Goal: Task Accomplishment & Management: Complete application form

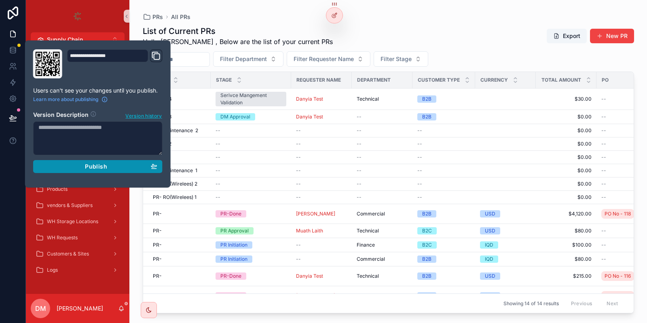
click at [88, 171] on button "Publish" at bounding box center [97, 166] width 129 height 13
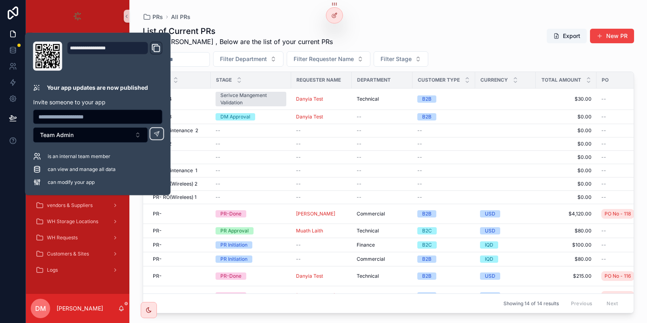
click at [232, 10] on div "PRs All PRs List of Current PRs Hello Danya , Below are the list of your curren…" at bounding box center [388, 156] width 517 height 313
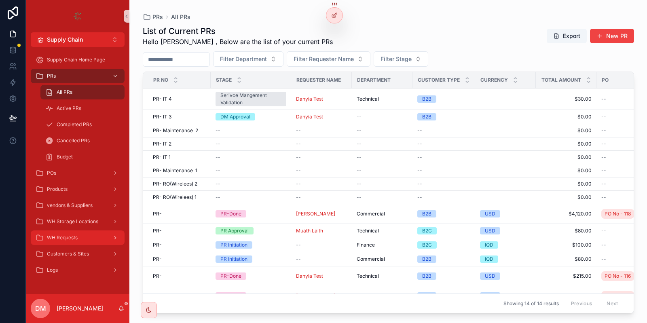
click at [90, 235] on div "WH Requests" at bounding box center [78, 237] width 84 height 13
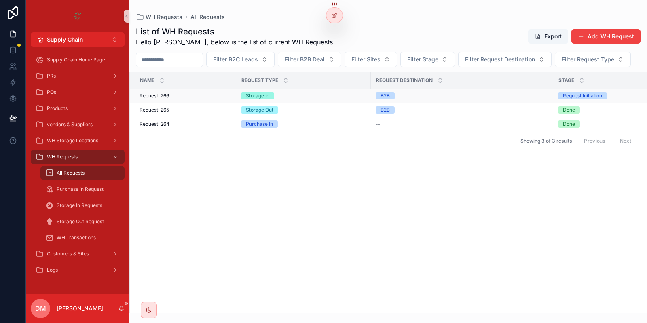
click at [192, 99] on div "Request: 266 Request: 266" at bounding box center [185, 96] width 92 height 6
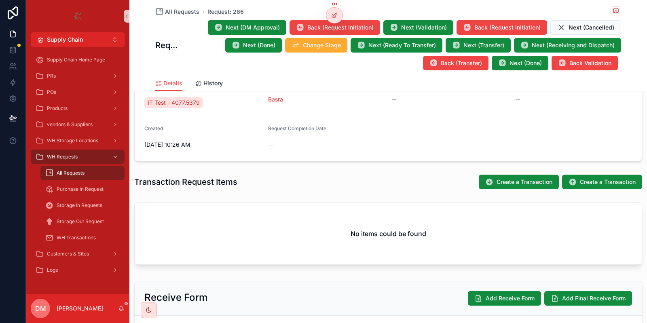
scroll to position [243, 0]
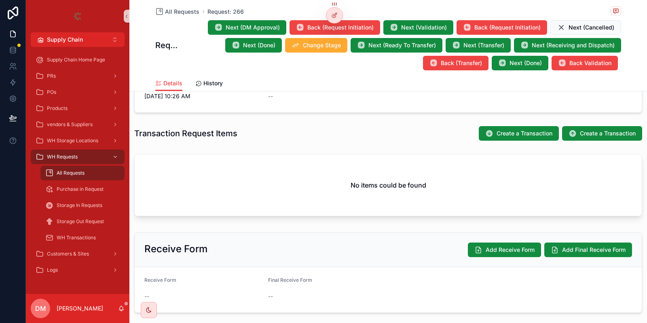
click at [243, 146] on div "Prev Stage -- Stage Request Initiation 1 Request Initiation 2 DM Approval 3 Val…" at bounding box center [388, 87] width 518 height 458
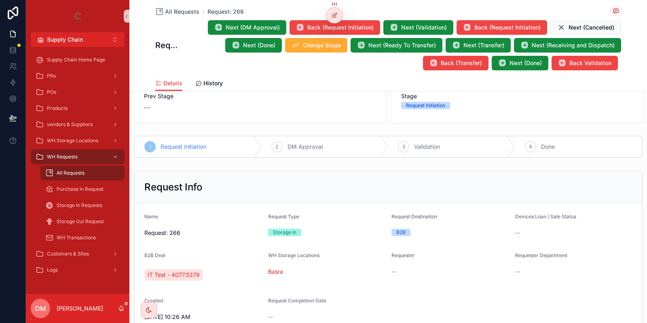
scroll to position [0, 0]
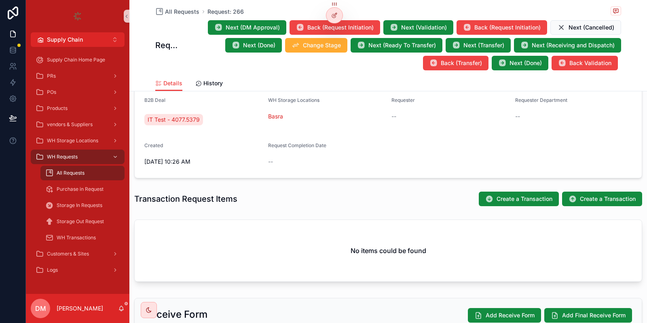
click at [302, 121] on div "Basra" at bounding box center [326, 116] width 117 height 13
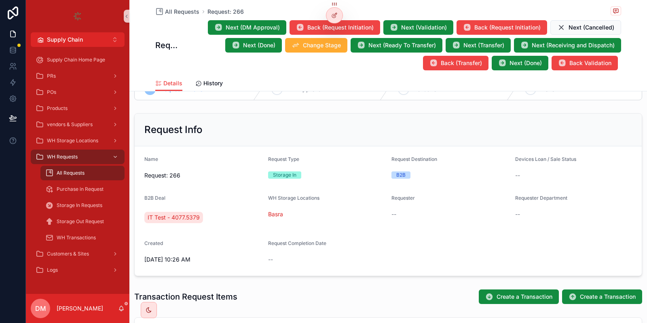
click at [365, 208] on div "Basra" at bounding box center [326, 214] width 117 height 13
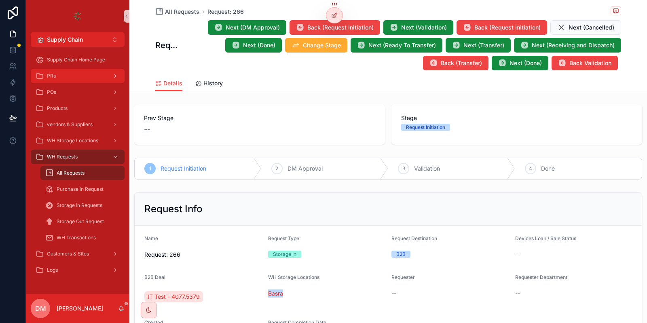
click at [103, 77] on div "PRs" at bounding box center [78, 76] width 84 height 13
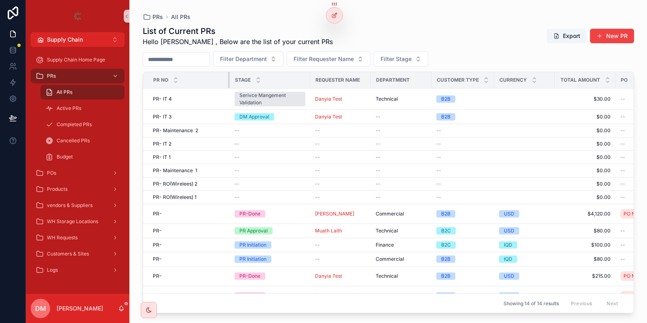
drag, startPoint x: 209, startPoint y: 80, endPoint x: 230, endPoint y: 79, distance: 20.3
click at [230, 79] on tr "PR NO Stage Requester Name Department Customer Type Currency Total Amount PO Cr…" at bounding box center [441, 80] width 596 height 17
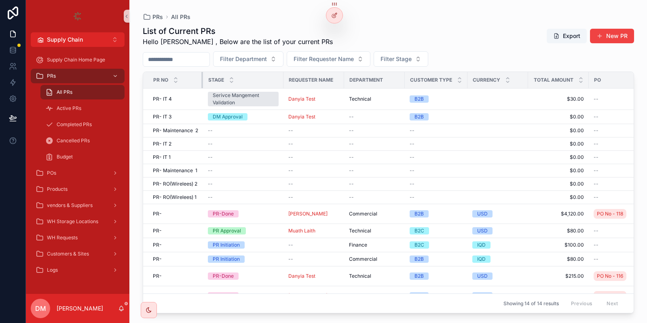
drag, startPoint x: 230, startPoint y: 79, endPoint x: 202, endPoint y: 78, distance: 27.5
click at [201, 78] on div "scrollable content" at bounding box center [202, 80] width 3 height 16
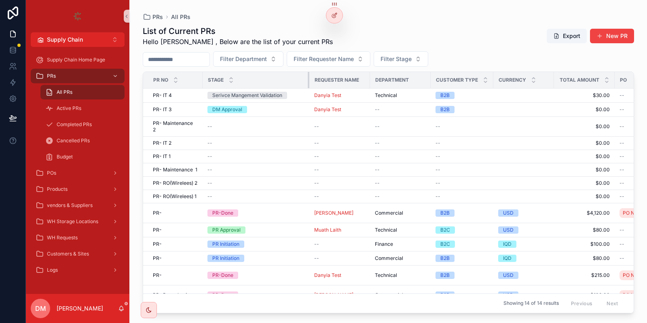
drag, startPoint x: 282, startPoint y: 76, endPoint x: 308, endPoint y: 75, distance: 26.3
click at [308, 75] on div "scrollable content" at bounding box center [309, 80] width 3 height 16
click at [337, 32] on icon at bounding box center [334, 33] width 6 height 6
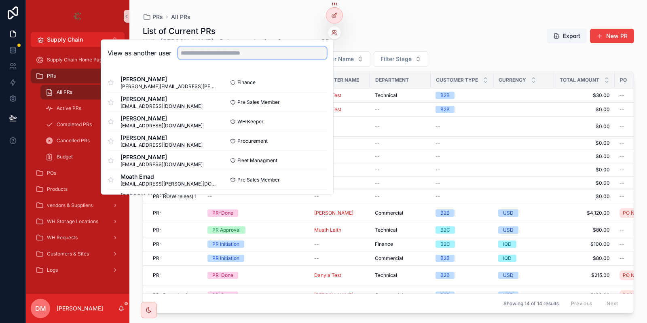
click at [243, 50] on input "text" at bounding box center [252, 52] width 149 height 13
click at [434, 23] on div "List of Current PRs Hello Danya , Below are the list of your current PRs Export…" at bounding box center [388, 167] width 491 height 293
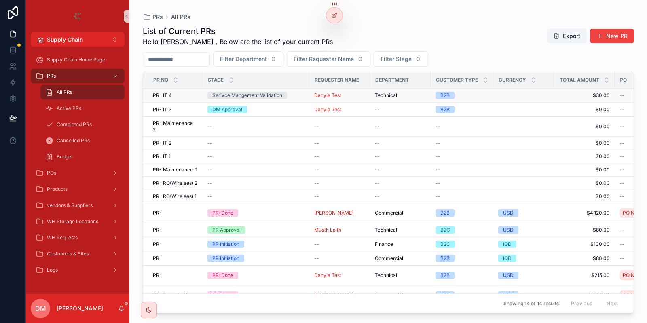
click at [181, 96] on div "PR- IT 4 PR- IT 4" at bounding box center [175, 95] width 45 height 6
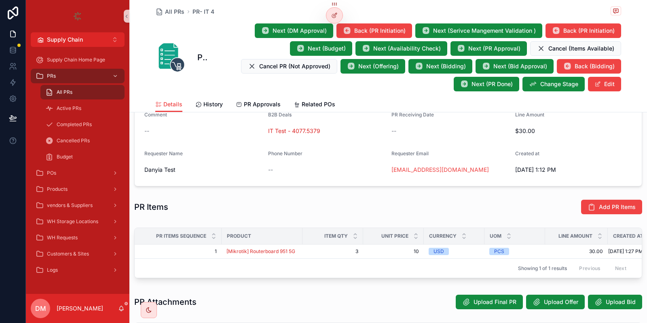
scroll to position [172, 0]
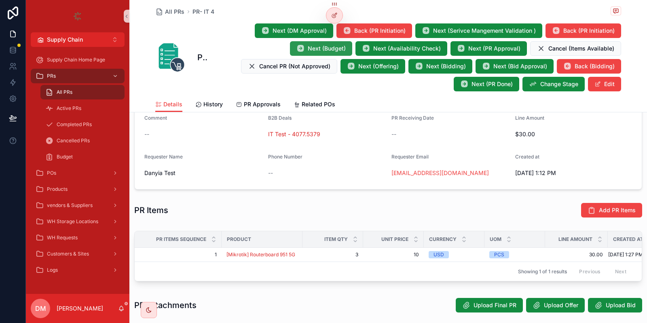
click at [334, 44] on span "Next (Budget)" at bounding box center [327, 48] width 38 height 8
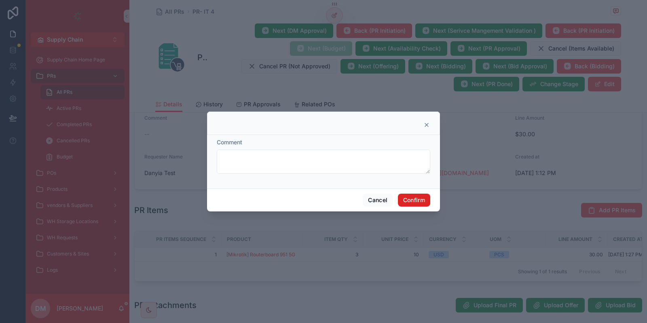
click at [402, 203] on button "Confirm" at bounding box center [414, 200] width 32 height 13
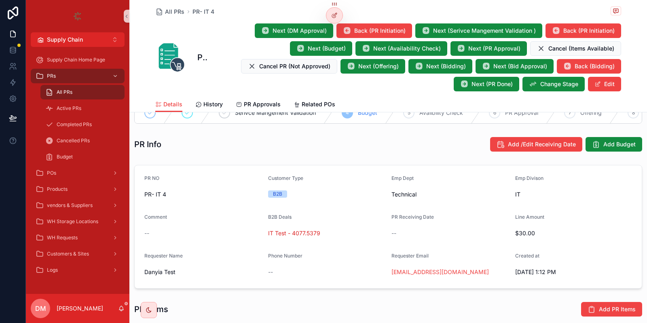
scroll to position [74, 0]
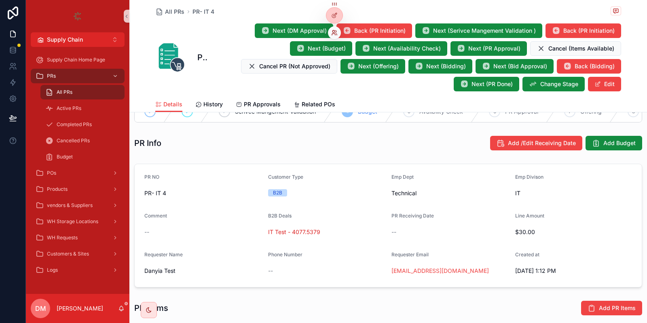
click at [334, 33] on icon at bounding box center [334, 33] width 6 height 6
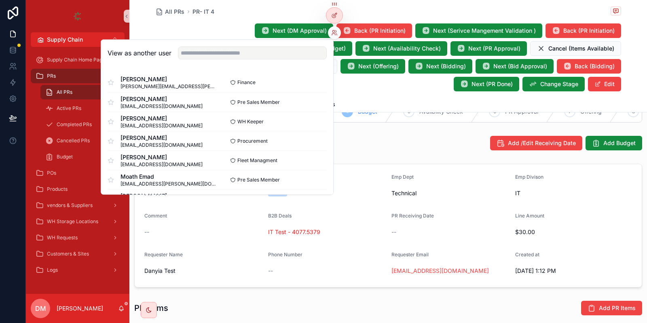
click at [268, 46] on div "View as another user" at bounding box center [217, 53] width 232 height 26
click at [264, 47] on input "text" at bounding box center [252, 52] width 149 height 13
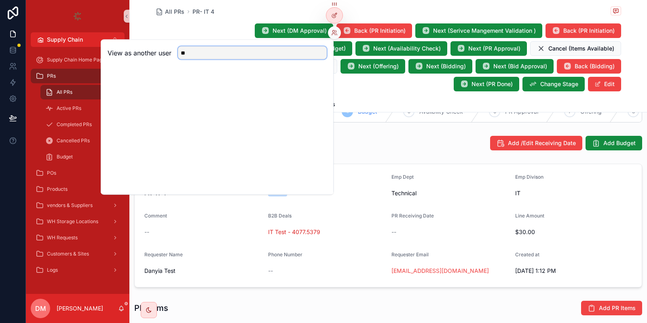
type input "*"
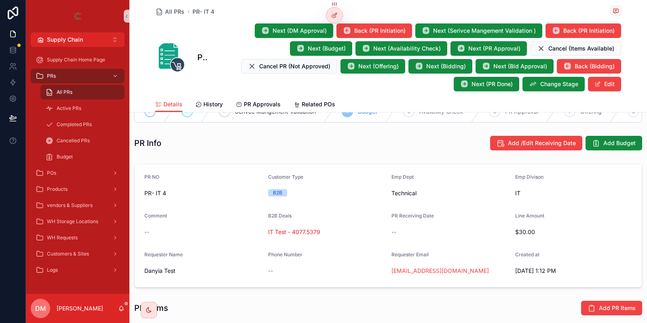
click at [382, 87] on div "Next (DM Approval) Back (PR Initiation) Next (Serivce Mangement Validation ) Ba…" at bounding box center [414, 57] width 414 height 69
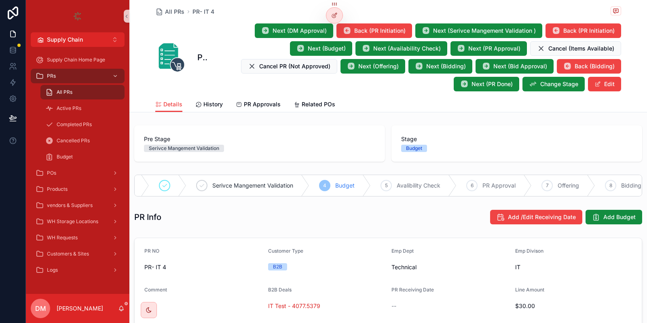
scroll to position [0, 34]
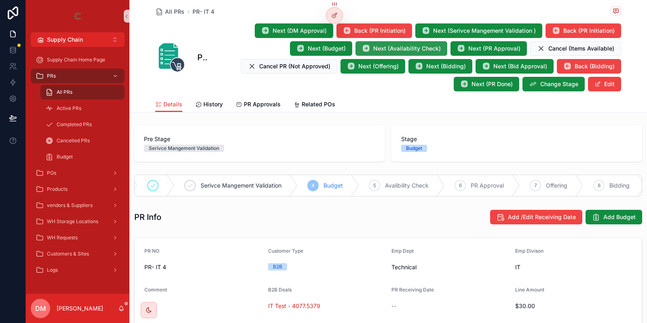
click at [404, 42] on button "Next (Availability Check)" at bounding box center [401, 48] width 92 height 15
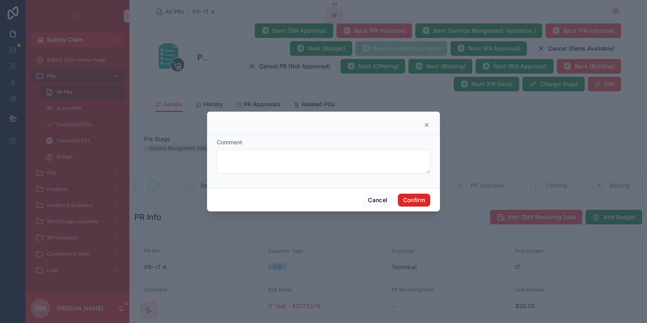
click at [410, 195] on button "Confirm" at bounding box center [414, 200] width 32 height 13
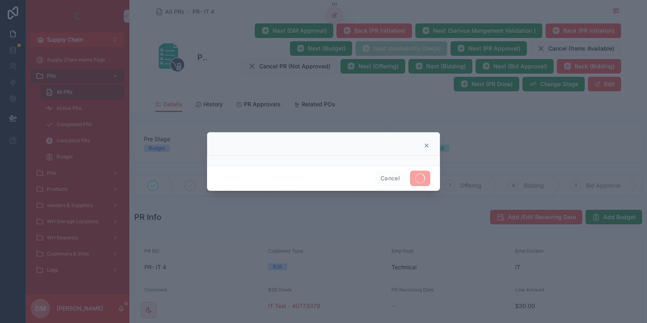
drag, startPoint x: 325, startPoint y: 16, endPoint x: 200, endPoint y: 17, distance: 125.3
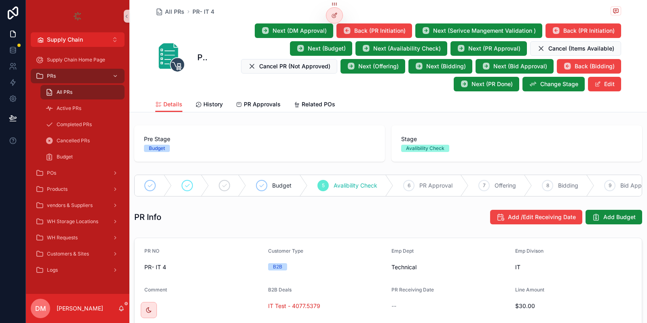
click at [215, 36] on div "Next (DM Approval) Back (PR Initiation) Next (Serivce Mangement Validation ) Ba…" at bounding box center [414, 57] width 414 height 69
click at [334, 34] on icon at bounding box center [333, 35] width 3 height 2
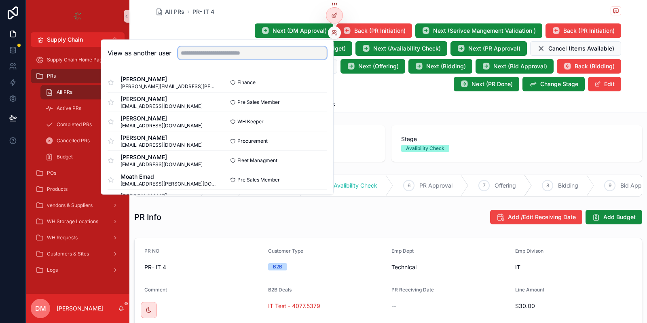
click at [283, 57] on input "text" at bounding box center [252, 52] width 149 height 13
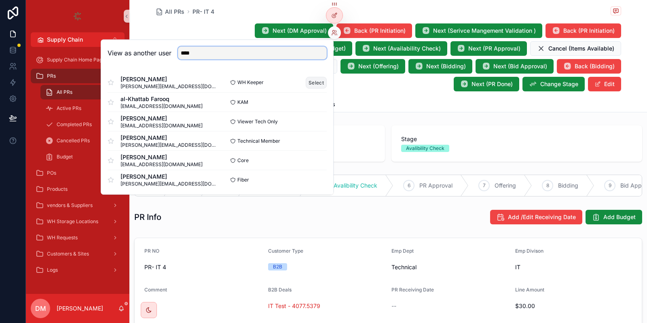
type input "****"
click at [311, 80] on button "Select" at bounding box center [316, 82] width 21 height 12
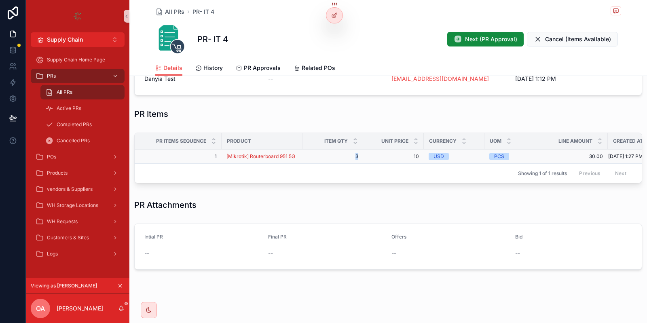
drag, startPoint x: 356, startPoint y: 153, endPoint x: 346, endPoint y: 153, distance: 10.1
click at [346, 153] on td "3 3" at bounding box center [332, 157] width 61 height 14
drag, startPoint x: 412, startPoint y: 153, endPoint x: 428, endPoint y: 154, distance: 15.4
click at [427, 154] on tr "1 1 [Mikrotik] Routerboard 951 5G 3 3 10 10 USD PCS 30.00 30.00 9/11/2025 1:27 …" at bounding box center [406, 157] width 543 height 14
click at [463, 107] on div "PR Items" at bounding box center [388, 114] width 518 height 18
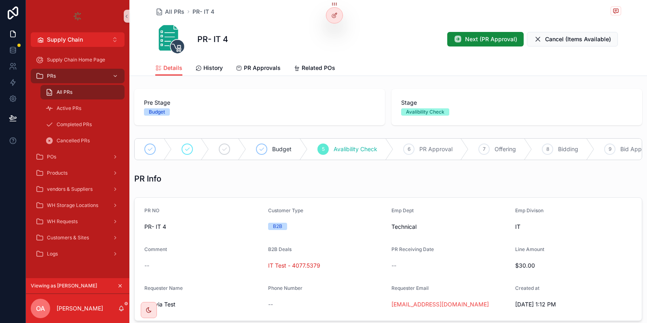
click at [458, 30] on div "PR- IT 4 Next (PR Approval) Cancel (Items Available)" at bounding box center [388, 39] width 466 height 32
click at [458, 34] on button "Next (PR Approval)" at bounding box center [485, 39] width 76 height 15
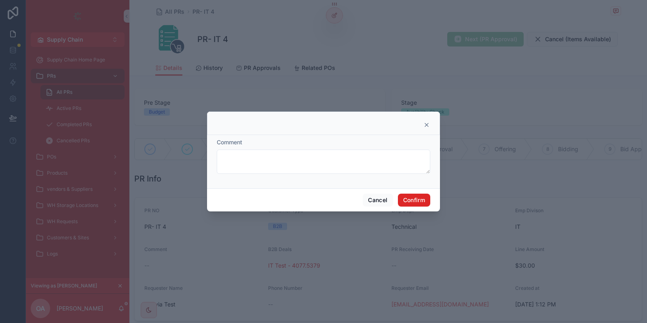
click at [417, 201] on button "Confirm" at bounding box center [414, 200] width 32 height 13
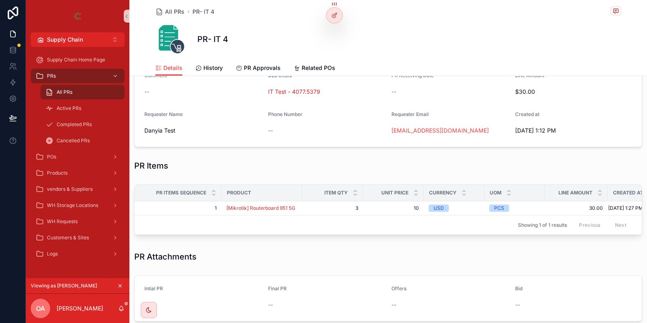
scroll to position [226, 0]
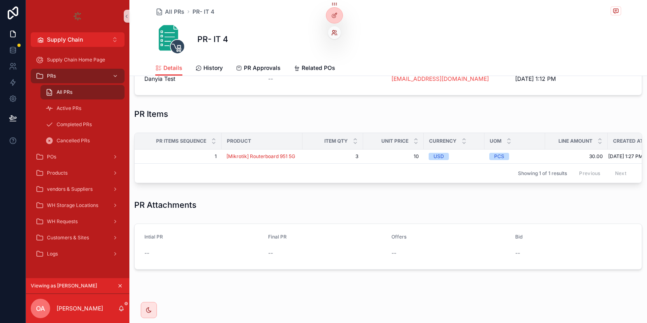
click at [335, 34] on icon at bounding box center [334, 33] width 6 height 6
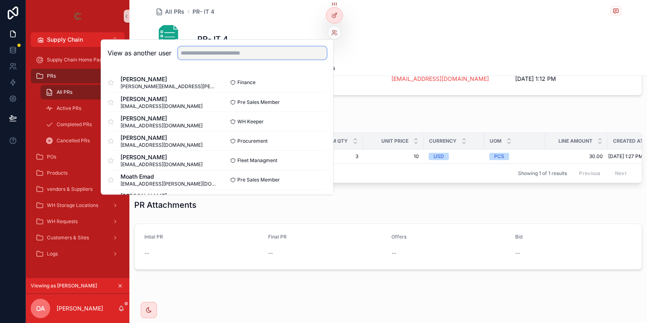
click at [289, 48] on input "text" at bounding box center [252, 52] width 149 height 13
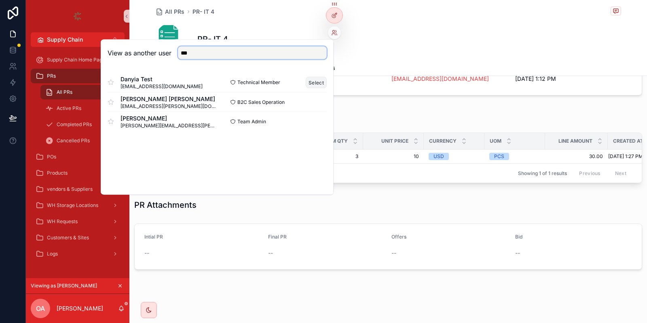
type input "***"
click at [315, 80] on button "Select" at bounding box center [316, 82] width 21 height 12
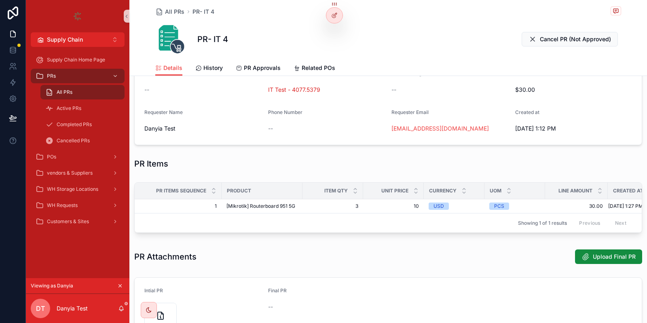
scroll to position [254, 0]
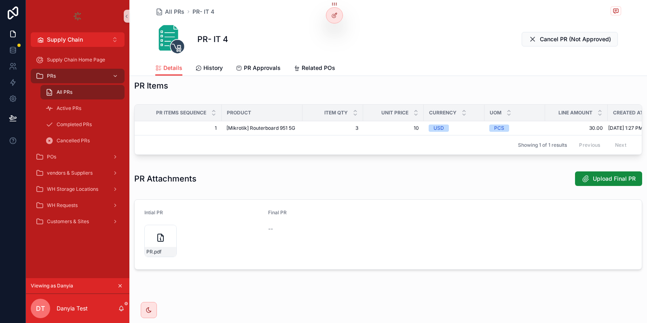
click at [243, 197] on div "Intial PR PR .pdf Final PR --" at bounding box center [388, 234] width 518 height 77
click at [228, 163] on div "Pre Stage Avalibility Check Stage PR Approval Avalibility Check 6 PR Approval 7…" at bounding box center [388, 52] width 518 height 441
click at [156, 233] on icon "scrollable content" at bounding box center [161, 238] width 10 height 10
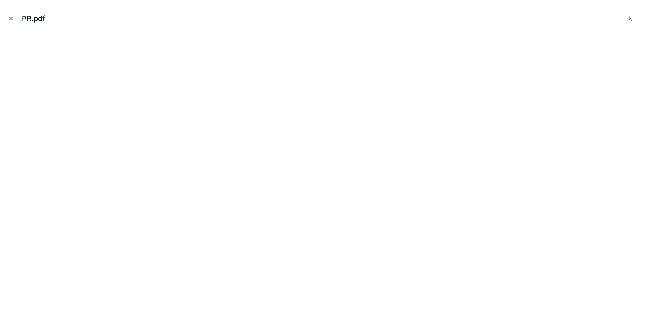
click at [11, 15] on button "Close modal" at bounding box center [10, 18] width 9 height 9
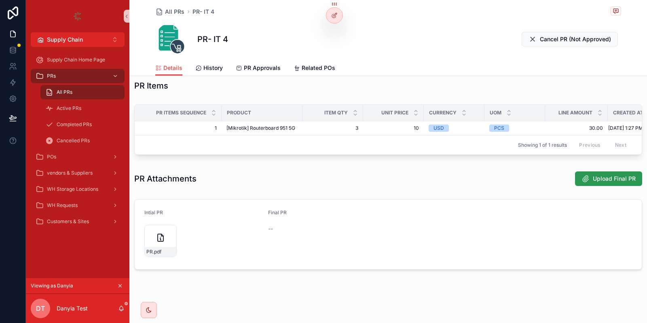
click at [612, 177] on span "Upload Final PR" at bounding box center [614, 179] width 43 height 8
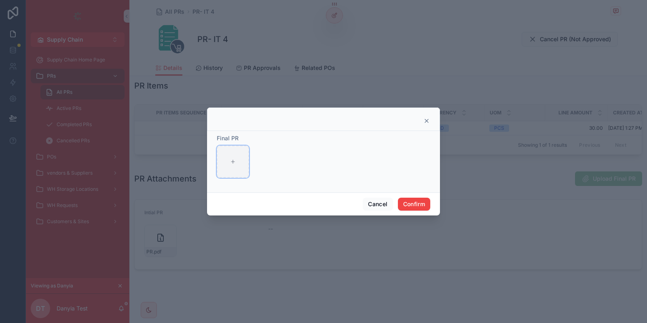
click at [243, 167] on div at bounding box center [233, 162] width 32 height 32
type input "**********"
click at [410, 205] on button "Confirm" at bounding box center [414, 204] width 32 height 13
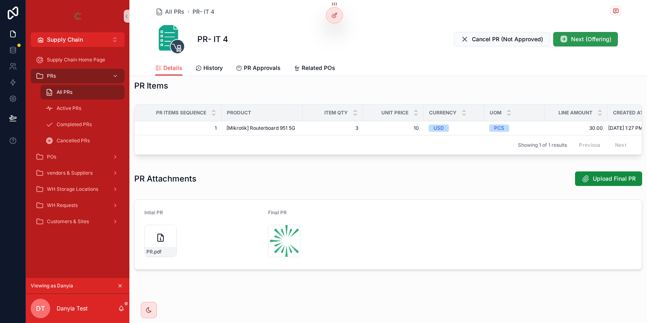
click at [583, 40] on span "Next (Offering)" at bounding box center [591, 39] width 40 height 8
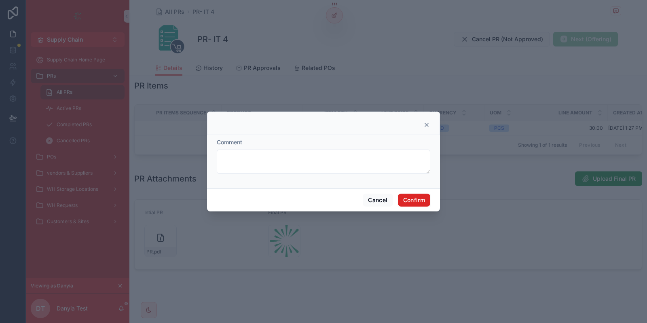
click at [421, 197] on button "Confirm" at bounding box center [414, 200] width 32 height 13
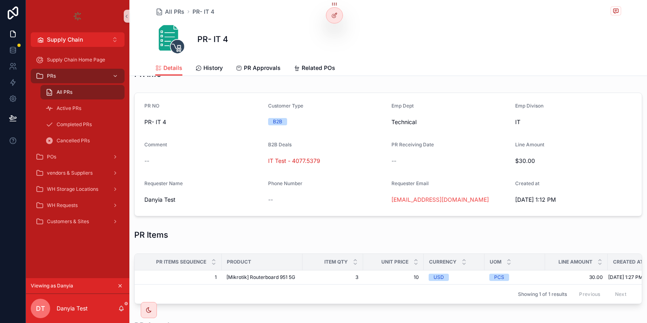
scroll to position [99, 0]
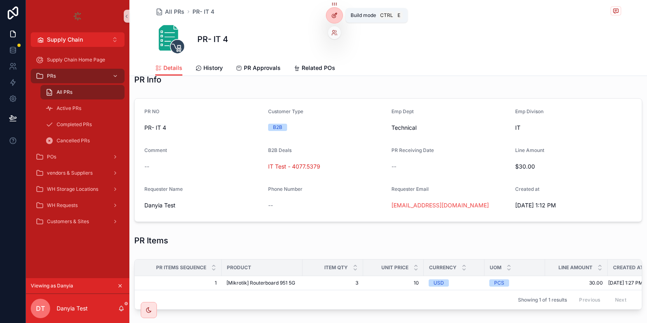
click at [334, 17] on icon at bounding box center [334, 15] width 6 height 6
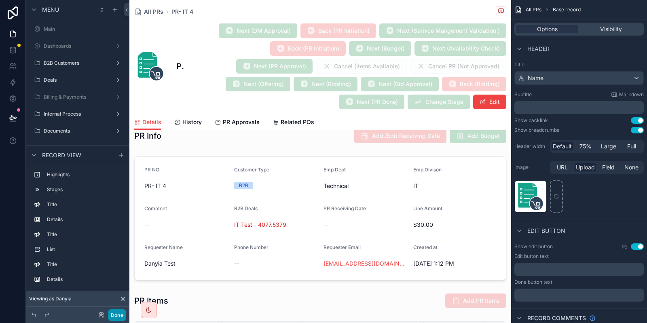
click at [114, 310] on button "Done" at bounding box center [117, 315] width 18 height 12
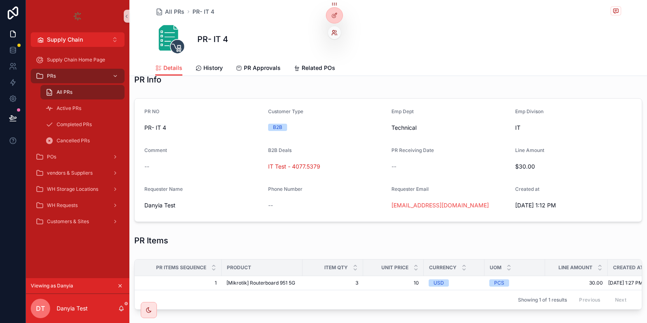
click at [334, 35] on icon at bounding box center [334, 33] width 6 height 6
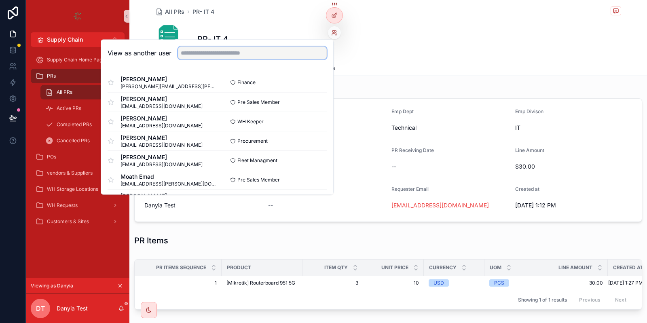
click at [283, 50] on input "text" at bounding box center [252, 52] width 149 height 13
type input "*"
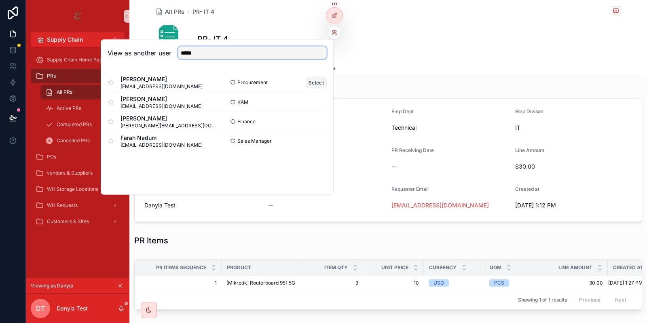
type input "*****"
click at [307, 82] on button "Select" at bounding box center [316, 82] width 21 height 12
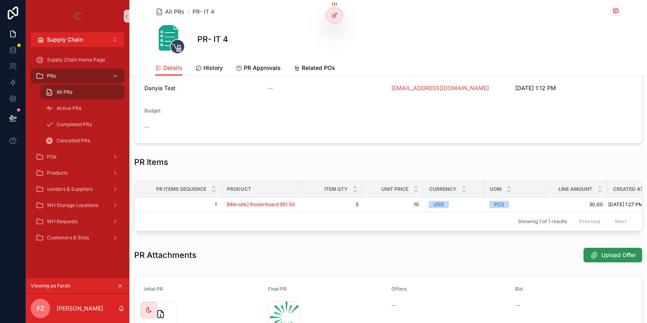
scroll to position [297, 0]
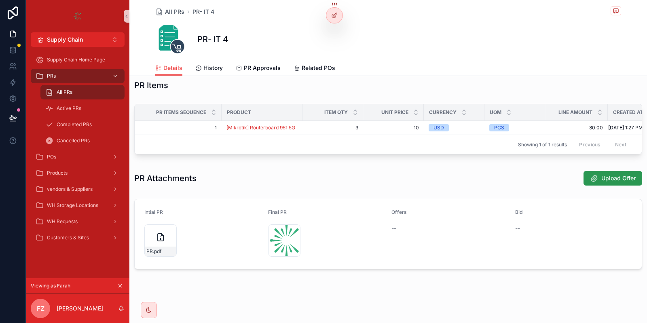
click at [600, 173] on button "Upload Offer" at bounding box center [612, 178] width 59 height 15
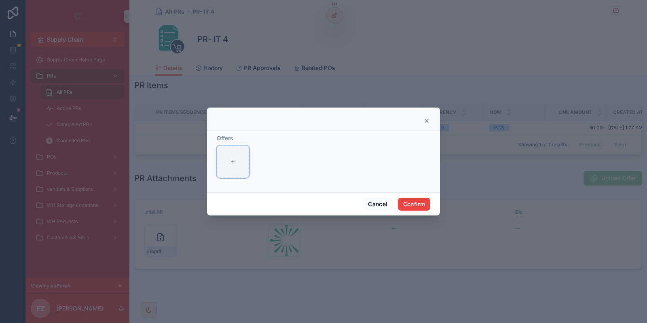
click at [224, 168] on div at bounding box center [233, 162] width 32 height 32
type input "**********"
click at [419, 204] on button "Confirm" at bounding box center [414, 204] width 32 height 13
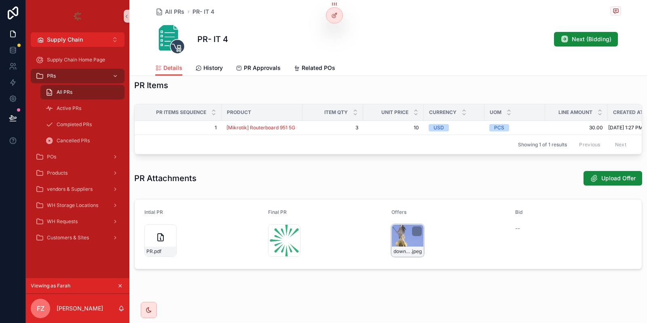
click at [402, 233] on div "download-(1) .jpeg" at bounding box center [407, 240] width 32 height 32
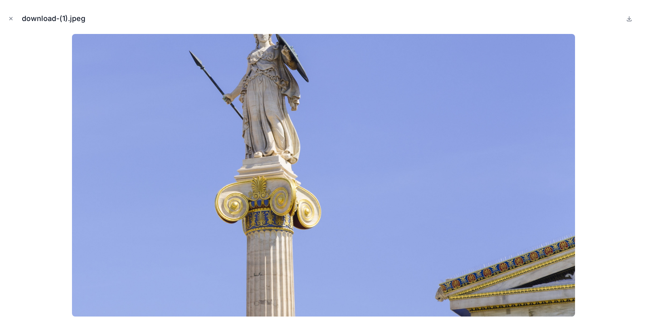
click at [598, 105] on div at bounding box center [323, 175] width 634 height 283
click at [10, 15] on button "Close modal" at bounding box center [10, 18] width 9 height 9
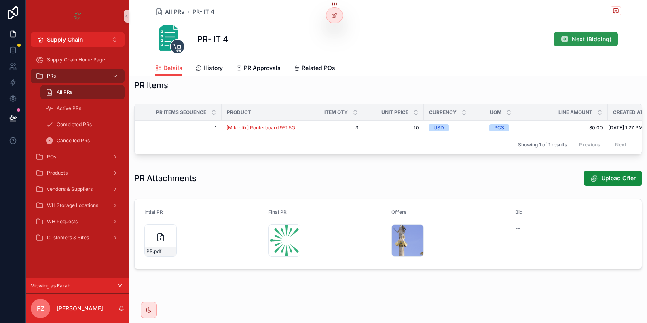
click at [581, 36] on span "Next (Bidding)" at bounding box center [592, 39] width 40 height 8
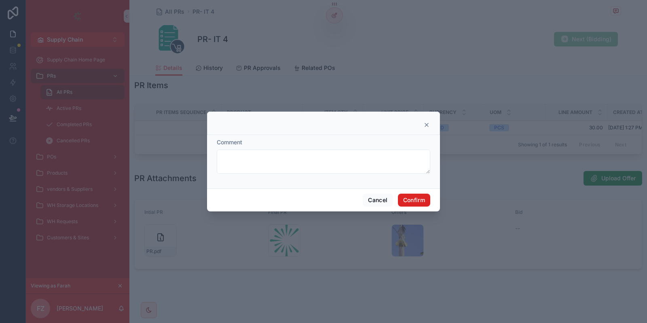
click at [425, 199] on button "Confirm" at bounding box center [414, 200] width 32 height 13
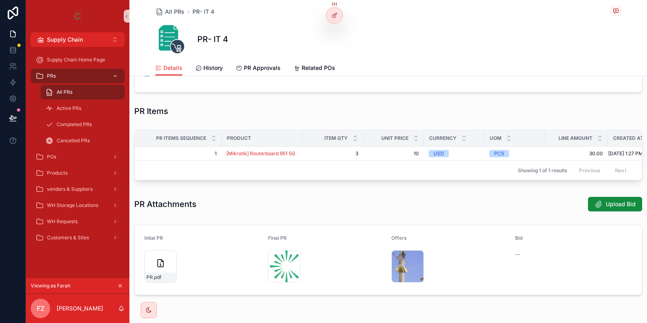
scroll to position [291, 0]
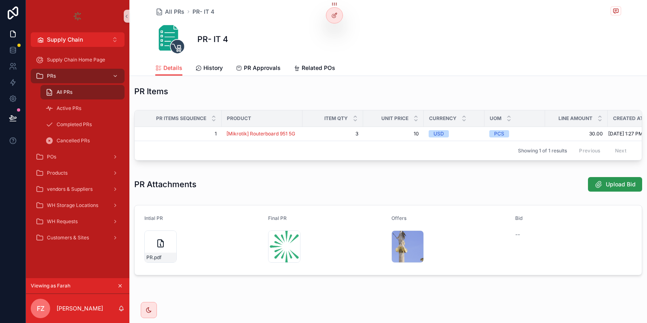
click at [610, 183] on span "Upload Bid" at bounding box center [621, 184] width 30 height 8
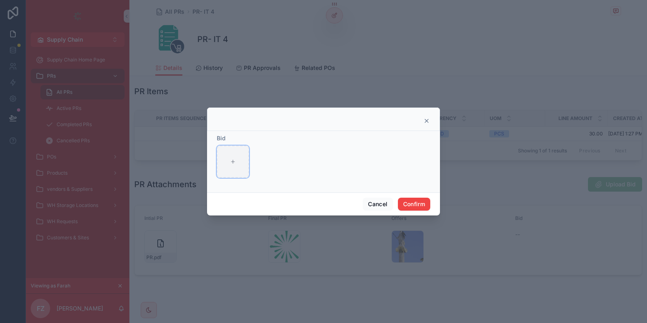
click at [227, 152] on div at bounding box center [233, 162] width 32 height 32
type input "**********"
click at [418, 205] on button "Confirm" at bounding box center [414, 204] width 32 height 13
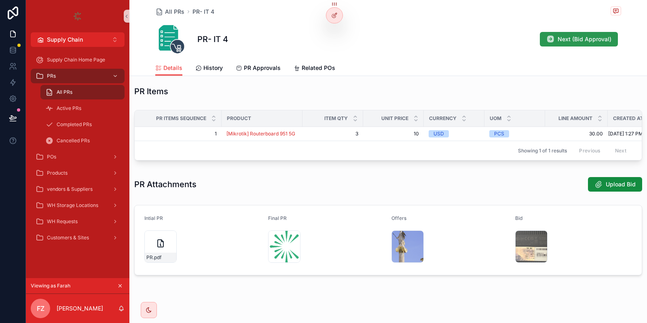
click at [571, 37] on span "Next (Bid Approval)" at bounding box center [585, 39] width 54 height 8
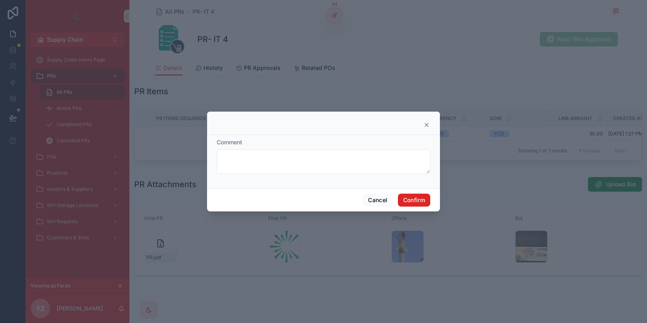
click at [416, 196] on button "Confirm" at bounding box center [414, 200] width 32 height 13
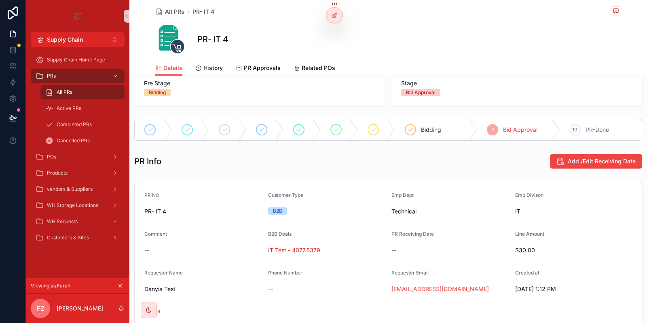
scroll to position [0, 0]
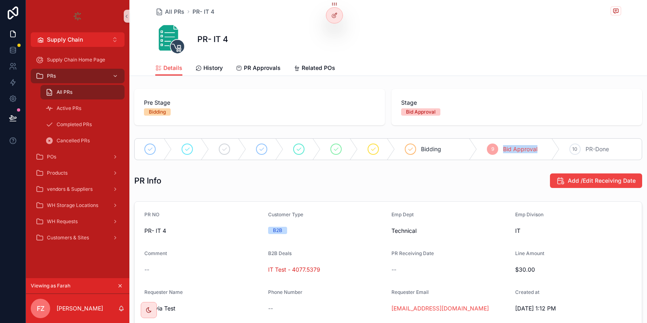
drag, startPoint x: 501, startPoint y: 147, endPoint x: 558, endPoint y: 151, distance: 57.1
click at [558, 151] on div "9 Bid Approval" at bounding box center [518, 149] width 82 height 21
click at [535, 154] on div "9 Bid Approval" at bounding box center [518, 149] width 82 height 21
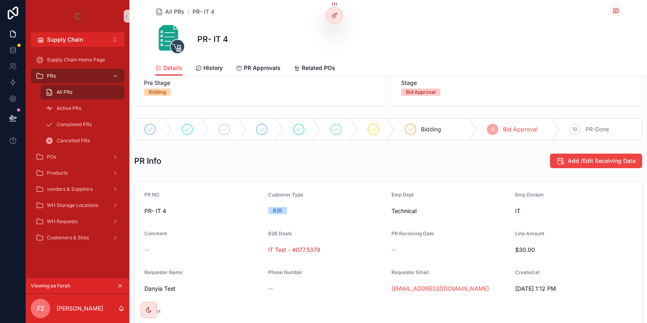
scroll to position [2, 0]
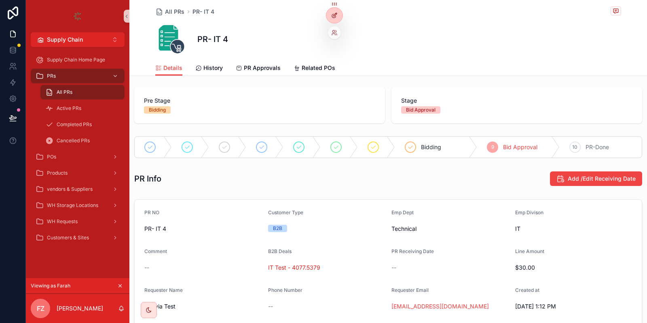
click at [329, 17] on div at bounding box center [334, 15] width 16 height 15
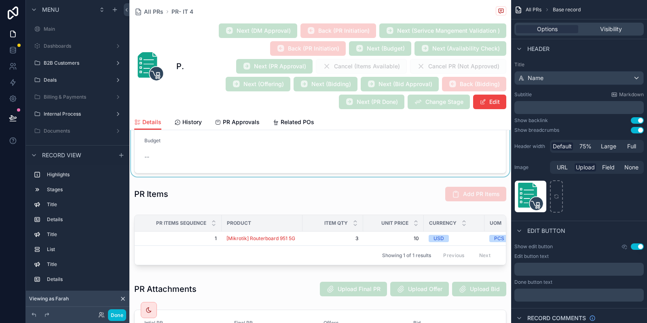
scroll to position [342, 0]
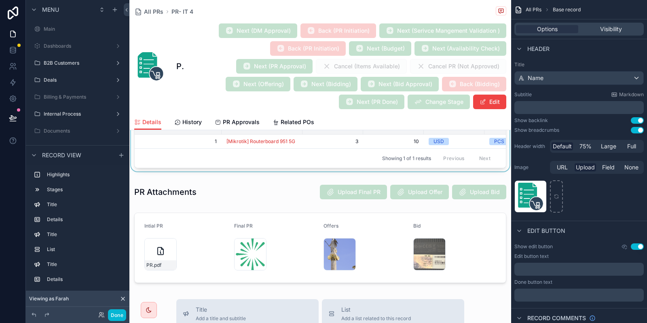
click at [418, 150] on div "Showing 1 of 1 results Previous Next" at bounding box center [320, 157] width 371 height 19
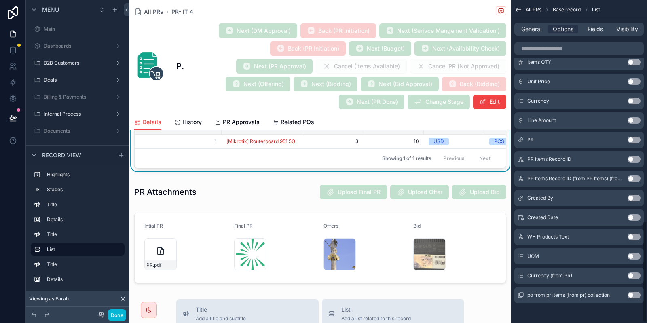
scroll to position [697, 0]
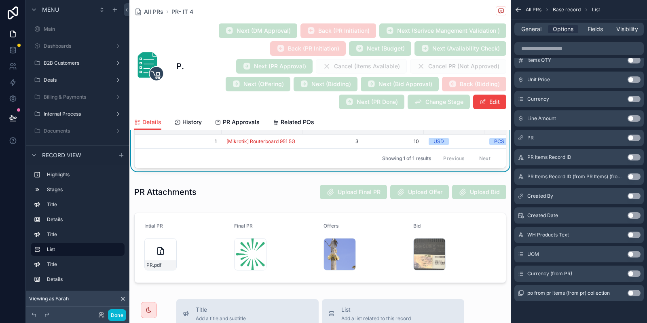
click at [442, 86] on span "Back (Bidding)" at bounding box center [474, 85] width 64 height 8
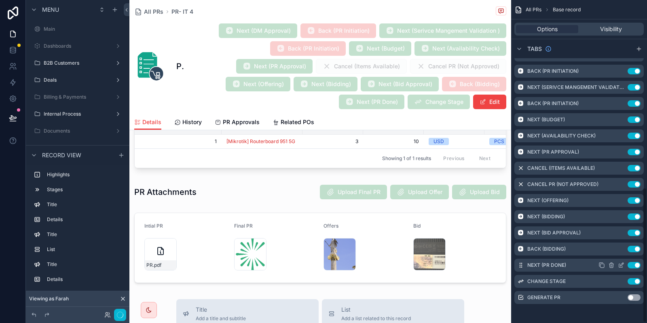
scroll to position [447, 0]
click at [620, 264] on icon "scrollable content" at bounding box center [621, 265] width 6 height 6
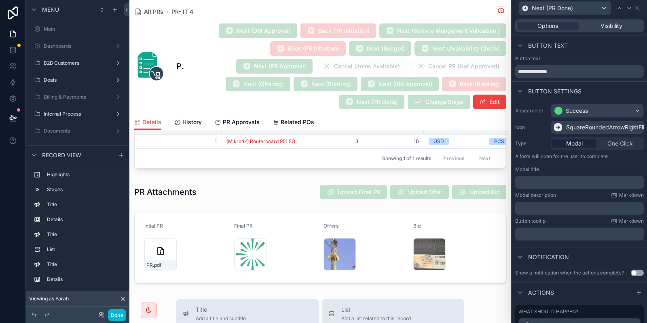
scroll to position [146, 0]
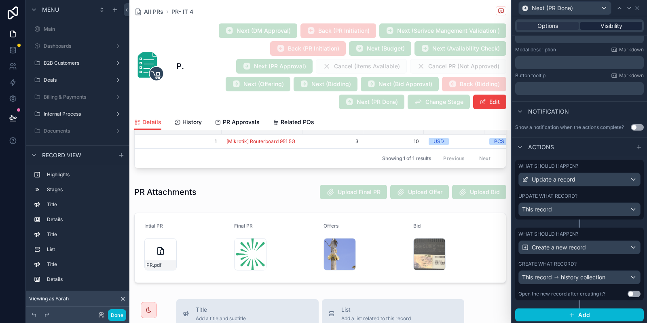
click at [617, 29] on span "Visibility" at bounding box center [611, 26] width 22 height 8
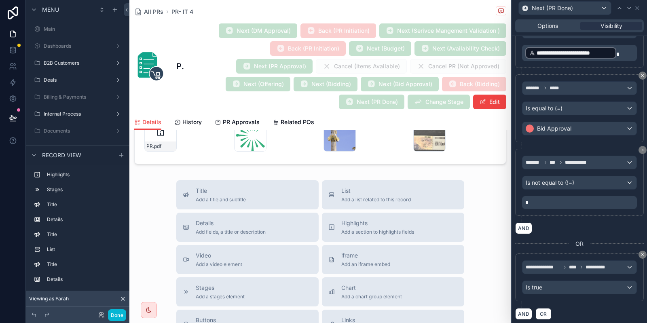
scroll to position [474, 0]
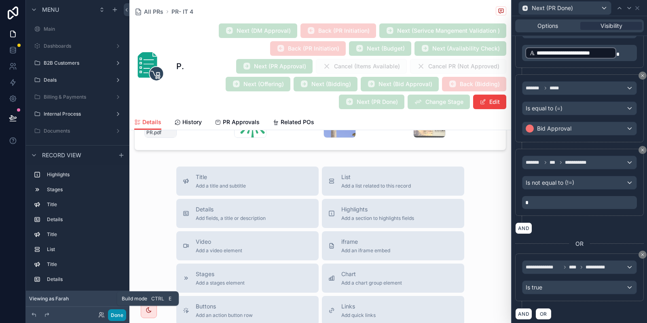
click at [120, 317] on button "Done" at bounding box center [117, 315] width 18 height 12
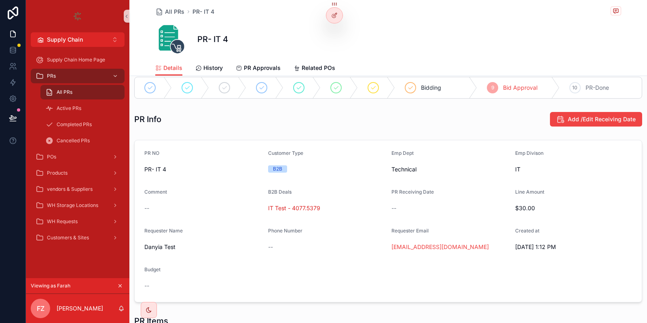
scroll to position [0, 0]
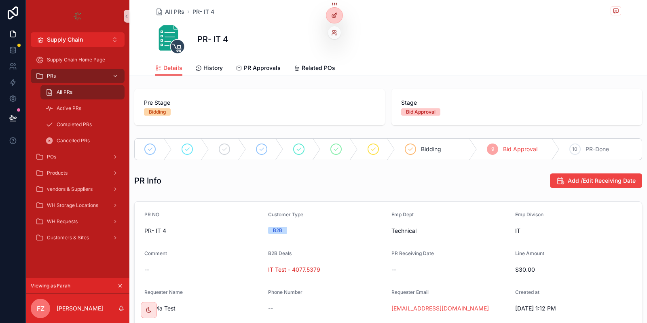
click at [329, 15] on div at bounding box center [334, 15] width 16 height 15
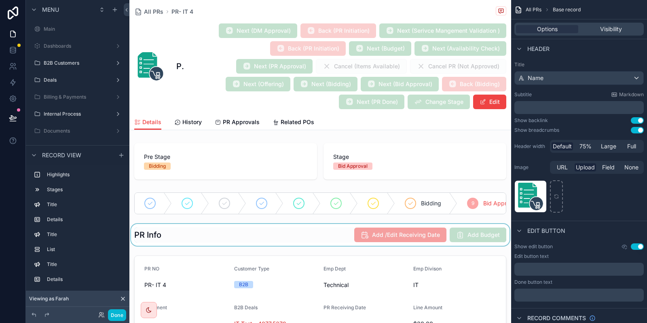
click at [355, 235] on div "scrollable content" at bounding box center [320, 235] width 382 height 22
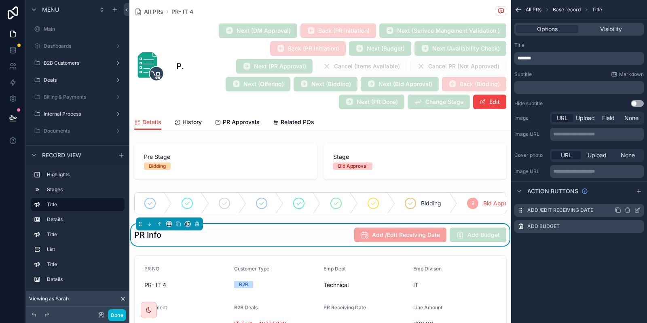
click at [636, 212] on icon "scrollable content" at bounding box center [637, 210] width 6 height 6
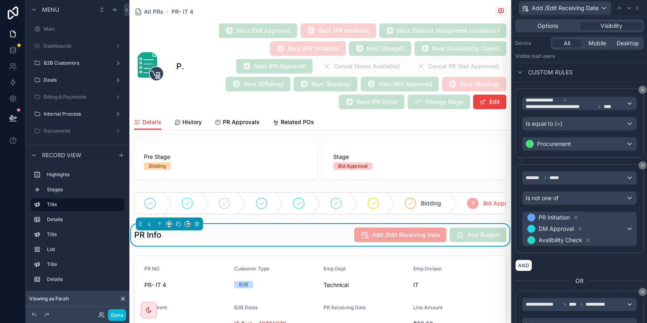
scroll to position [135, 0]
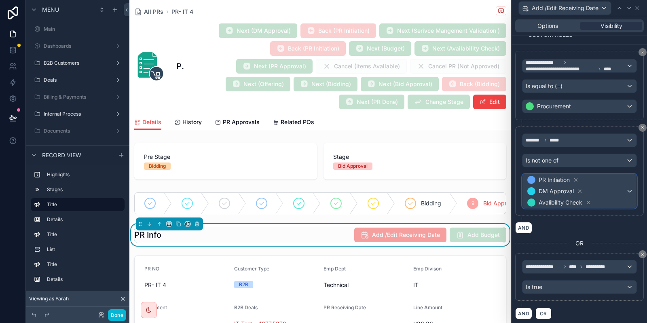
click at [617, 192] on span "PR Initiation DM Approval Avalibility Check" at bounding box center [576, 191] width 100 height 34
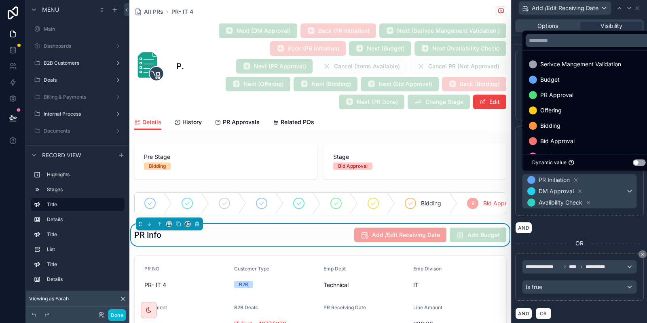
click at [590, 231] on div at bounding box center [579, 161] width 135 height 323
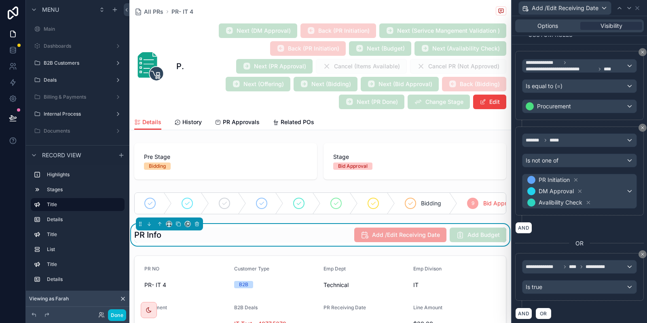
scroll to position [0, 0]
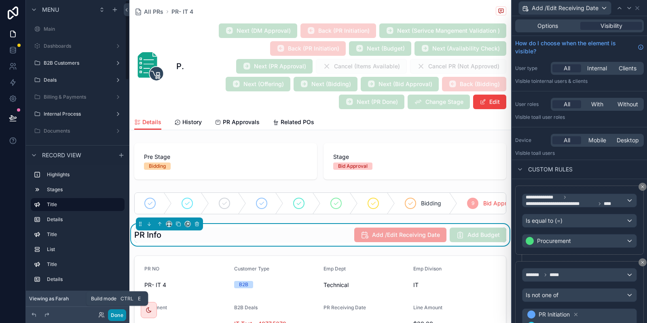
click at [115, 317] on button "Done" at bounding box center [117, 315] width 18 height 12
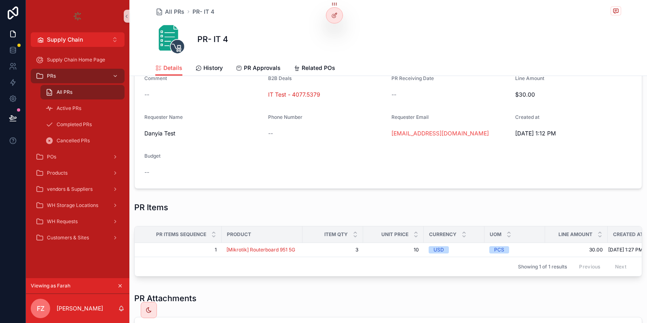
scroll to position [293, 0]
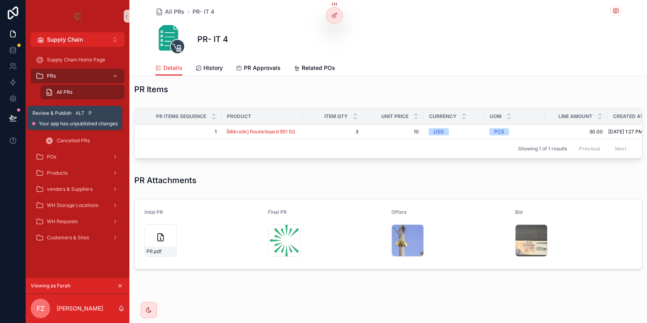
click at [10, 121] on icon at bounding box center [13, 121] width 6 height 0
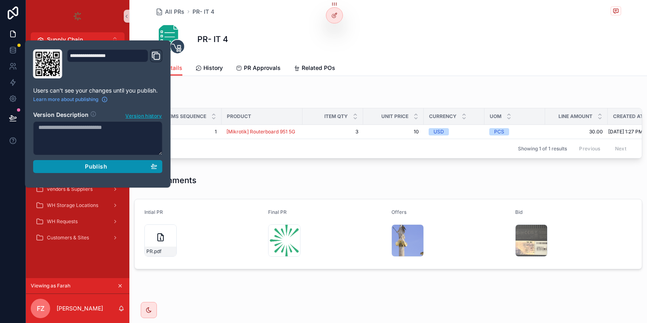
click at [137, 167] on div "Publish" at bounding box center [97, 166] width 119 height 7
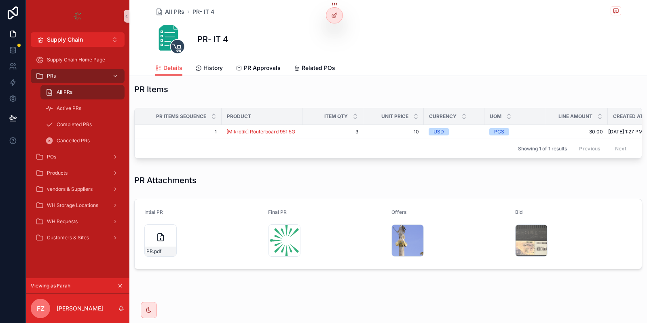
click at [198, 0] on div "All PRs PR- IT 4 PR- IT 4 Details Details History PR Approvals Related POs" at bounding box center [388, 38] width 518 height 76
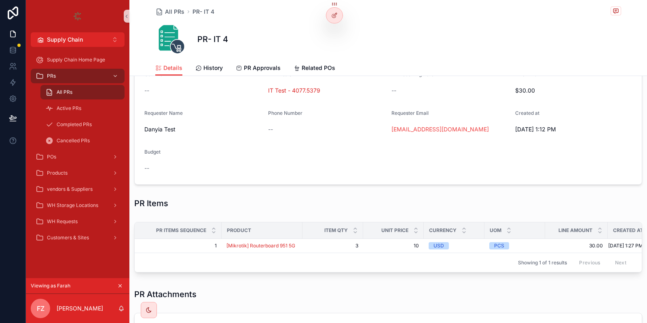
click at [214, 181] on form "PR NO PR- IT 4 Customer Type B2B Emp Dept Technical Emp Divison IT Comment -- B…" at bounding box center [388, 104] width 507 height 162
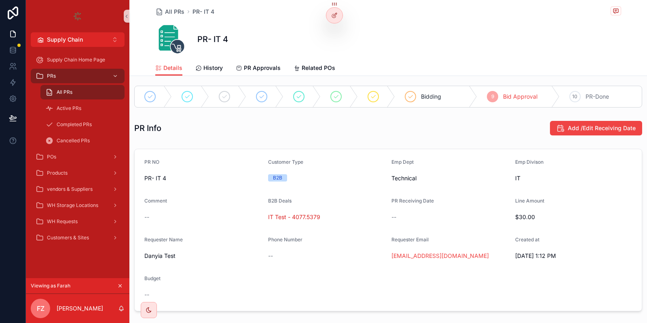
scroll to position [0, 0]
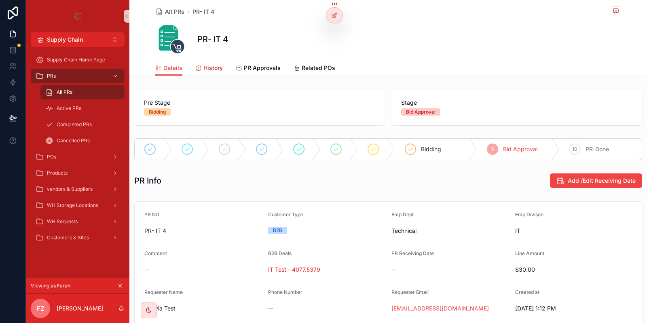
click at [214, 67] on span "History" at bounding box center [212, 68] width 19 height 8
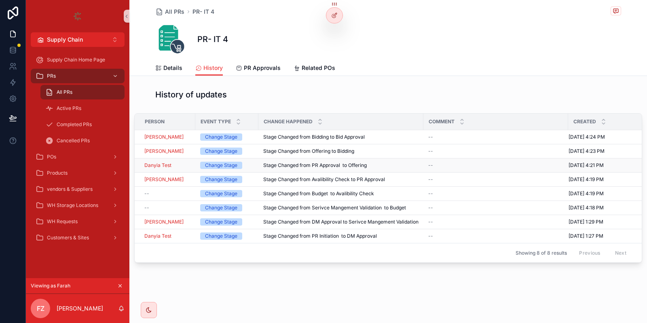
click at [172, 161] on td "Danyia Test" at bounding box center [165, 165] width 61 height 14
drag, startPoint x: 172, startPoint y: 161, endPoint x: 164, endPoint y: 166, distance: 9.8
click at [164, 166] on td "Danyia Test" at bounding box center [165, 165] width 61 height 14
click at [164, 166] on span "Danyia Test" at bounding box center [157, 165] width 27 height 6
click at [254, 67] on span "PR Approvals" at bounding box center [262, 68] width 37 height 8
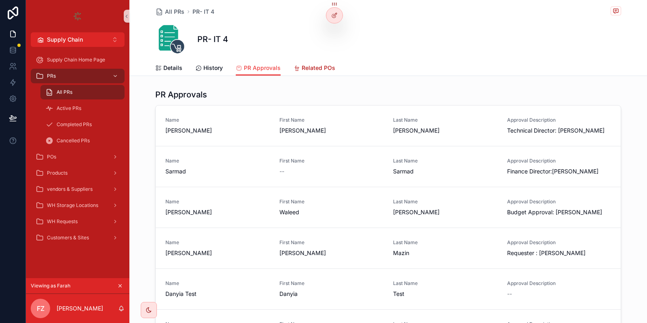
click at [304, 68] on span "Related POs" at bounding box center [319, 68] width 34 height 8
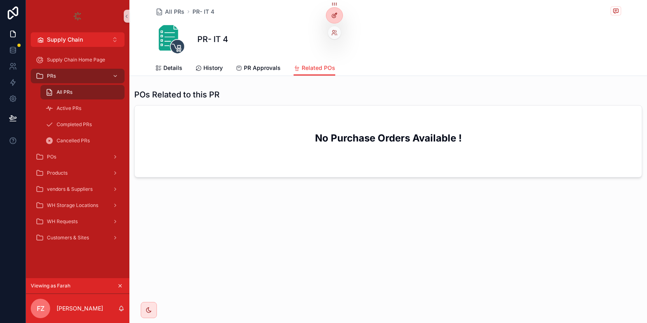
click at [338, 19] on div at bounding box center [334, 15] width 16 height 15
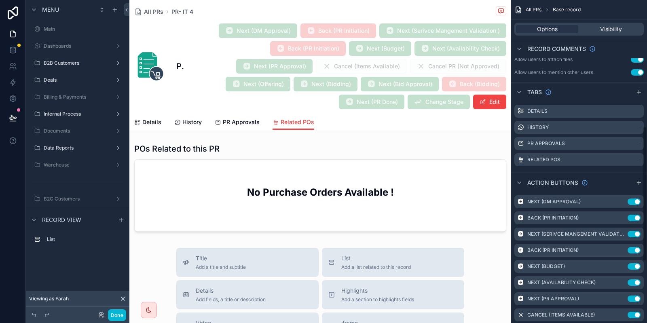
scroll to position [301, 0]
click at [638, 159] on icon "scrollable content" at bounding box center [637, 159] width 6 height 6
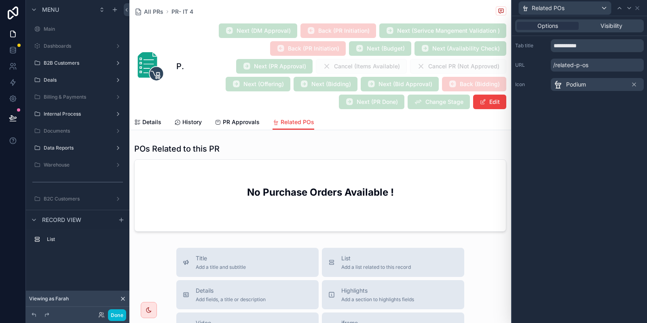
click at [565, 82] on div "Podium" at bounding box center [569, 85] width 33 height 10
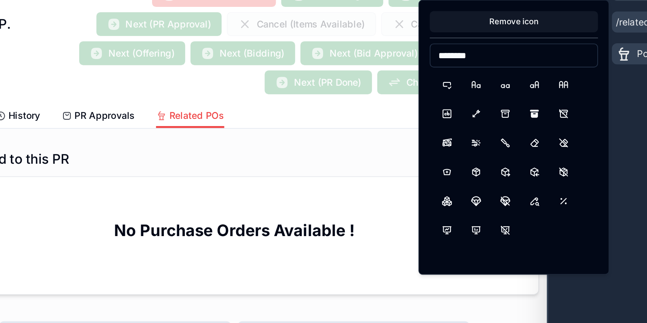
click at [480, 83] on input "********" at bounding box center [491, 85] width 102 height 11
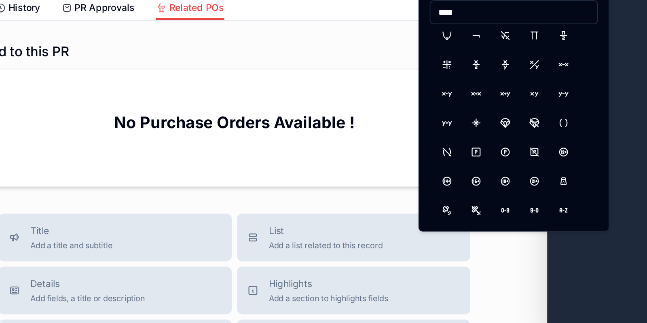
scroll to position [1774, 0]
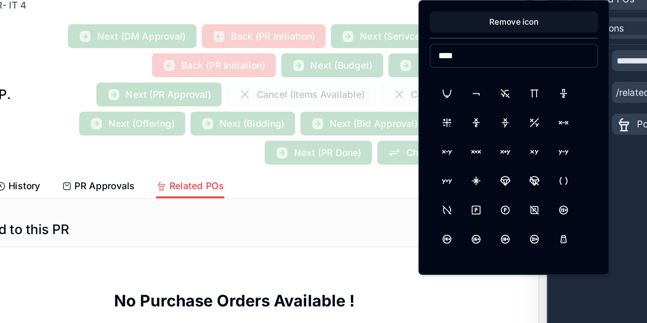
click at [454, 46] on input "****" at bounding box center [491, 42] width 102 height 11
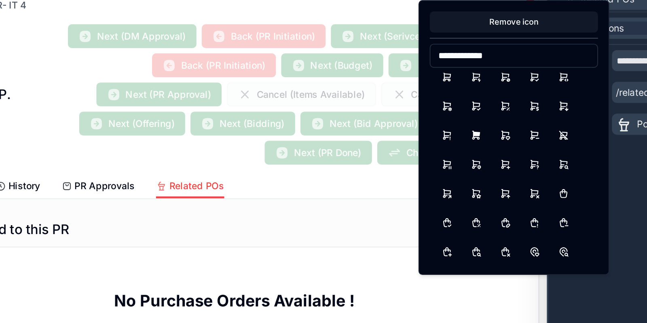
scroll to position [0, 0]
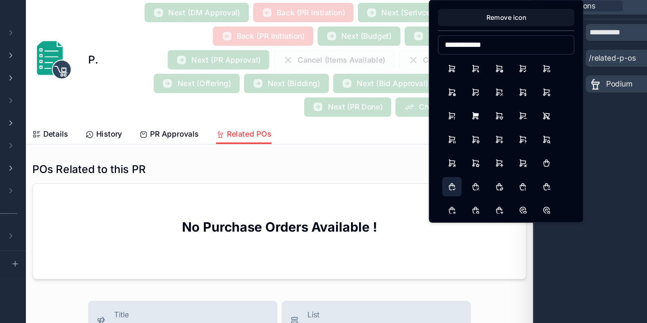
type input "**********"
click at [448, 163] on button "ShoppingBagCheck" at bounding box center [450, 162] width 15 height 15
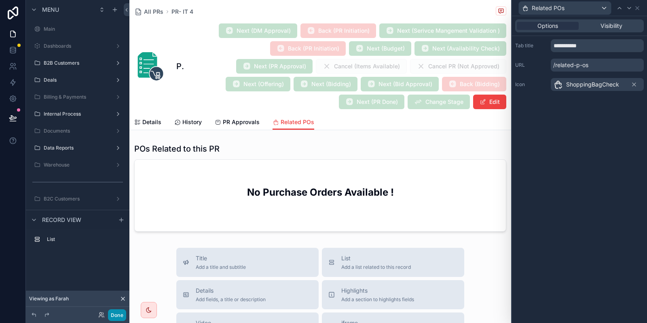
click at [120, 315] on button "Done" at bounding box center [117, 315] width 18 height 12
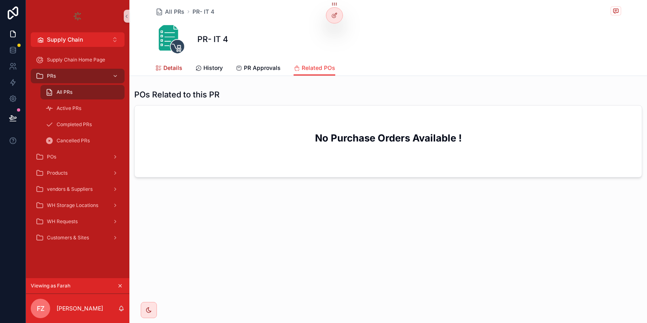
click at [173, 67] on span "Details" at bounding box center [172, 68] width 19 height 8
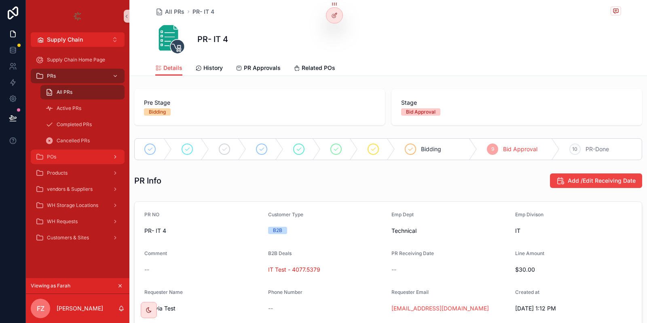
click at [68, 155] on div "POs" at bounding box center [78, 156] width 84 height 13
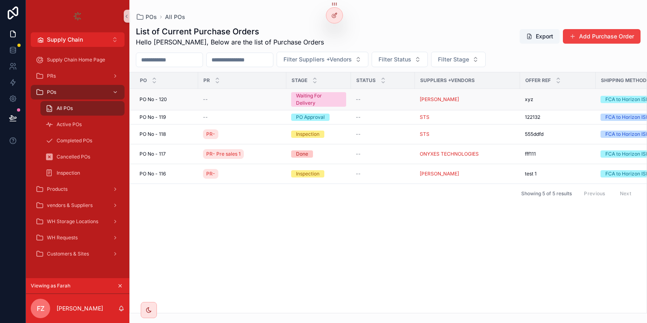
click at [184, 98] on div "PO No - 120 PO No - 120" at bounding box center [166, 99] width 54 height 6
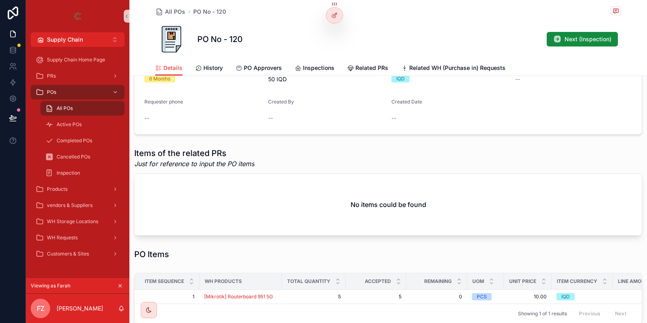
scroll to position [291, 0]
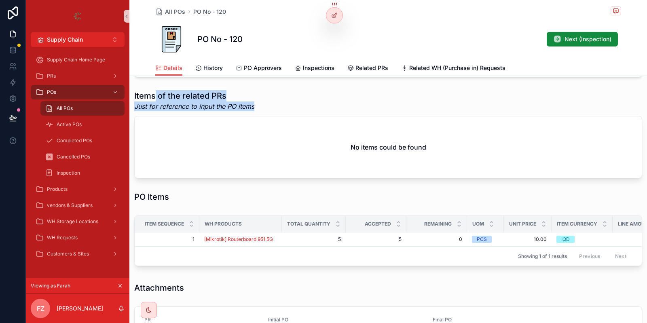
drag, startPoint x: 154, startPoint y: 92, endPoint x: 360, endPoint y: 117, distance: 207.8
click at [254, 101] on h1 "Items of the related PRs" at bounding box center [194, 95] width 120 height 11
click at [362, 118] on div "No items could be found" at bounding box center [388, 146] width 507 height 61
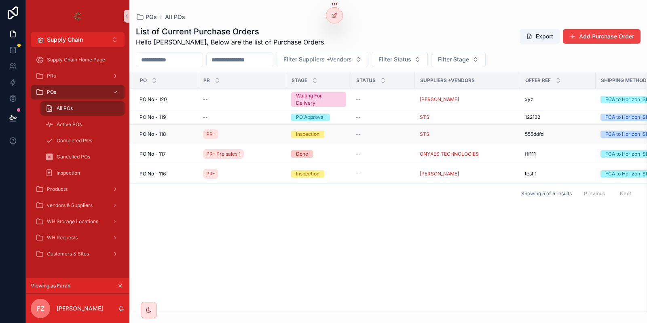
click at [191, 135] on div "PO No - 118 PO No - 118" at bounding box center [166, 134] width 54 height 6
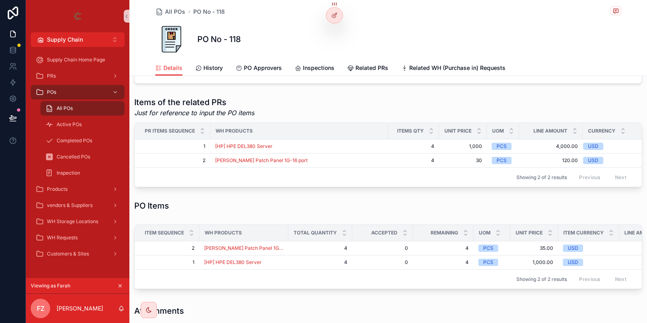
scroll to position [459, 0]
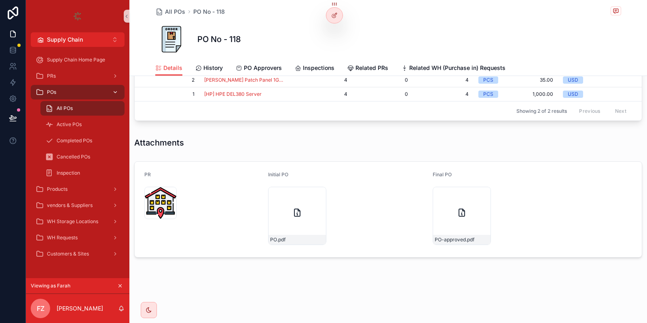
click at [104, 95] on div "POs" at bounding box center [78, 92] width 84 height 13
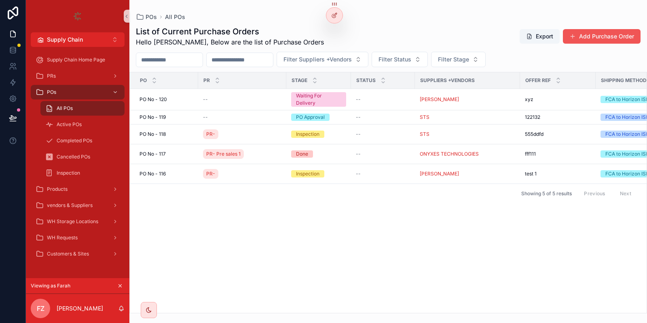
click at [606, 33] on button "Add Purchase Order" at bounding box center [602, 36] width 78 height 15
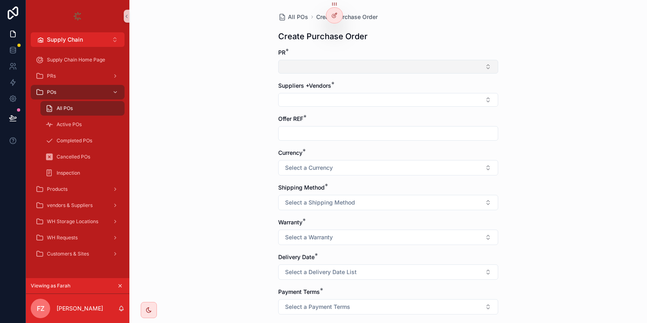
click at [306, 67] on button "Select Button" at bounding box center [388, 67] width 220 height 14
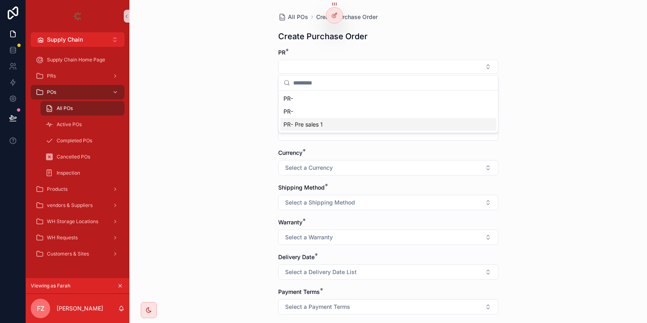
click at [231, 97] on div "All POs Create Purchase Order Create Purchase Order PR * Suppliers +Vendors * O…" at bounding box center [388, 161] width 518 height 323
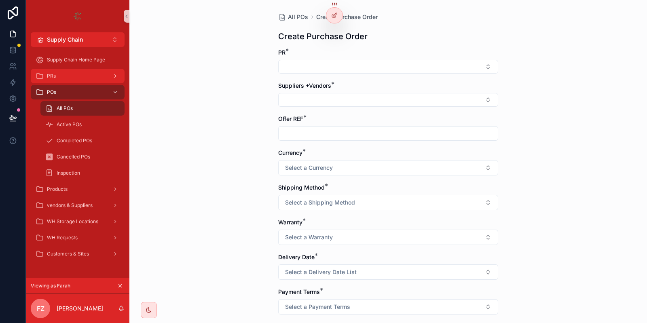
click at [90, 73] on div "PRs" at bounding box center [78, 76] width 84 height 13
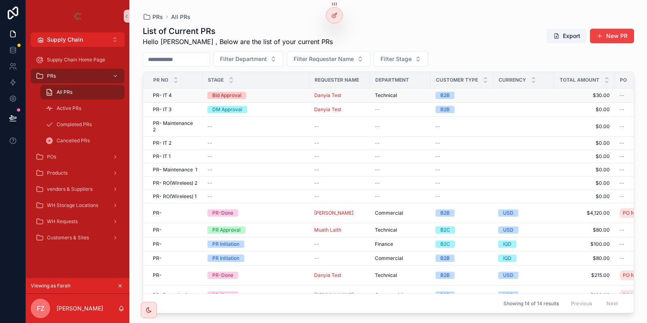
click at [193, 99] on td "PR- IT 4 PR- IT 4" at bounding box center [172, 96] width 59 height 14
click at [191, 97] on div "PR- IT 4 PR- IT 4" at bounding box center [175, 95] width 45 height 6
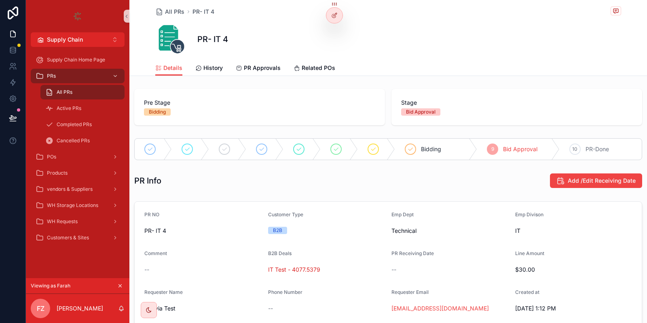
click at [120, 287] on icon "scrollable content" at bounding box center [120, 286] width 6 height 6
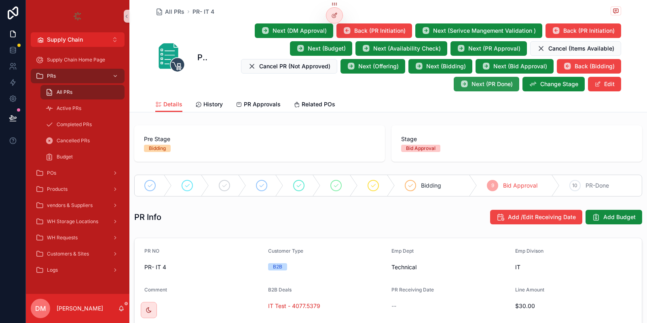
click at [476, 81] on span "Next (PR Done)" at bounding box center [491, 84] width 41 height 8
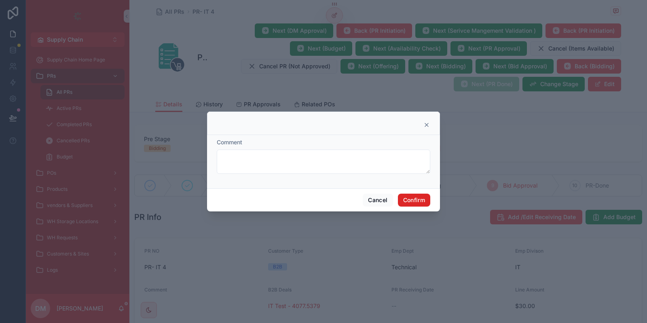
click at [413, 203] on button "Confirm" at bounding box center [414, 200] width 32 height 13
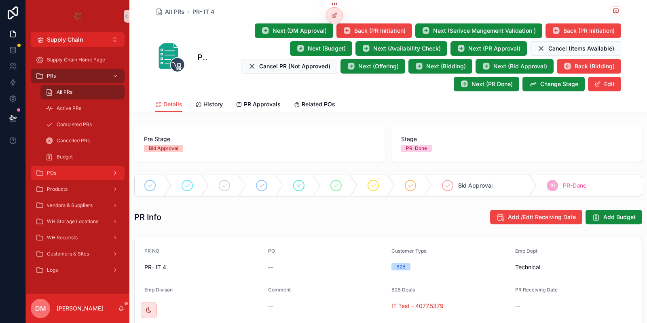
click at [63, 178] on div "POs" at bounding box center [78, 173] width 84 height 13
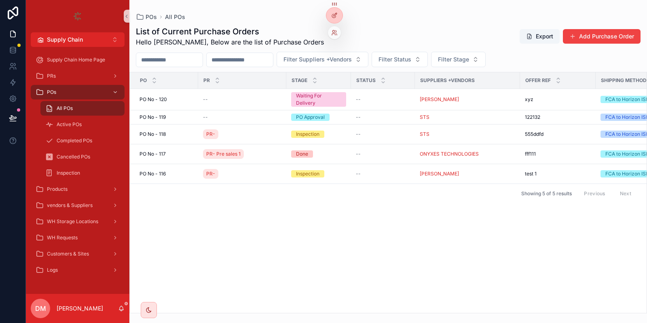
click at [328, 37] on div at bounding box center [334, 31] width 13 height 16
click at [331, 35] on icon at bounding box center [334, 33] width 6 height 6
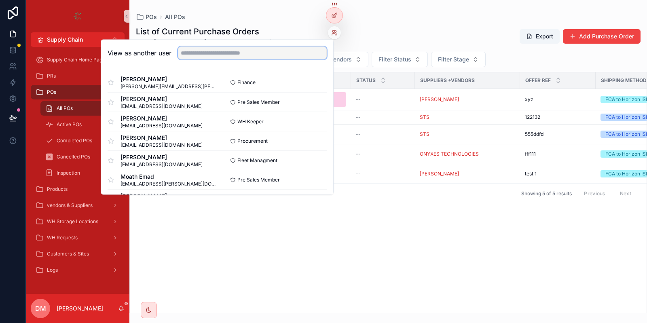
click at [279, 49] on input "text" at bounding box center [252, 52] width 149 height 13
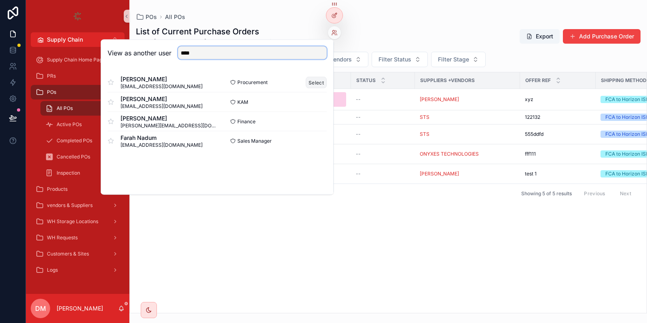
type input "****"
click at [314, 80] on button "Select" at bounding box center [316, 82] width 21 height 12
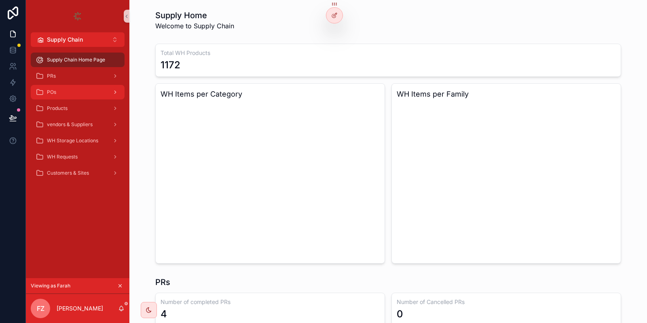
click at [80, 89] on div "POs" at bounding box center [78, 92] width 84 height 13
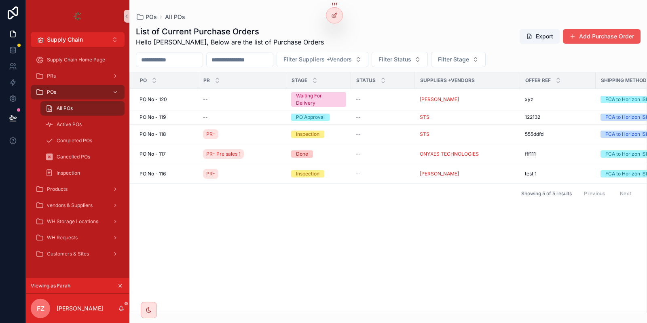
click at [621, 37] on button "Add Purchase Order" at bounding box center [602, 36] width 78 height 15
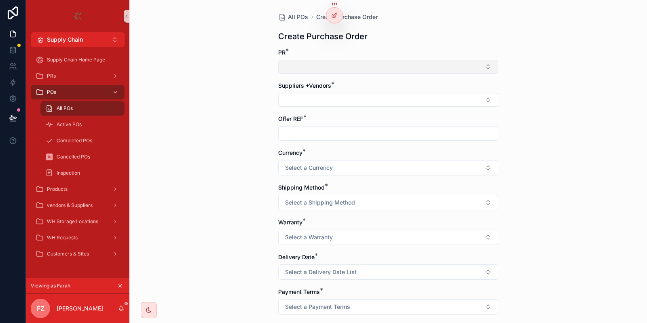
click at [326, 68] on button "Select Button" at bounding box center [388, 67] width 220 height 14
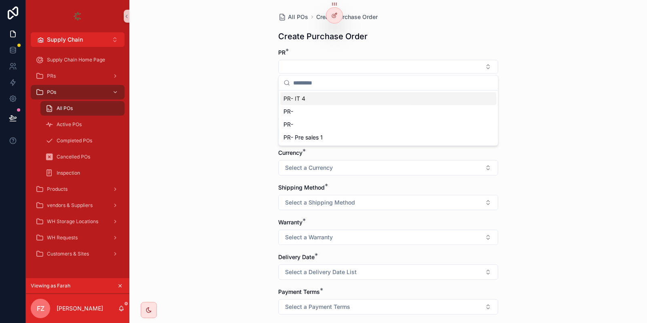
click at [317, 100] on div "PR- IT 4" at bounding box center [388, 98] width 216 height 13
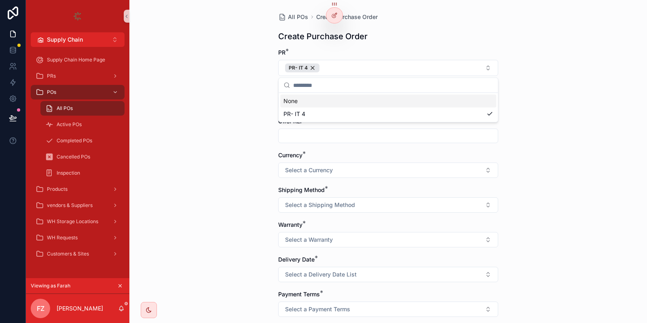
click at [225, 89] on div "All POs Create Purchase Order Create Purchase Order PR * PR- IT 4 Suppliers +Ve…" at bounding box center [388, 161] width 518 height 323
click at [325, 100] on button "Select Button" at bounding box center [388, 102] width 220 height 14
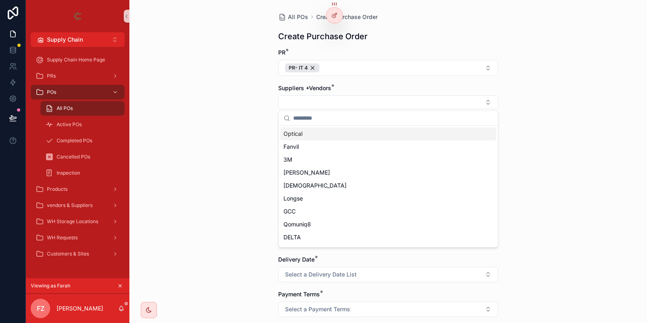
click at [315, 113] on input "scrollable content" at bounding box center [393, 118] width 200 height 15
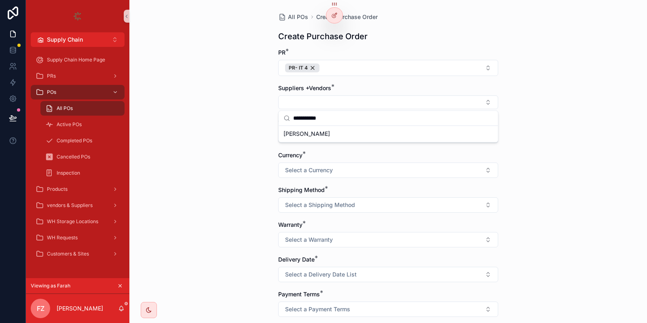
type input "**********"
click at [293, 133] on span "[PERSON_NAME]" at bounding box center [306, 134] width 46 height 8
click at [297, 133] on input "scrollable content" at bounding box center [388, 137] width 219 height 11
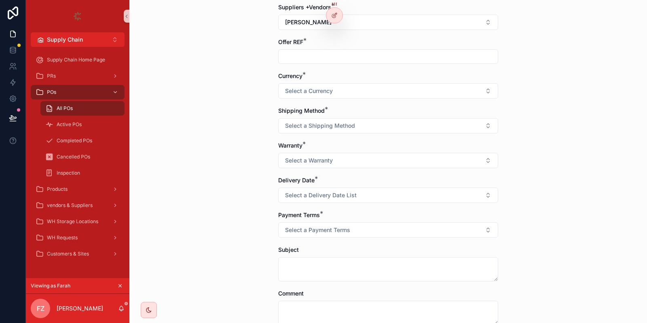
scroll to position [97, 0]
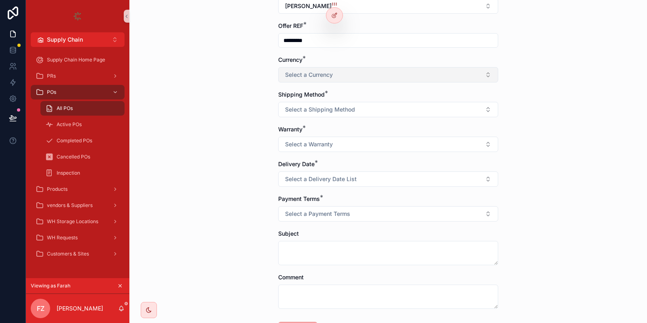
type input "*********"
click at [328, 73] on span "Select a Currency" at bounding box center [309, 75] width 48 height 8
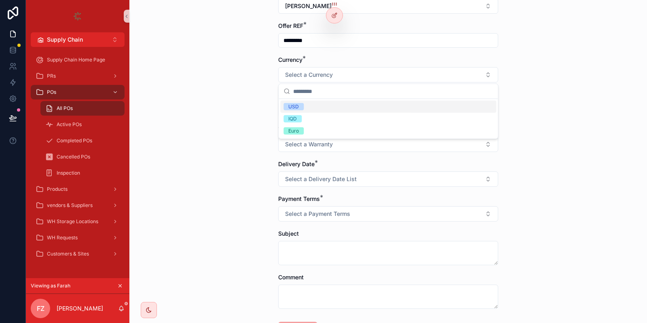
click at [325, 108] on div "USD" at bounding box center [388, 107] width 216 height 12
click at [322, 103] on button "Select a Shipping Method" at bounding box center [388, 109] width 220 height 15
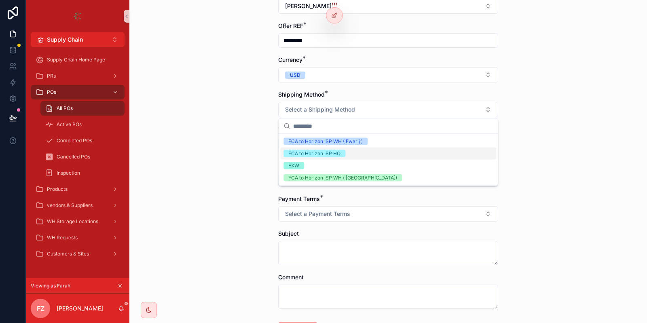
click at [318, 153] on div "FCA to Horizon ISP HQ" at bounding box center [314, 153] width 52 height 7
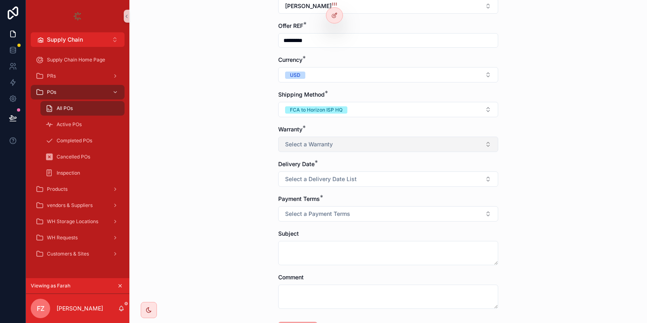
click at [318, 138] on button "Select a Warranty" at bounding box center [388, 144] width 220 height 15
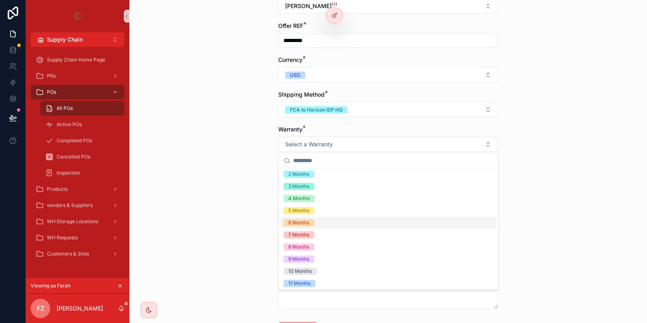
scroll to position [0, 0]
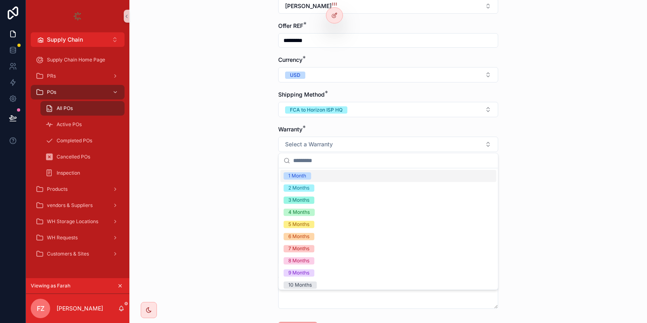
click at [332, 179] on div "1 Month" at bounding box center [388, 176] width 216 height 12
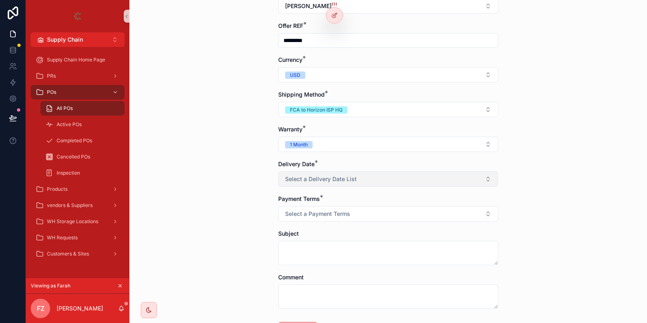
click at [300, 178] on span "Select a Delivery Date List" at bounding box center [321, 179] width 72 height 8
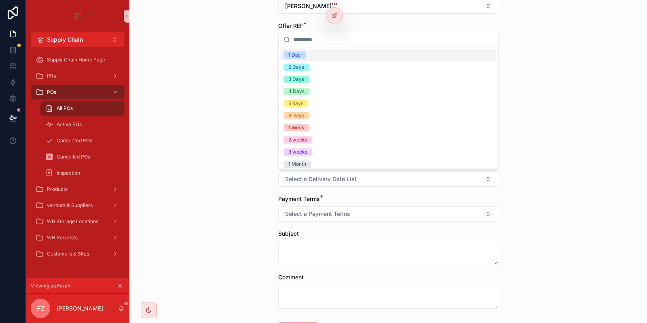
click at [325, 45] on input "scrollable content" at bounding box center [393, 39] width 200 height 15
click at [320, 55] on div "1 Day" at bounding box center [388, 55] width 216 height 12
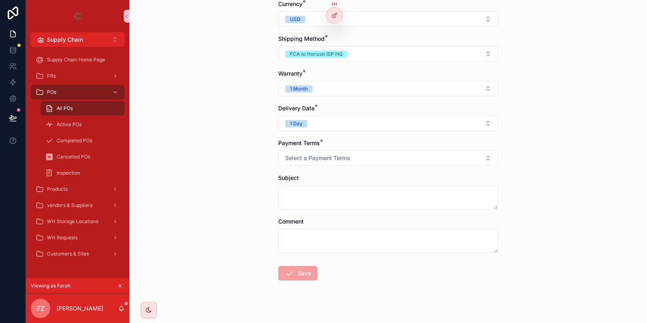
scroll to position [161, 0]
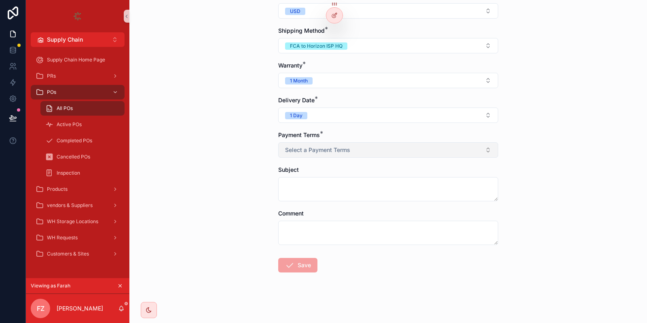
click at [319, 146] on span "Select a Payment Terms" at bounding box center [317, 150] width 65 height 8
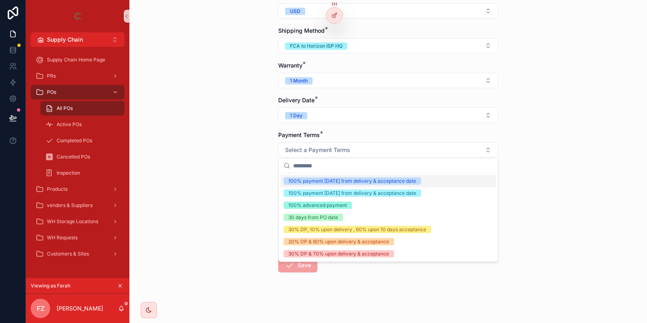
click at [329, 186] on div "100% payment [DATE] from delivery & acceptance date" at bounding box center [388, 181] width 216 height 12
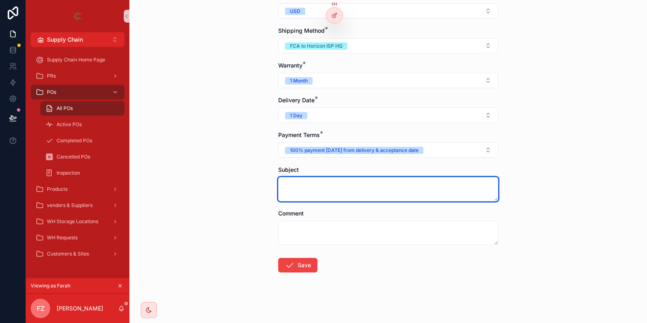
click at [319, 181] on textarea "scrollable content" at bounding box center [388, 189] width 220 height 24
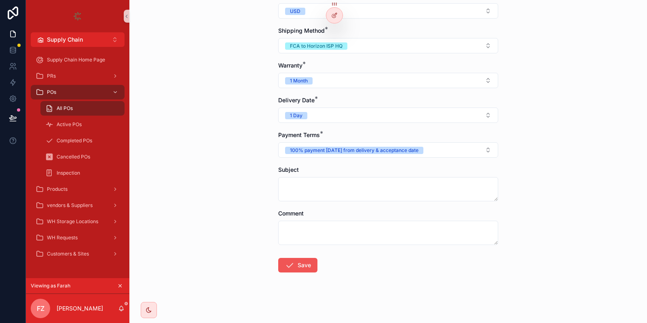
click at [300, 264] on button "Save" at bounding box center [297, 265] width 39 height 15
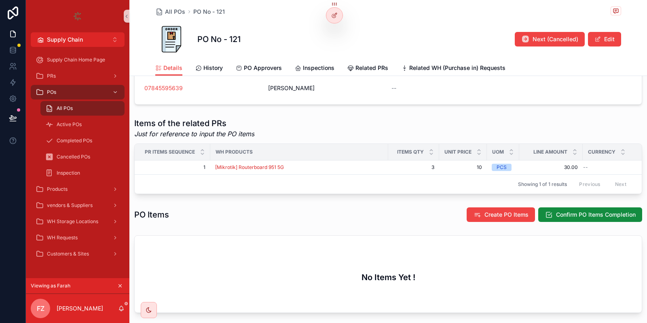
scroll to position [291, 0]
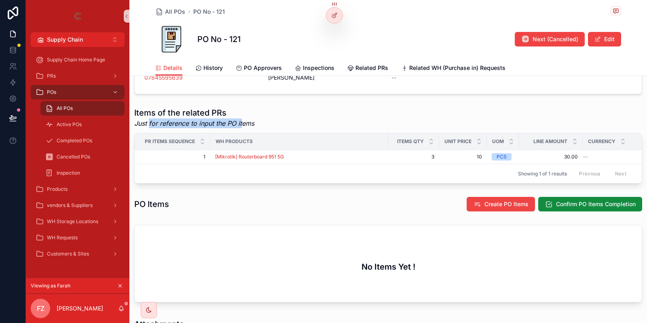
drag, startPoint x: 225, startPoint y: 127, endPoint x: 148, endPoint y: 129, distance: 76.9
click at [148, 128] on div "Items of the related PRs Just for reference to input the PO items" at bounding box center [194, 117] width 120 height 21
click at [232, 129] on div "Items of the related PRs Just for reference to input the PO items PR Items Sequ…" at bounding box center [388, 145] width 508 height 76
click at [503, 201] on span "Create PO Items" at bounding box center [506, 204] width 44 height 8
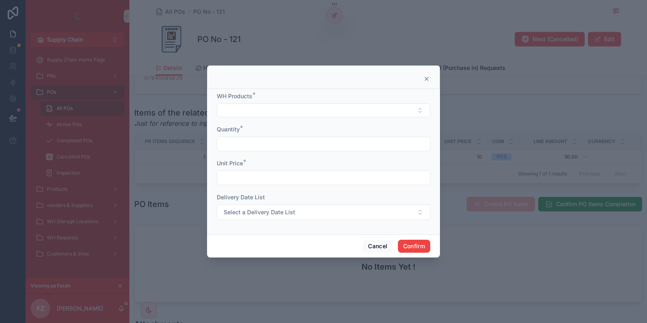
click at [260, 101] on div "WH Products *" at bounding box center [323, 104] width 213 height 25
click at [262, 108] on button "Select Button" at bounding box center [323, 111] width 213 height 14
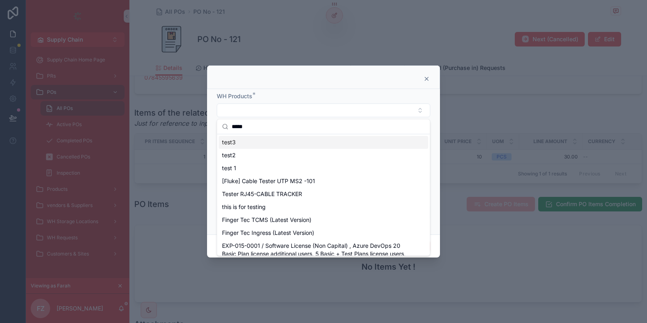
click at [243, 128] on input "****" at bounding box center [328, 126] width 193 height 15
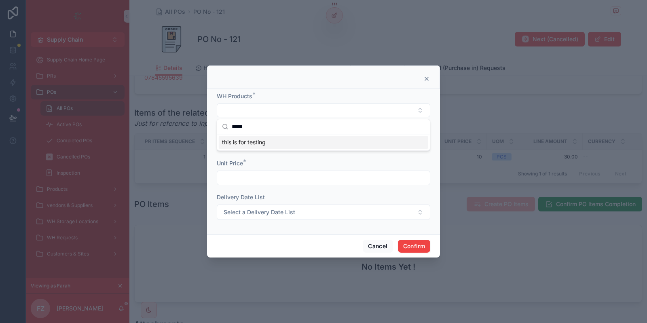
type input "****"
click at [239, 146] on span "this is for testing" at bounding box center [244, 142] width 44 height 8
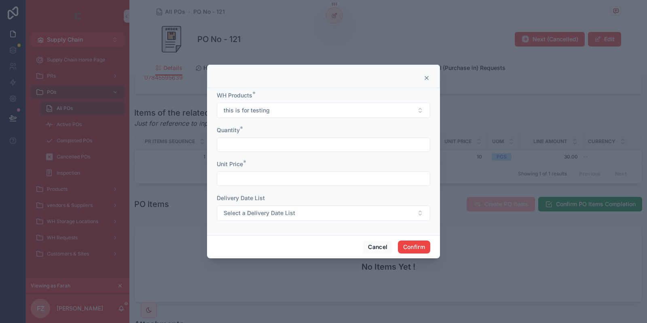
click at [242, 142] on input "text" at bounding box center [323, 144] width 213 height 11
type input "*"
click at [250, 177] on input "text" at bounding box center [323, 178] width 213 height 11
type input "*****"
click at [267, 186] on form "WH Products * this is for testing Quantity * * Unit Price * ***** Delivery Date…" at bounding box center [323, 159] width 213 height 137
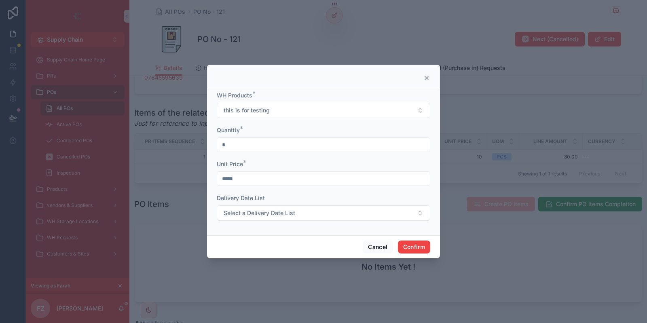
click at [267, 182] on input "*****" at bounding box center [323, 178] width 213 height 11
click at [282, 217] on span "Select a Delivery Date List" at bounding box center [260, 213] width 72 height 8
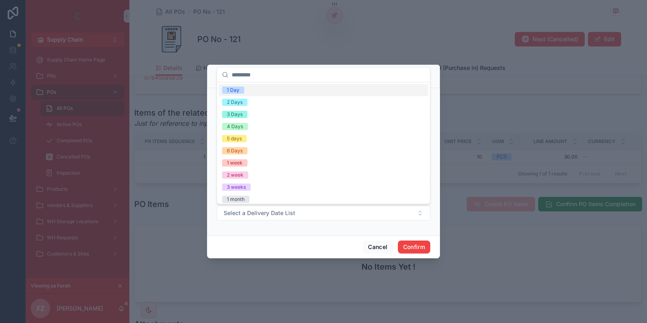
click at [262, 93] on div "1 Day" at bounding box center [323, 90] width 209 height 12
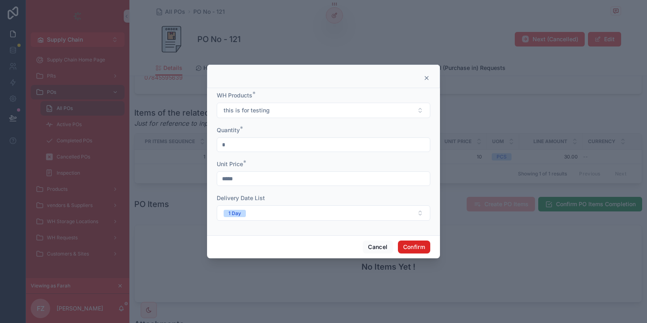
click at [408, 244] on button "Confirm" at bounding box center [414, 247] width 32 height 13
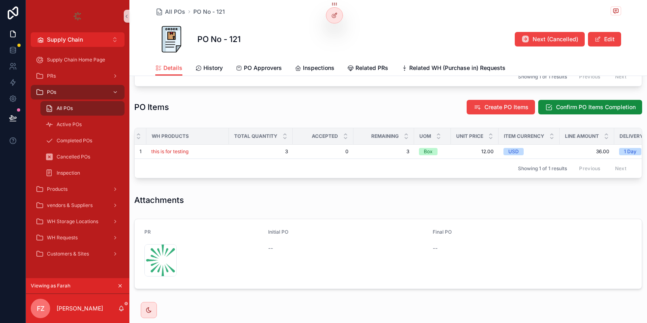
scroll to position [0, 0]
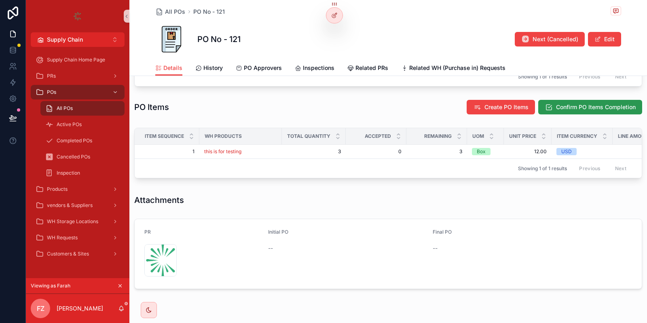
click at [571, 103] on span "Confirm PO Items Completion" at bounding box center [596, 107] width 80 height 8
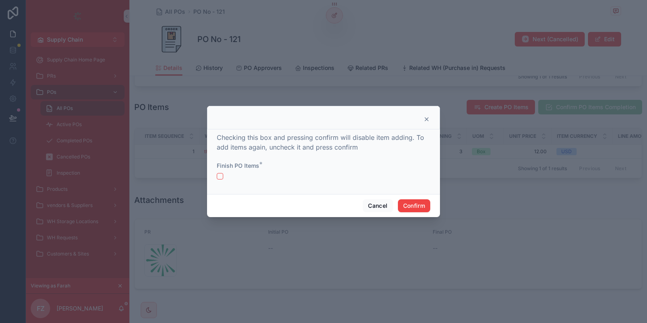
drag, startPoint x: 242, startPoint y: 139, endPoint x: 467, endPoint y: 129, distance: 224.6
click at [440, 129] on div "Checking this box and pressing confirm will disable item adding. To add items a…" at bounding box center [323, 161] width 233 height 65
click at [218, 177] on button "button" at bounding box center [220, 176] width 6 height 6
click at [410, 203] on button "Confirm" at bounding box center [414, 205] width 32 height 13
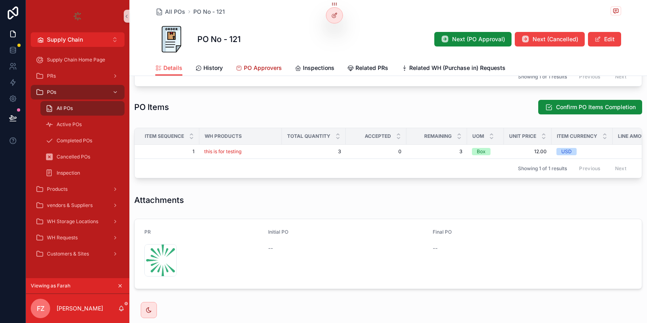
click at [243, 66] on div "PO Approvers" at bounding box center [259, 68] width 46 height 8
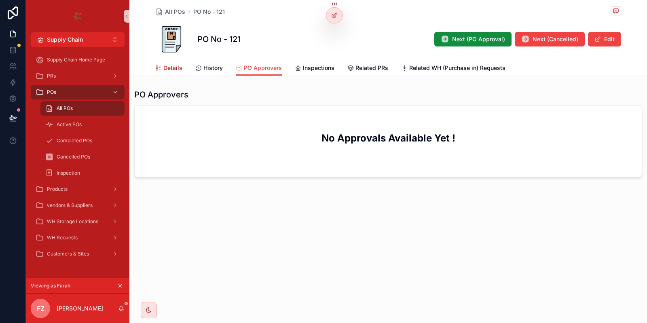
click at [174, 64] on link "Details" at bounding box center [168, 69] width 27 height 16
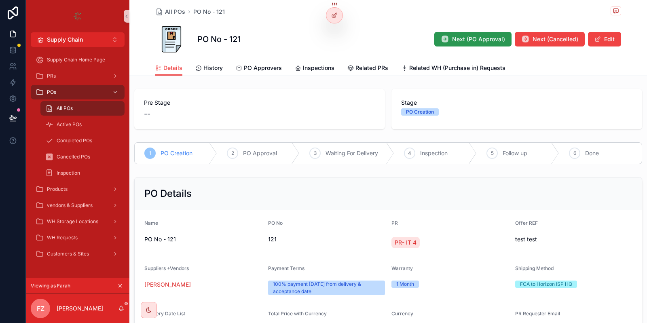
click at [489, 36] on span "Next (PO Approval)" at bounding box center [478, 39] width 53 height 8
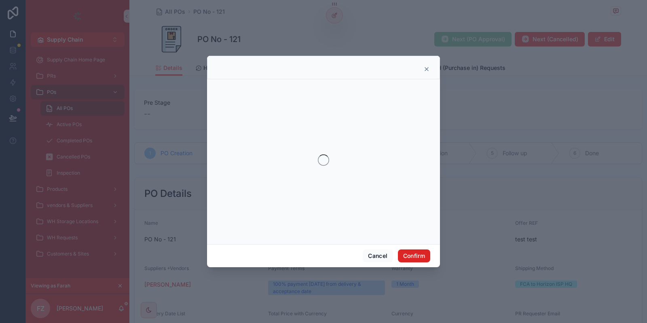
click at [417, 252] on button "Confirm" at bounding box center [414, 255] width 32 height 13
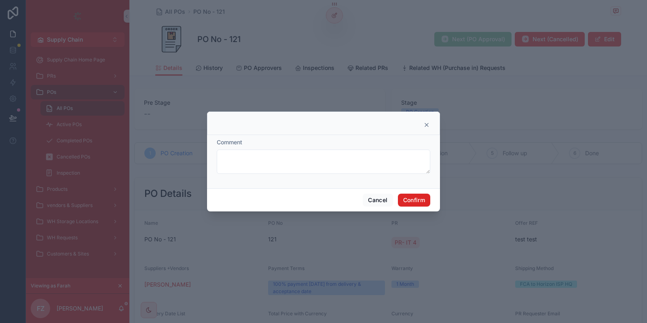
click at [429, 203] on button "Confirm" at bounding box center [414, 200] width 32 height 13
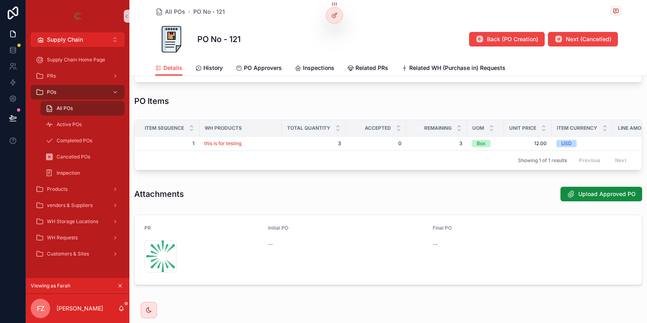
scroll to position [416, 0]
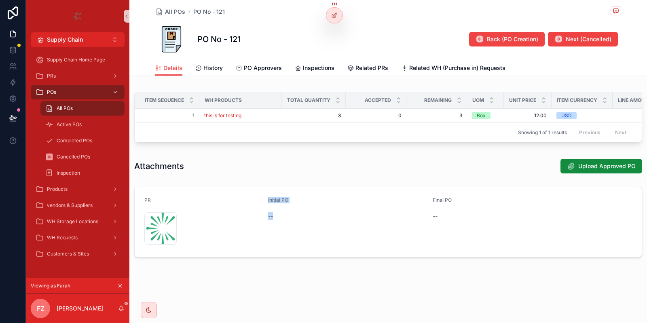
drag, startPoint x: 278, startPoint y: 218, endPoint x: 258, endPoint y: 220, distance: 20.8
click at [258, 220] on form "PR Horizon-icon .png Initial PO -- Final PO --" at bounding box center [388, 222] width 507 height 70
click at [319, 197] on div "Initial PO" at bounding box center [347, 202] width 158 height 10
click at [256, 60] on div "All POs PO No - 121 PO No - 121 Back (PO Creation) Next (Cancelled)" at bounding box center [388, 30] width 466 height 60
click at [255, 68] on span "PO Approvers" at bounding box center [263, 68] width 38 height 8
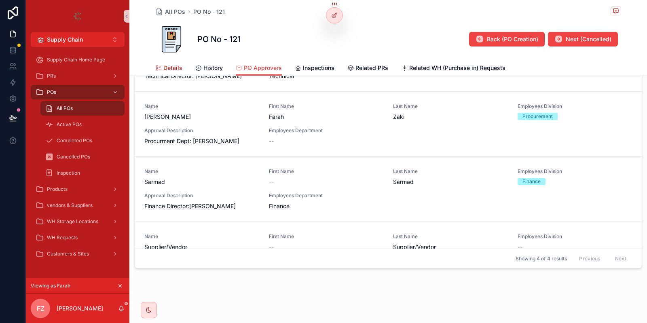
click at [159, 64] on div "Details" at bounding box center [168, 68] width 27 height 8
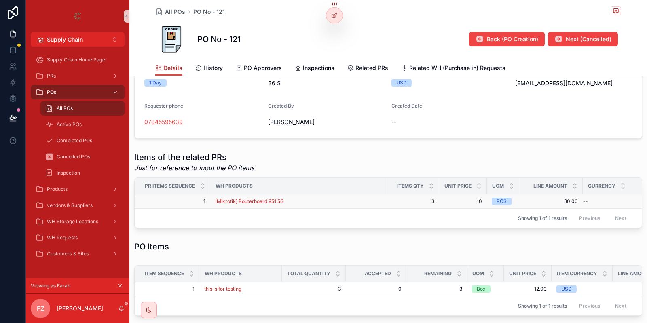
scroll to position [437, 0]
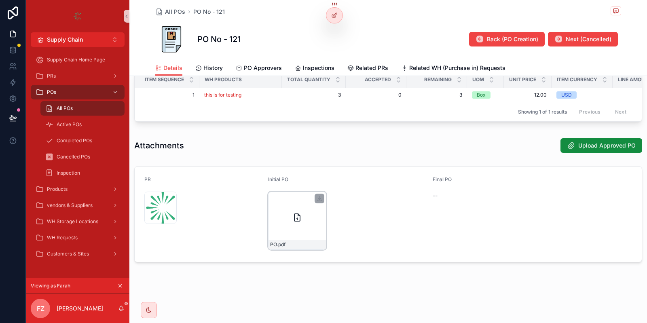
click at [285, 227] on div "PO .pdf" at bounding box center [297, 221] width 58 height 58
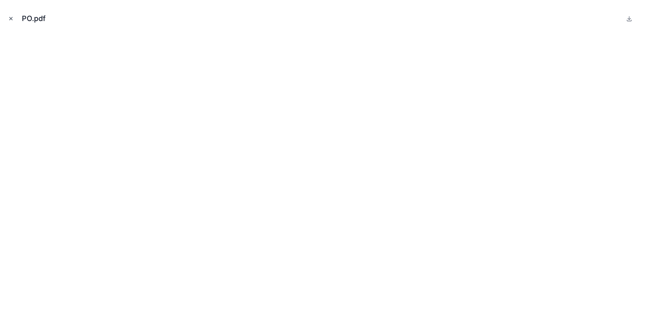
click at [9, 19] on icon "Close modal" at bounding box center [11, 19] width 6 height 6
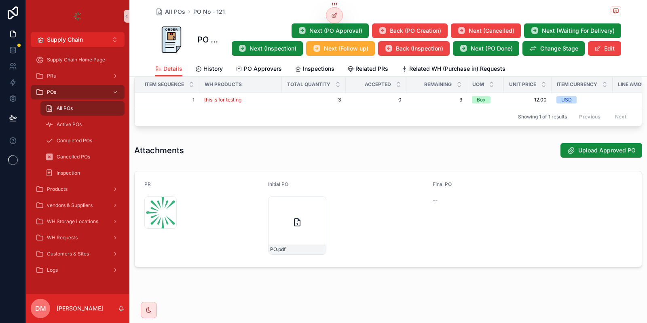
scroll to position [447, 0]
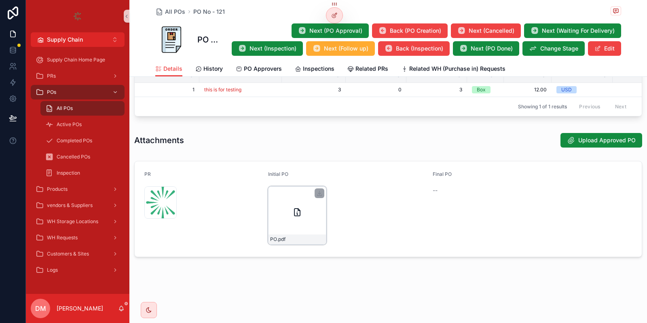
click at [302, 210] on div "PO .pdf" at bounding box center [297, 215] width 58 height 58
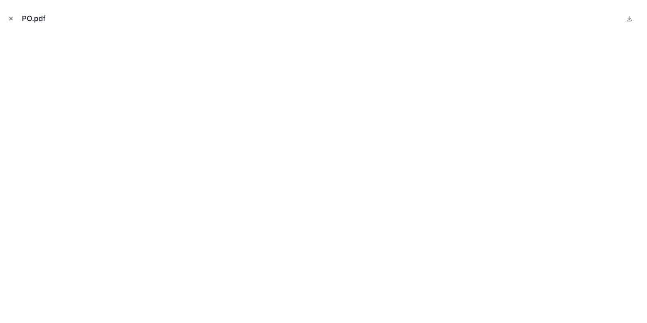
click at [10, 16] on button "Close modal" at bounding box center [10, 18] width 9 height 9
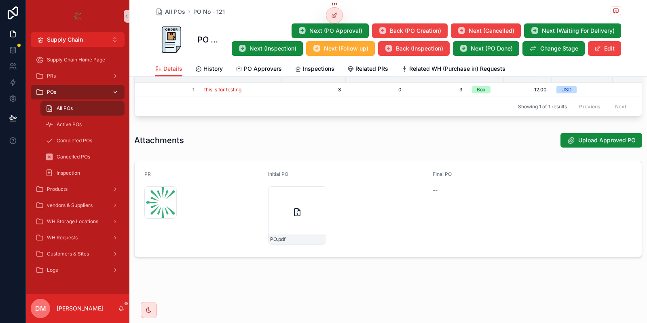
click at [74, 96] on div "POs" at bounding box center [78, 92] width 84 height 13
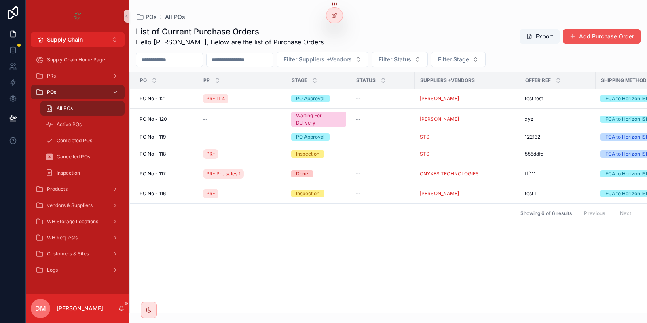
click at [586, 32] on button "Add Purchase Order" at bounding box center [602, 36] width 78 height 15
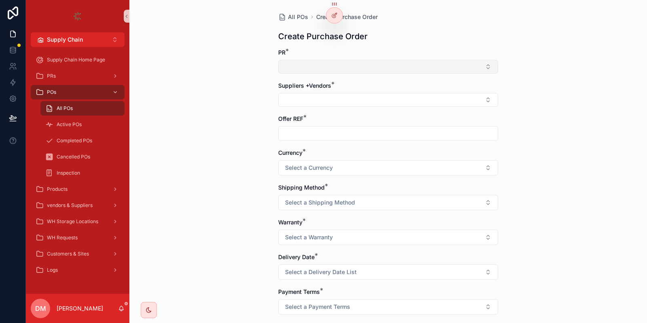
click at [295, 68] on button "Select Button" at bounding box center [388, 67] width 220 height 14
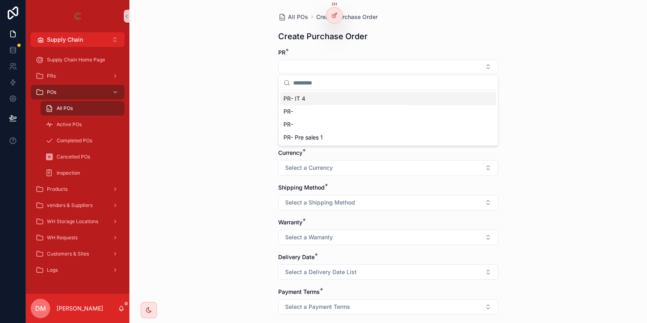
click at [311, 100] on div "PR- IT 4" at bounding box center [388, 98] width 216 height 13
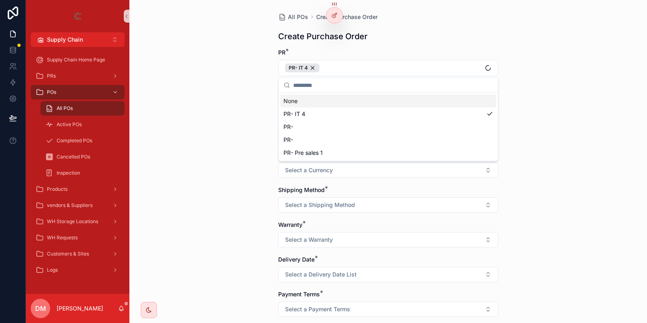
click at [249, 116] on div "All POs Create Purchase Order Create Purchase Order PR * PR- IT 4 Suppliers +Ve…" at bounding box center [388, 161] width 518 height 323
click at [329, 105] on button "Select Button" at bounding box center [388, 102] width 220 height 14
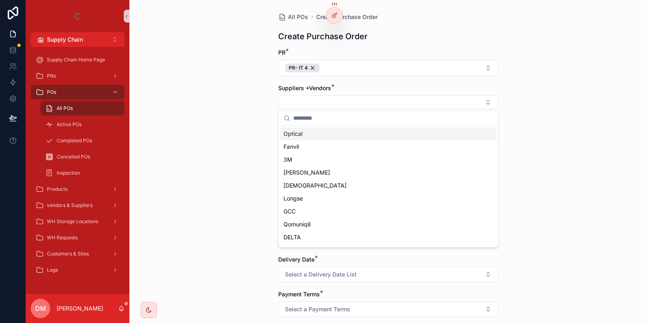
click at [301, 120] on input "scrollable content" at bounding box center [393, 118] width 200 height 15
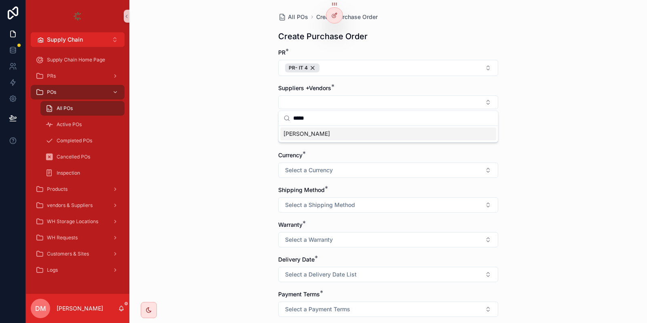
type input "*****"
click at [319, 133] on div "[PERSON_NAME]" at bounding box center [388, 133] width 216 height 13
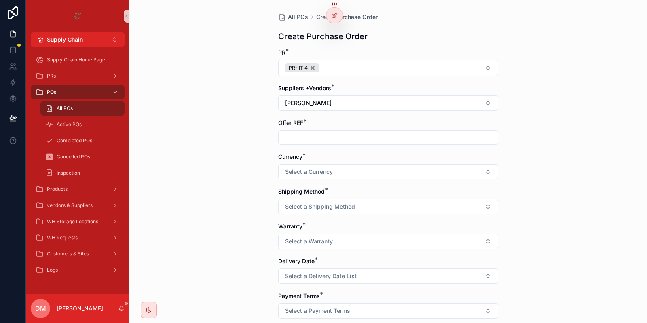
click at [318, 133] on input "scrollable content" at bounding box center [388, 137] width 219 height 11
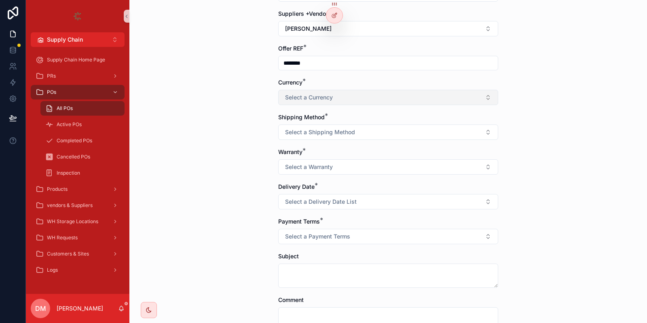
type input "********"
click at [291, 92] on button "Select a Currency" at bounding box center [388, 97] width 220 height 15
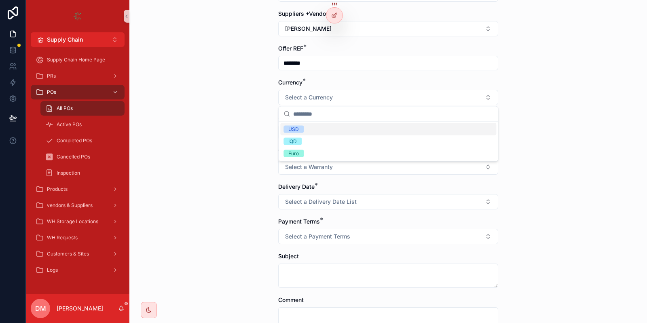
click at [292, 129] on div "USD" at bounding box center [293, 129] width 11 height 7
click at [306, 133] on span "Select a Shipping Method" at bounding box center [320, 132] width 70 height 8
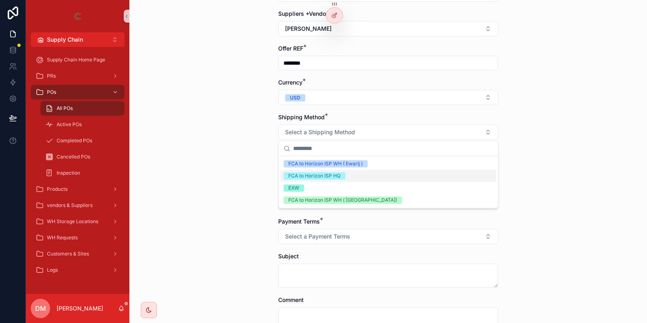
click at [315, 173] on div "FCA to Horizon ISP HQ" at bounding box center [314, 175] width 52 height 7
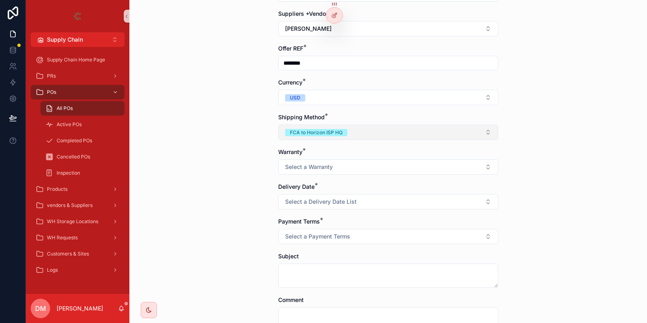
click at [319, 136] on button "FCA to Horizon ISP HQ" at bounding box center [388, 132] width 220 height 15
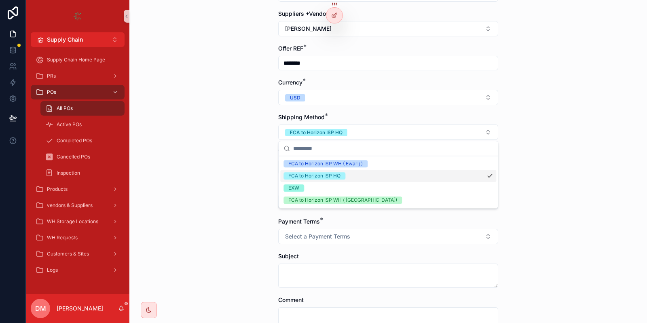
click at [311, 175] on div "FCA to Horizon ISP HQ" at bounding box center [314, 175] width 52 height 7
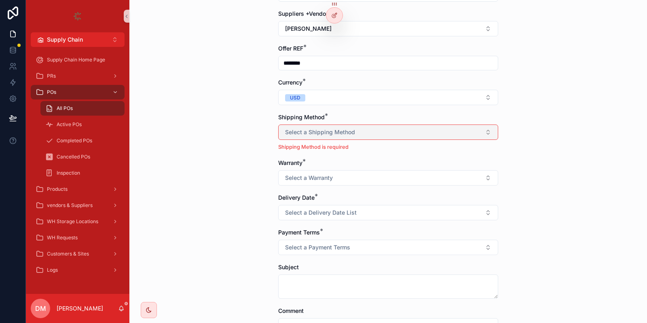
click at [347, 127] on button "Select a Shipping Method" at bounding box center [388, 132] width 220 height 15
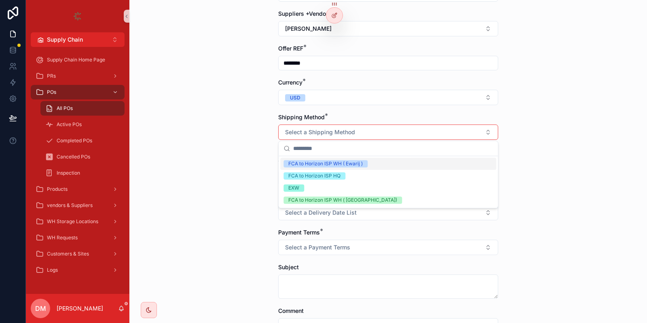
click at [326, 168] on div "FCA to Horizon ISP WH ( Ewarij )" at bounding box center [388, 164] width 216 height 12
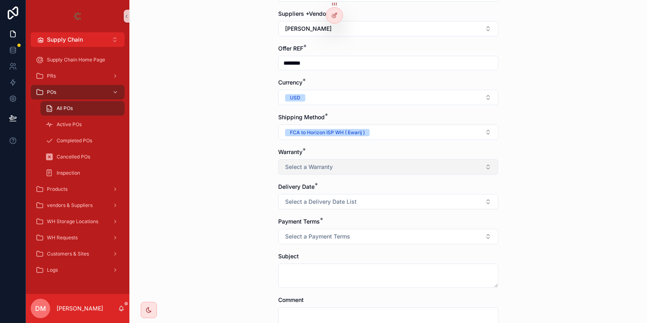
click at [315, 168] on span "Select a Warranty" at bounding box center [309, 167] width 48 height 8
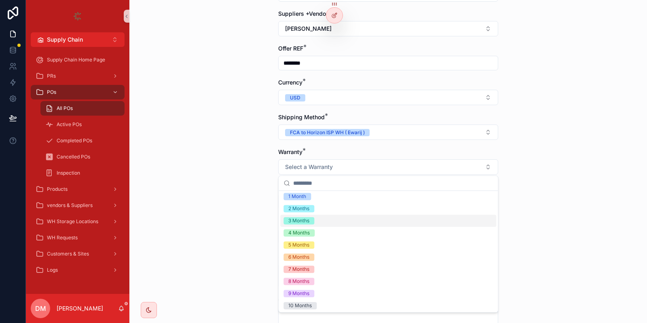
click at [305, 220] on div "3 Months" at bounding box center [298, 220] width 21 height 7
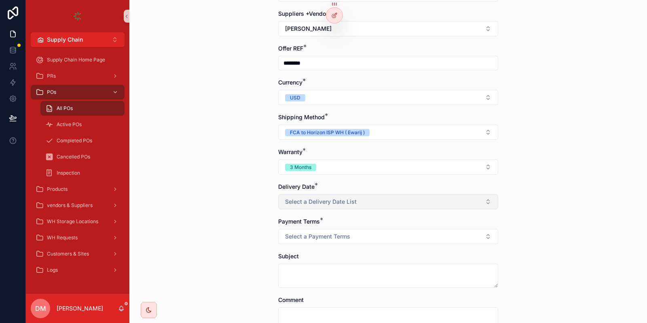
click at [321, 201] on span "Select a Delivery Date List" at bounding box center [321, 202] width 72 height 8
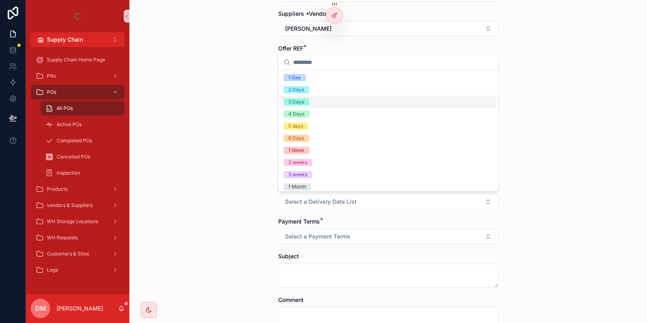
click at [337, 96] on div "3 Days" at bounding box center [388, 102] width 216 height 12
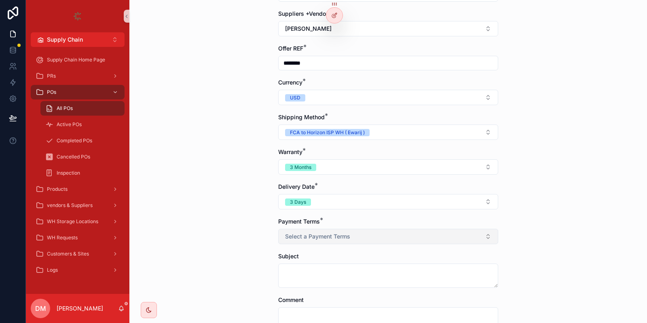
click at [321, 229] on button "Select a Payment Terms" at bounding box center [388, 236] width 220 height 15
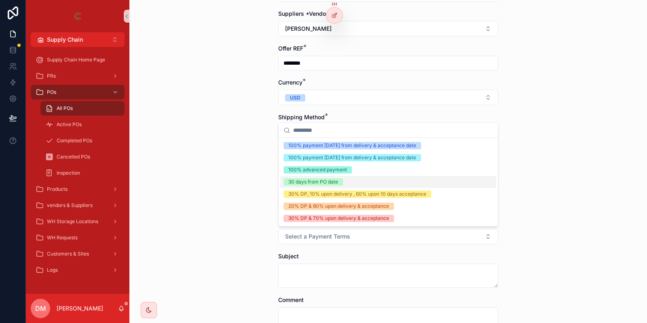
click at [324, 180] on div "30 days from PO date" at bounding box center [313, 181] width 50 height 7
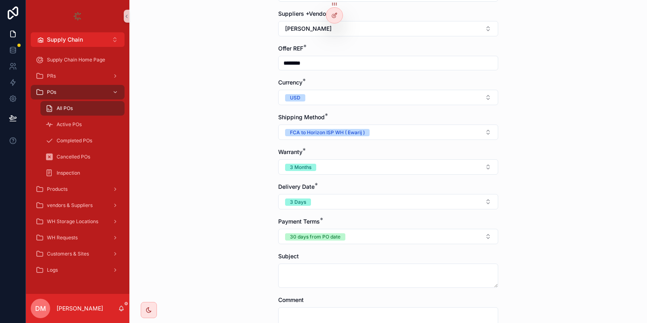
scroll to position [161, 0]
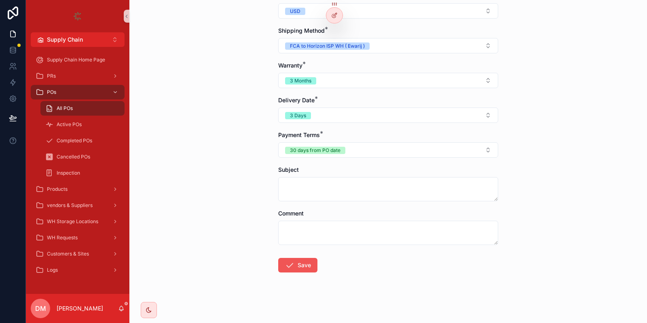
click at [306, 258] on button "Save" at bounding box center [297, 265] width 39 height 15
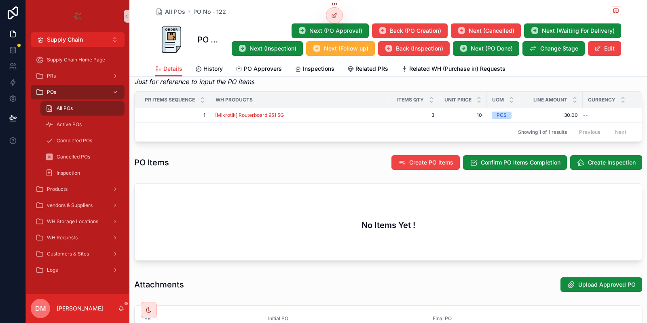
scroll to position [446, 0]
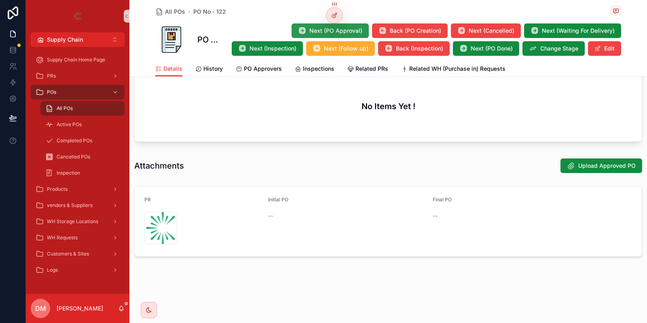
click at [355, 27] on button "Next (PO Approval)" at bounding box center [330, 30] width 77 height 15
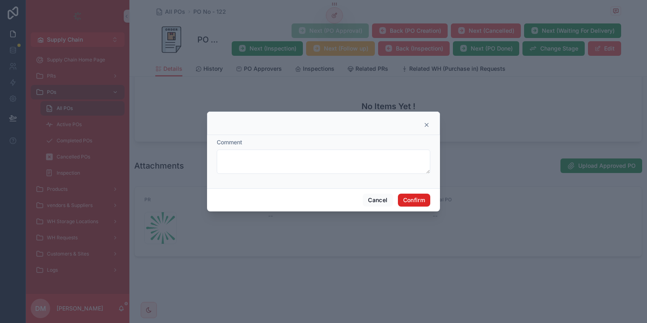
click at [416, 198] on button "Confirm" at bounding box center [414, 200] width 32 height 13
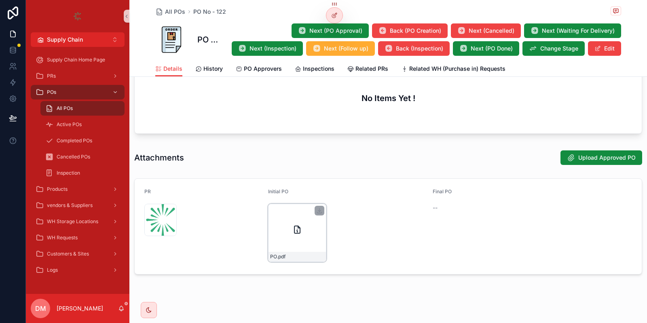
scroll to position [468, 0]
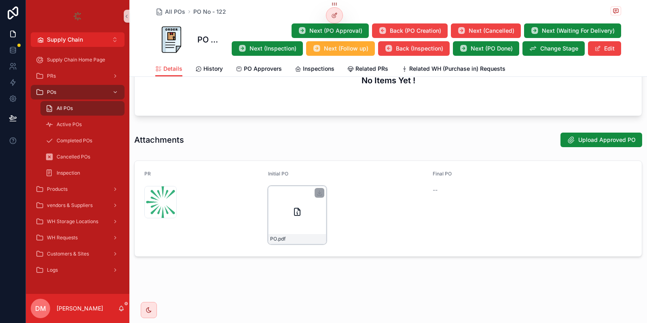
click at [301, 208] on icon "scrollable content" at bounding box center [297, 212] width 10 height 10
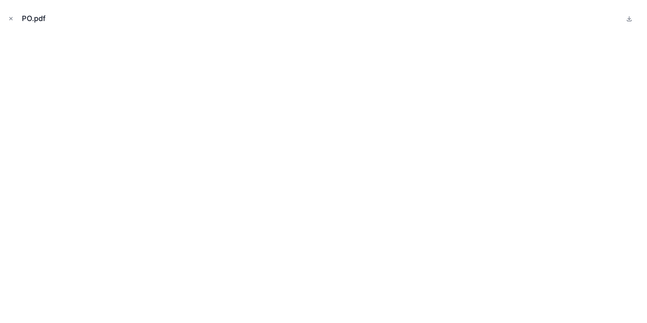
click at [11, 11] on div "PO.pdf" at bounding box center [323, 18] width 634 height 24
click at [10, 17] on button "Close modal" at bounding box center [10, 18] width 9 height 9
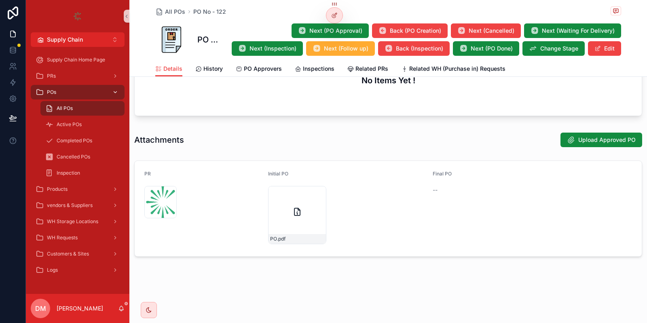
click at [86, 89] on div "POs" at bounding box center [78, 92] width 84 height 13
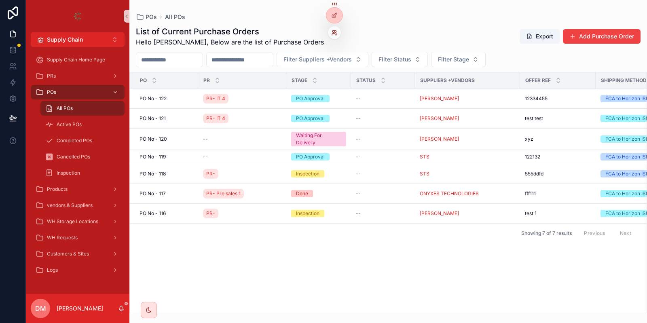
click at [336, 31] on icon at bounding box center [336, 31] width 1 height 2
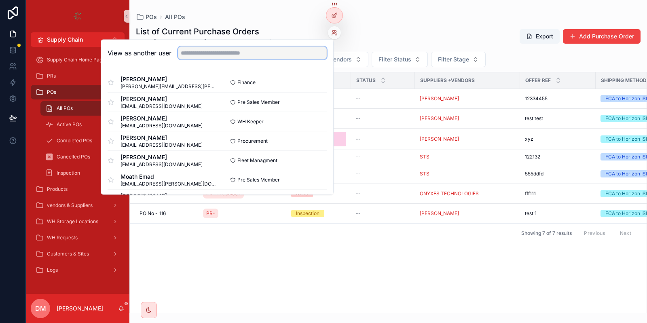
click at [296, 56] on input "text" at bounding box center [252, 52] width 149 height 13
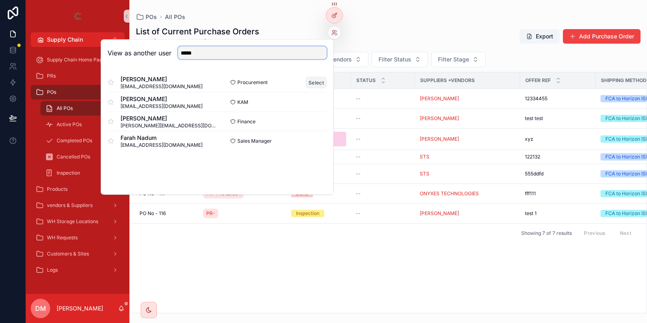
type input "*****"
click at [316, 77] on button "Select" at bounding box center [316, 82] width 21 height 12
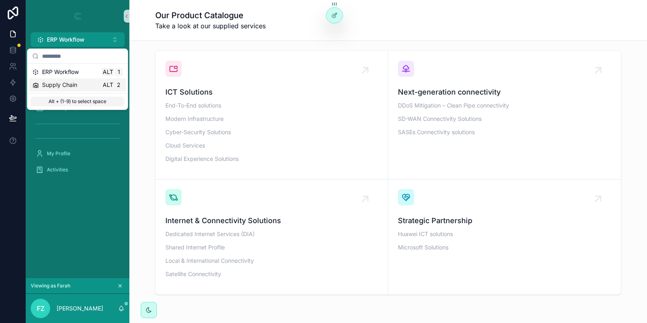
click at [80, 84] on div "Supply Chain Alt 2" at bounding box center [77, 85] width 91 height 8
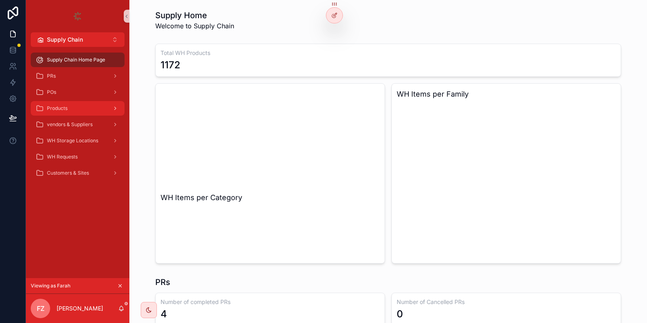
click at [82, 101] on link "Products" at bounding box center [78, 108] width 94 height 15
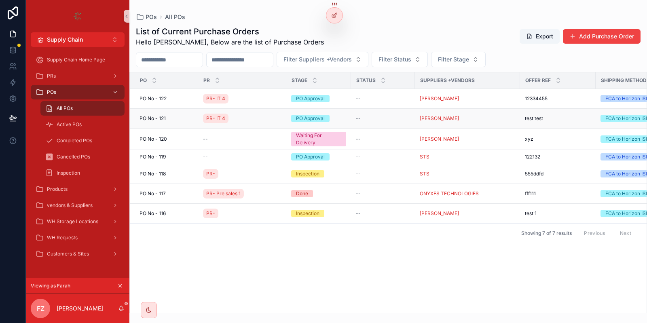
click at [172, 118] on div "PO No - 121 PO No - 121" at bounding box center [166, 118] width 54 height 6
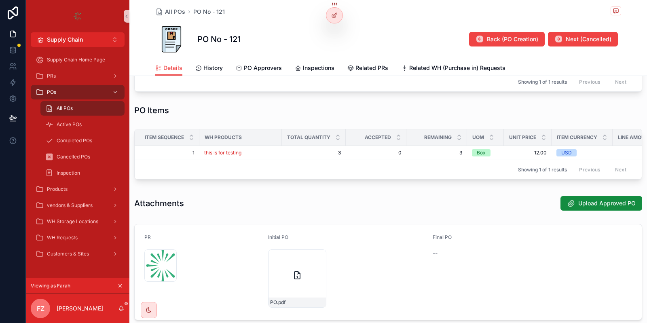
scroll to position [380, 0]
click at [302, 279] on div "PO .pdf" at bounding box center [297, 278] width 58 height 58
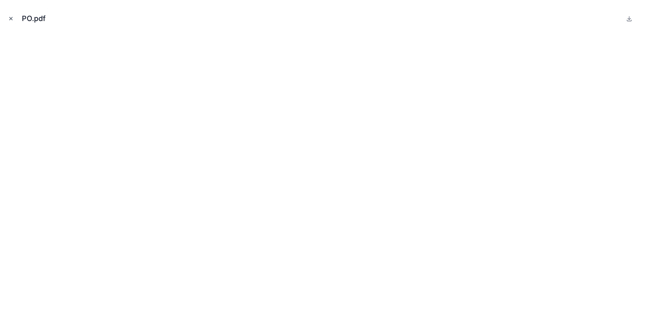
click at [11, 22] on button "Close modal" at bounding box center [10, 18] width 9 height 9
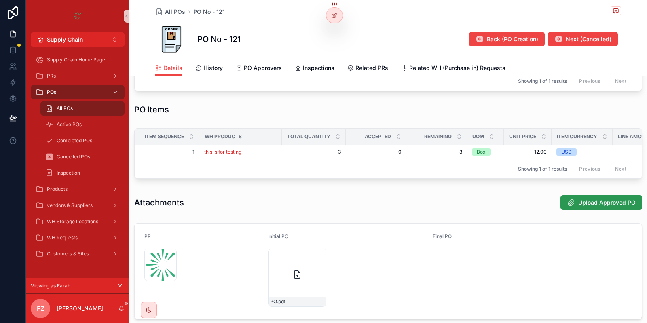
click at [596, 200] on span "Upload Approved PO" at bounding box center [606, 203] width 57 height 8
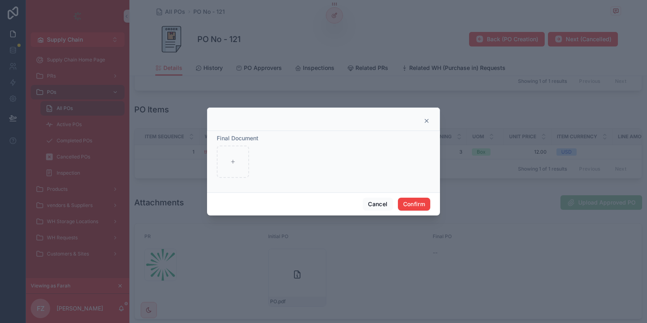
click at [215, 163] on div "Final Document" at bounding box center [323, 161] width 233 height 61
click at [235, 164] on icon at bounding box center [233, 162] width 6 height 6
type input "**********"
click at [416, 204] on button "Confirm" at bounding box center [414, 204] width 32 height 13
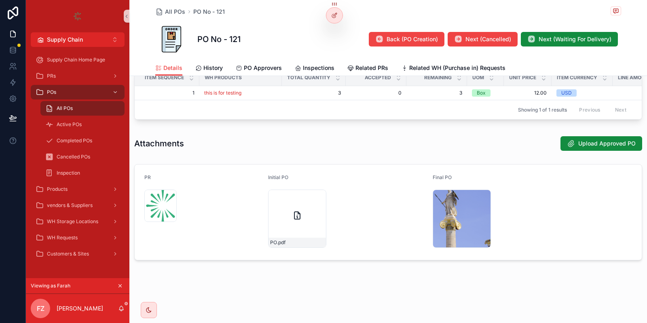
scroll to position [446, 0]
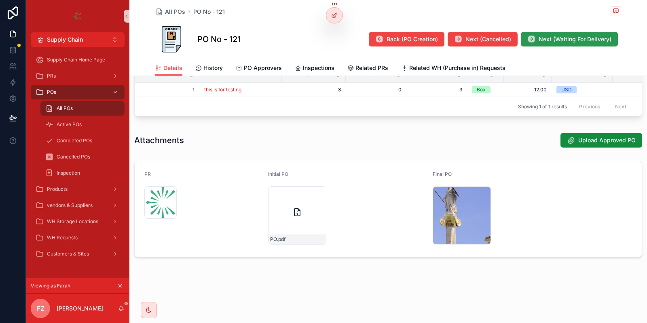
click at [571, 36] on span "Next (Waiting For Delivery)" at bounding box center [575, 39] width 73 height 8
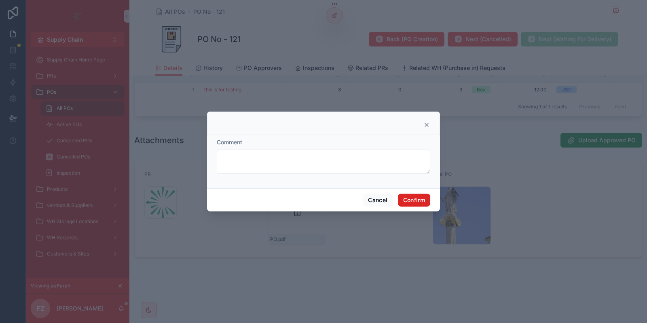
click at [420, 196] on button "Confirm" at bounding box center [414, 200] width 32 height 13
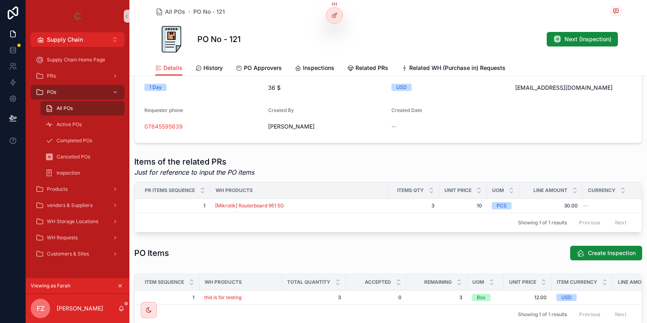
scroll to position [0, 0]
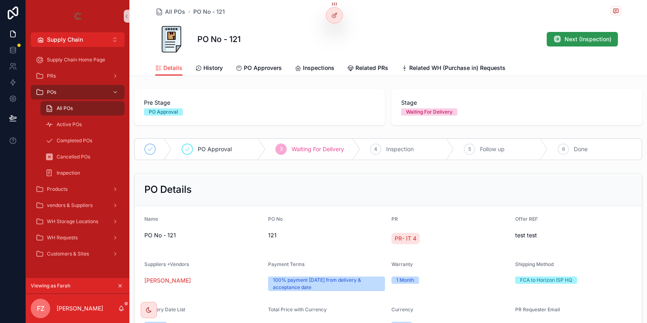
click at [565, 36] on button "Next (Inspection)" at bounding box center [582, 39] width 71 height 15
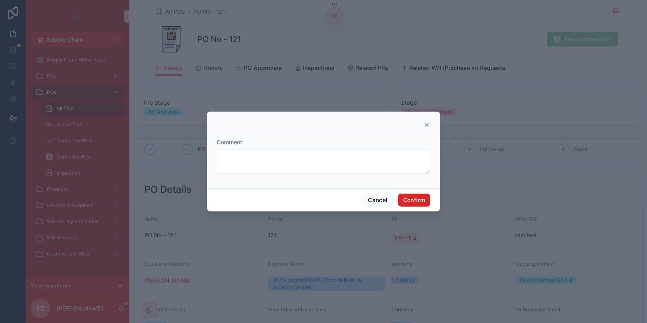
click at [423, 198] on button "Confirm" at bounding box center [414, 200] width 32 height 13
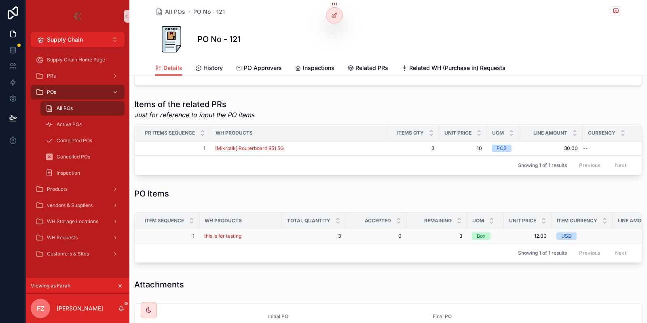
scroll to position [296, 0]
click at [123, 287] on icon "scrollable content" at bounding box center [120, 286] width 6 height 6
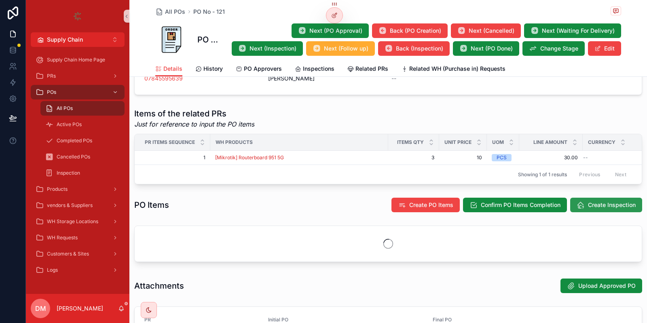
scroll to position [287, 0]
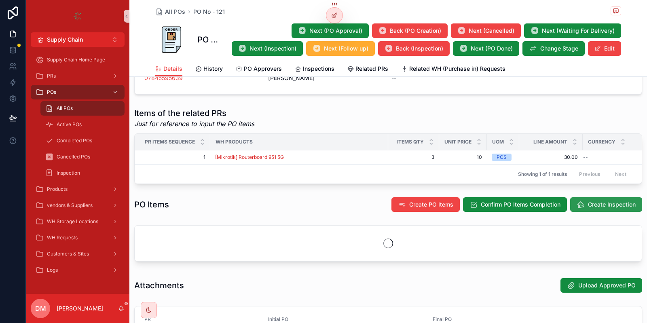
click at [618, 205] on span "Create Inspection" at bounding box center [612, 205] width 48 height 8
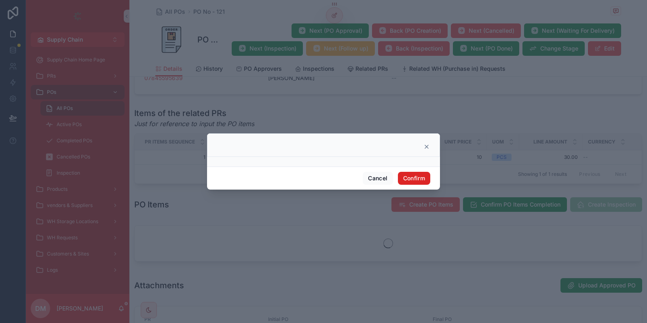
click at [416, 179] on button "Confirm" at bounding box center [414, 178] width 32 height 13
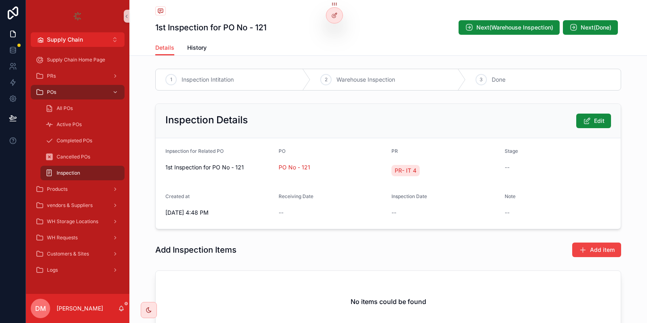
scroll to position [67, 0]
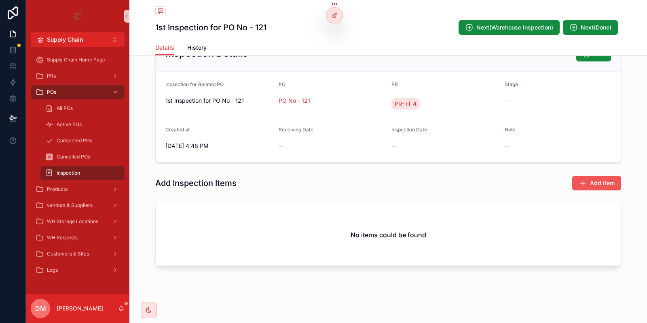
click at [591, 177] on button "Add item" at bounding box center [596, 183] width 49 height 15
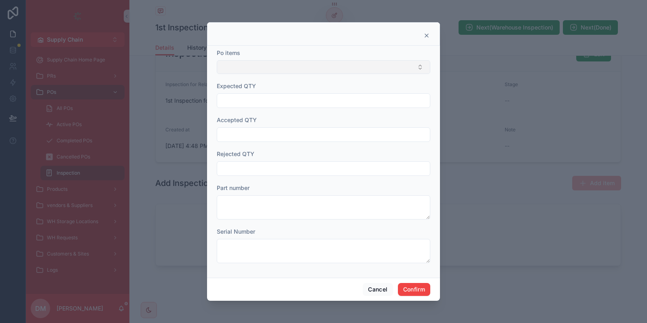
drag, startPoint x: 273, startPoint y: 59, endPoint x: 268, endPoint y: 62, distance: 5.6
click at [270, 60] on div "Po items" at bounding box center [323, 61] width 213 height 25
click at [268, 62] on button "Select Button" at bounding box center [323, 67] width 213 height 14
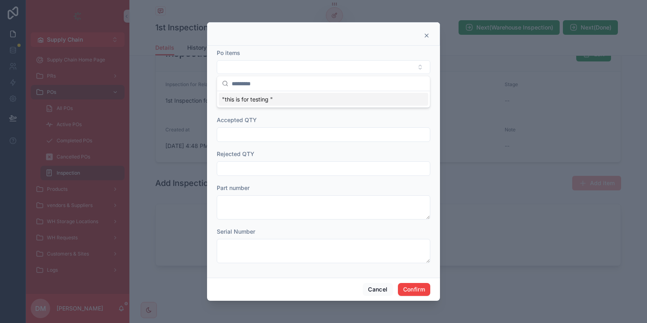
click at [252, 99] on span ""this is for testing "" at bounding box center [247, 99] width 51 height 8
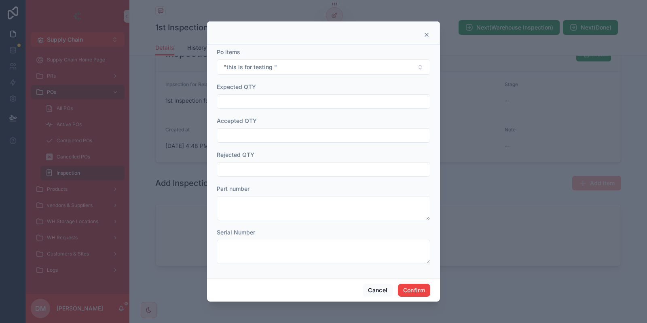
click at [245, 98] on input "text" at bounding box center [323, 101] width 213 height 11
type input "**"
click at [240, 138] on input "text" at bounding box center [323, 135] width 213 height 11
type input "**"
click at [234, 166] on input "text" at bounding box center [323, 169] width 213 height 11
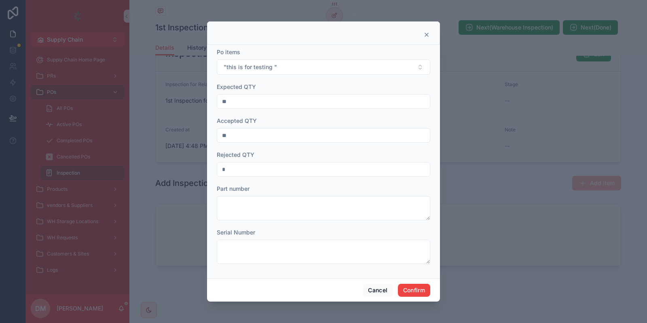
type input "*"
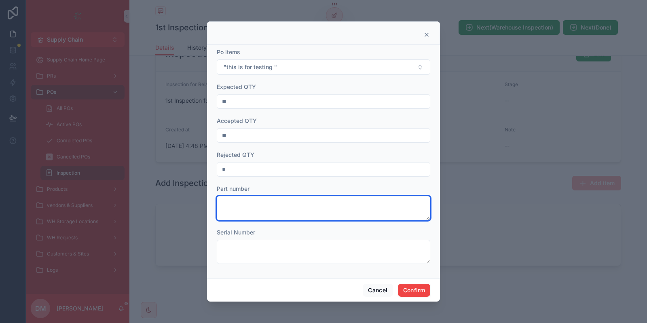
click at [244, 209] on textarea at bounding box center [323, 208] width 213 height 24
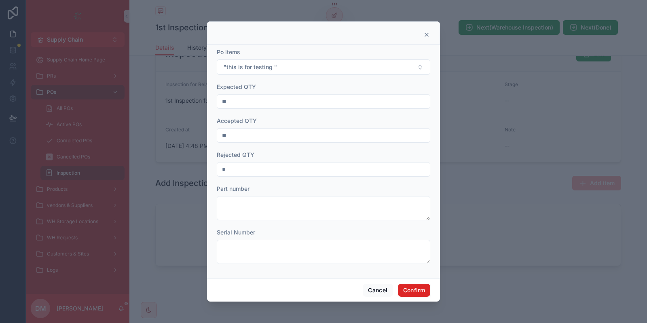
click at [421, 289] on button "Confirm" at bounding box center [414, 290] width 32 height 13
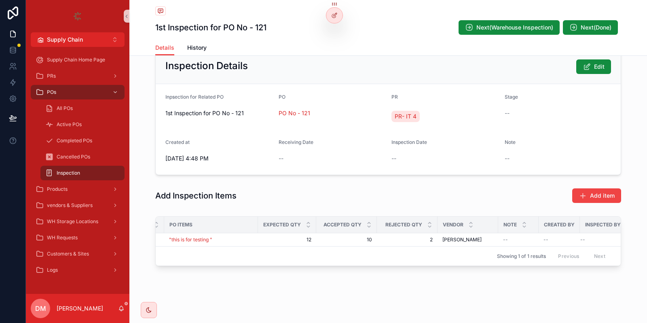
scroll to position [0, 0]
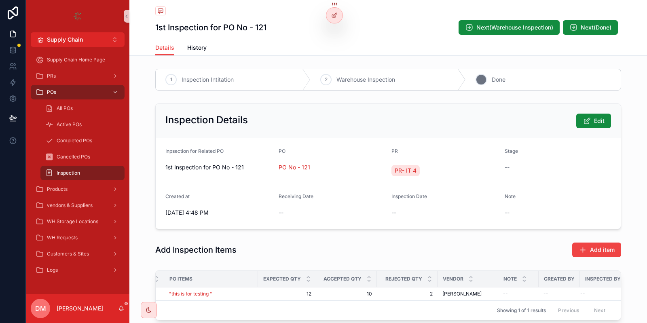
click at [499, 77] on span "Done" at bounding box center [499, 80] width 14 height 8
click at [419, 85] on div "2 Warehouse Inspection" at bounding box center [388, 79] width 155 height 21
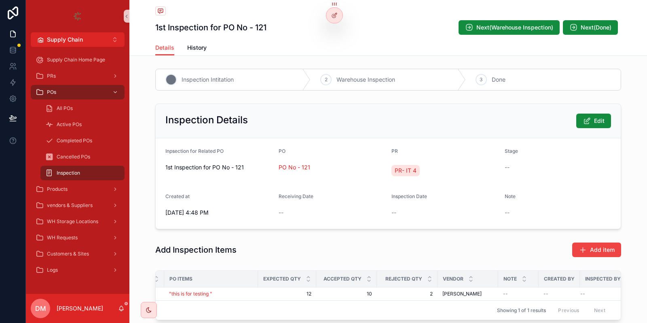
click at [256, 79] on div "1 Inspection Intitation" at bounding box center [233, 79] width 155 height 21
click at [168, 78] on div "1" at bounding box center [170, 79] width 11 height 11
click at [516, 76] on div "3 Done" at bounding box center [543, 79] width 155 height 21
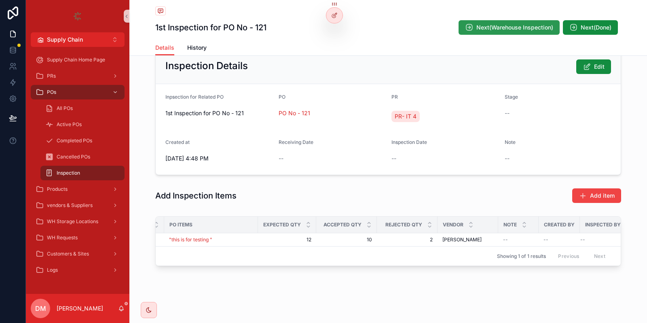
click at [482, 22] on button "Next(Warehouse Inspection)" at bounding box center [508, 27] width 101 height 15
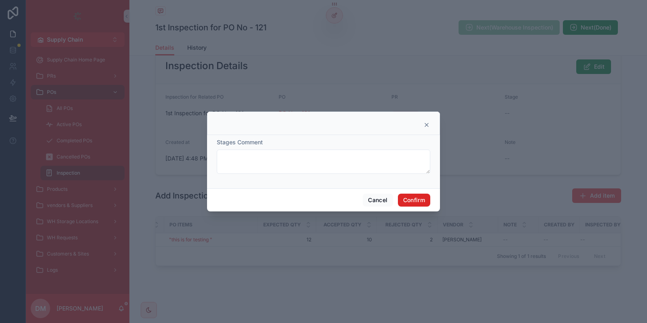
click at [413, 194] on button "Confirm" at bounding box center [414, 200] width 32 height 13
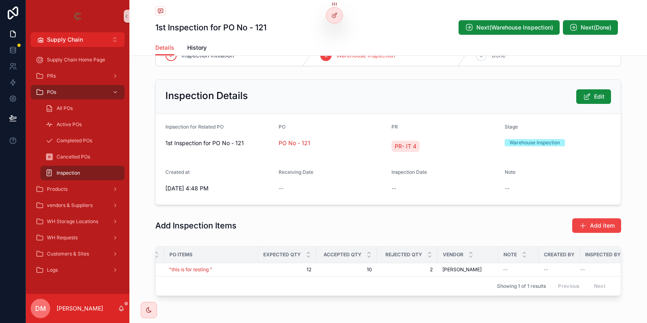
scroll to position [22, 0]
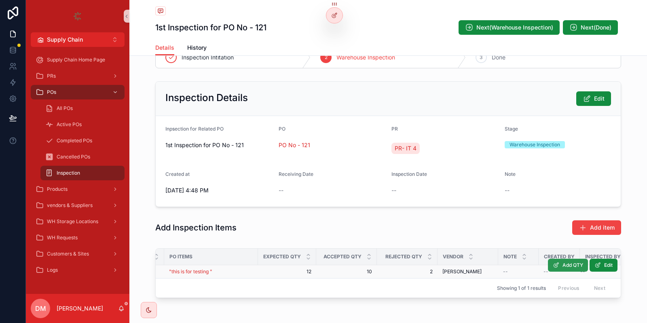
click at [583, 266] on button "Add QTY" at bounding box center [568, 265] width 40 height 13
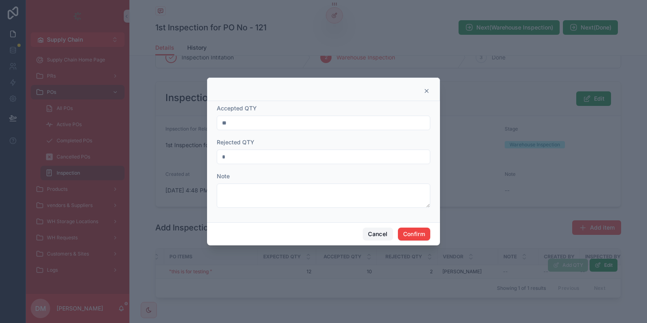
click at [375, 234] on button "Cancel" at bounding box center [378, 234] width 30 height 13
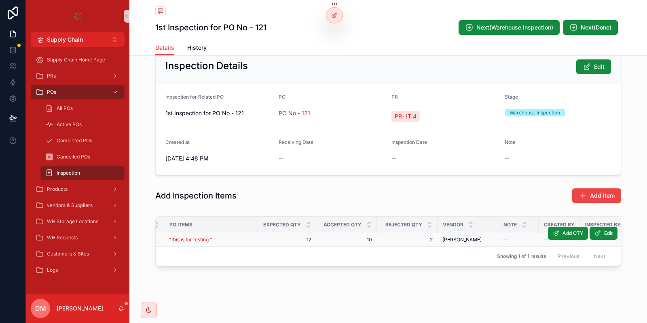
scroll to position [0, 0]
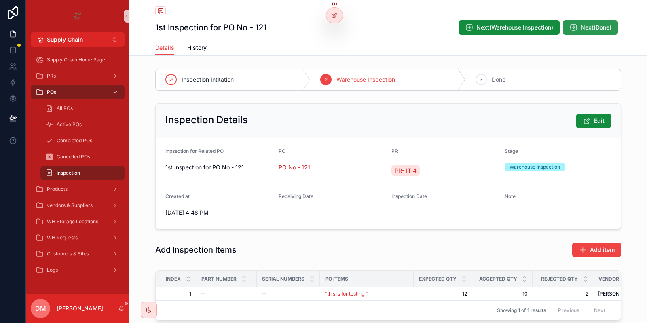
click at [588, 30] on span "Next(Done)" at bounding box center [596, 27] width 31 height 8
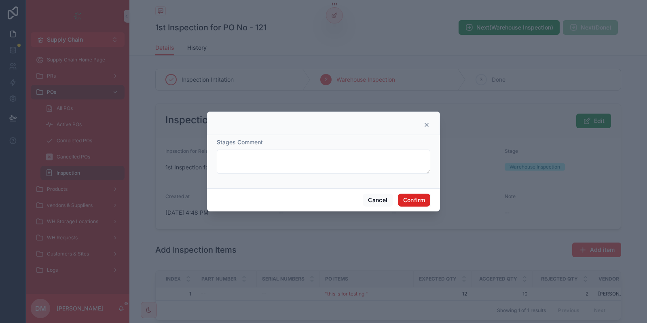
click at [414, 204] on button "Confirm" at bounding box center [414, 200] width 32 height 13
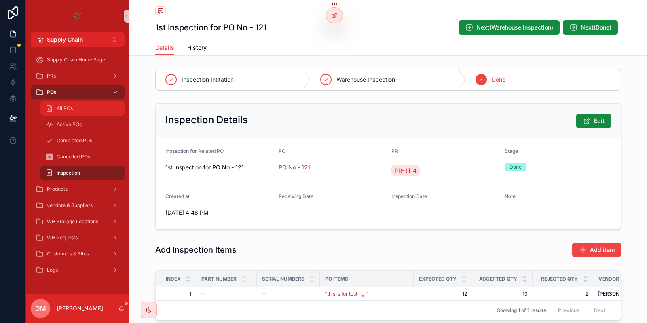
click at [80, 115] on link "All POs" at bounding box center [82, 108] width 84 height 15
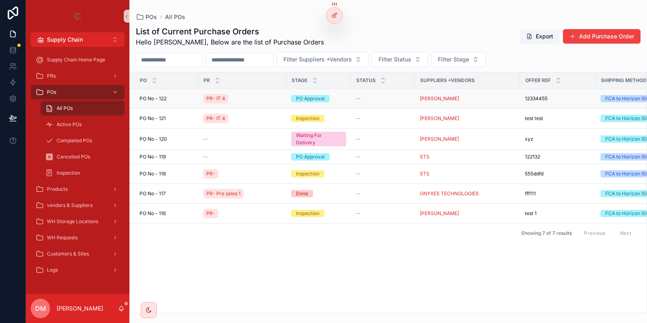
click at [179, 106] on td "[STREET_ADDRESS]" at bounding box center [164, 99] width 68 height 20
click at [169, 94] on td "[STREET_ADDRESS]" at bounding box center [164, 99] width 68 height 20
click at [161, 100] on span "PO No - 122" at bounding box center [152, 98] width 27 height 6
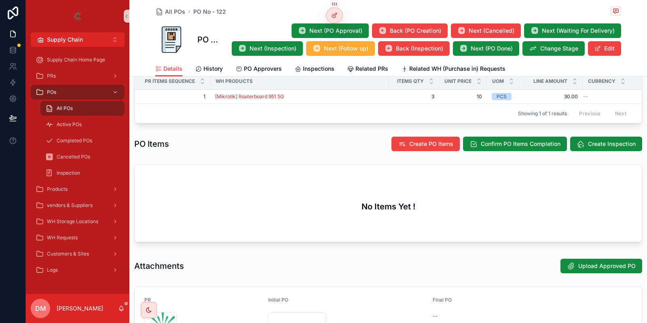
scroll to position [297, 0]
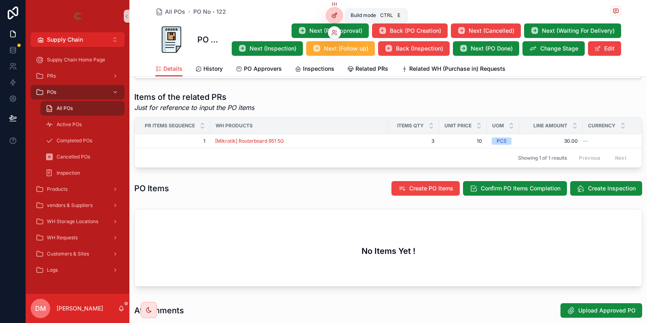
click at [330, 14] on div at bounding box center [334, 15] width 16 height 15
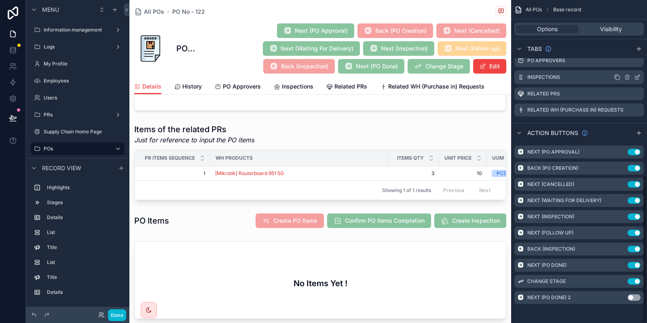
scroll to position [382, 0]
click at [621, 268] on icon "scrollable content" at bounding box center [621, 265] width 6 height 6
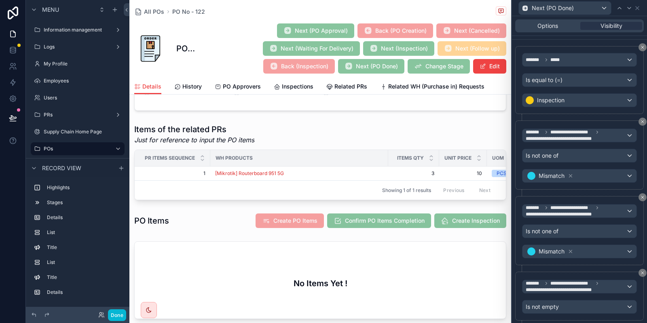
scroll to position [127, 0]
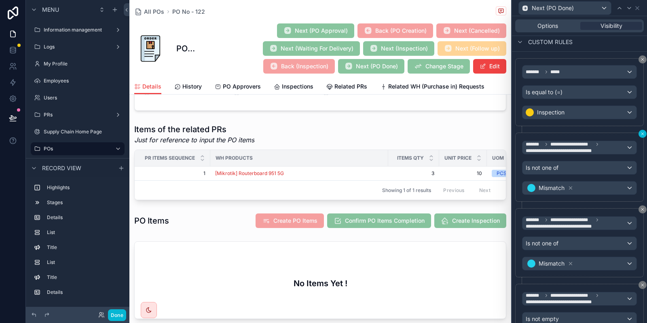
click at [640, 134] on button at bounding box center [642, 134] width 8 height 8
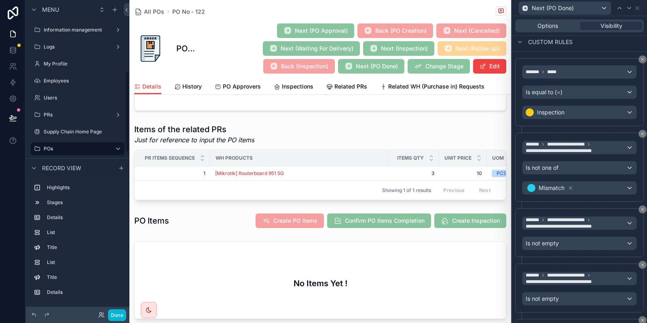
scroll to position [271, 0]
click at [640, 136] on button at bounding box center [642, 134] width 8 height 8
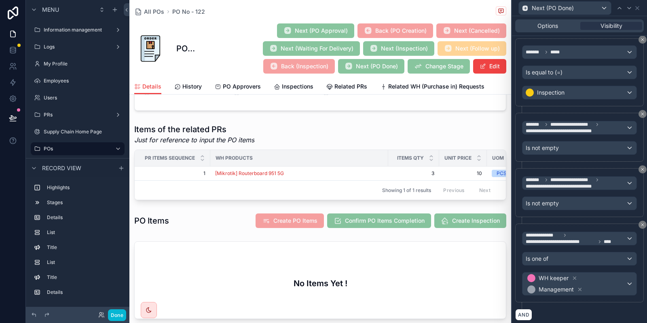
scroll to position [148, 0]
click at [640, 114] on icon at bounding box center [642, 113] width 5 height 5
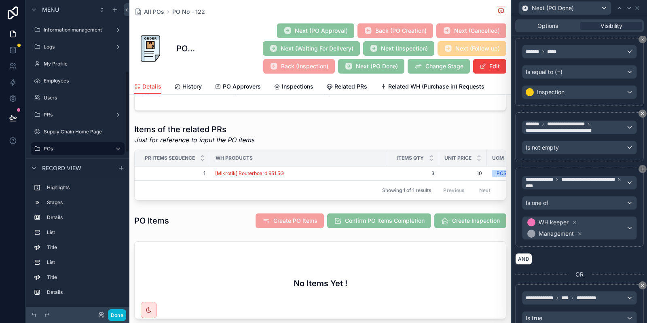
scroll to position [271, 0]
click at [640, 113] on icon at bounding box center [642, 113] width 5 height 5
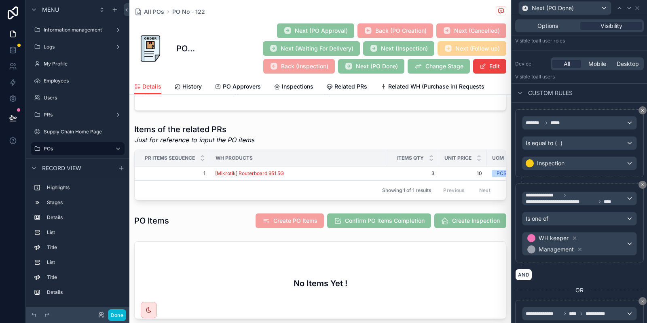
scroll to position [75, 0]
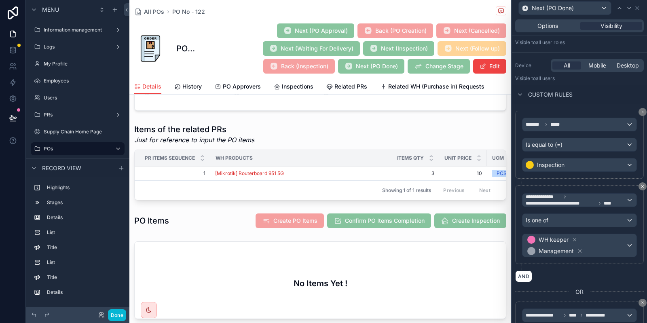
click at [598, 114] on div "******* ***** Is equal to (=) Inspection" at bounding box center [579, 145] width 129 height 68
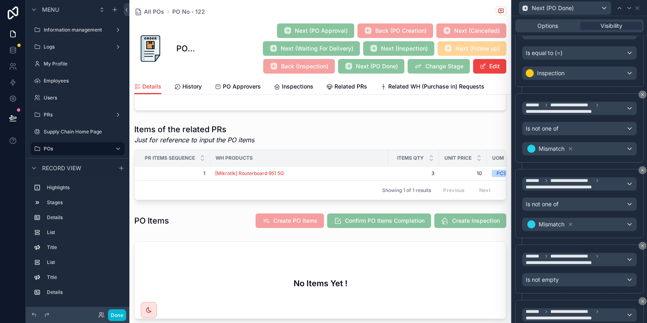
scroll to position [443, 0]
click at [640, 92] on icon at bounding box center [642, 94] width 5 height 5
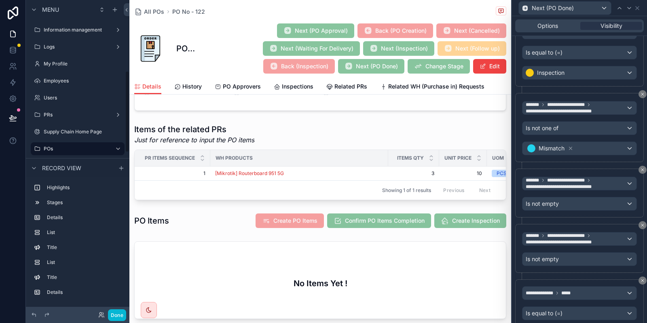
scroll to position [271, 0]
click at [641, 93] on button at bounding box center [642, 94] width 8 height 8
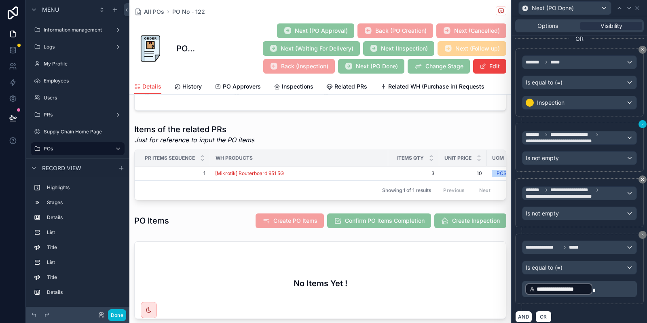
click at [641, 122] on icon at bounding box center [642, 124] width 5 height 5
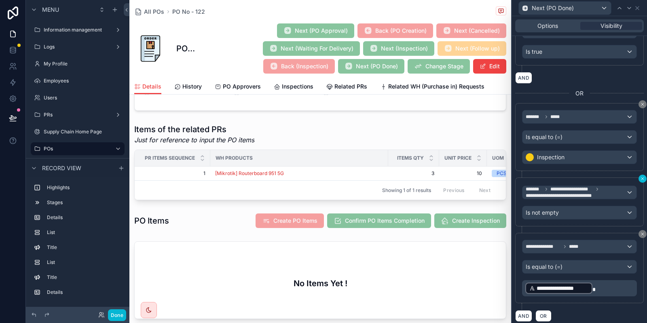
click at [640, 177] on icon at bounding box center [642, 178] width 5 height 5
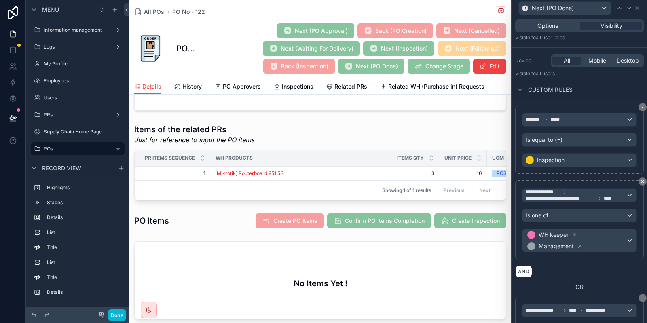
scroll to position [99, 0]
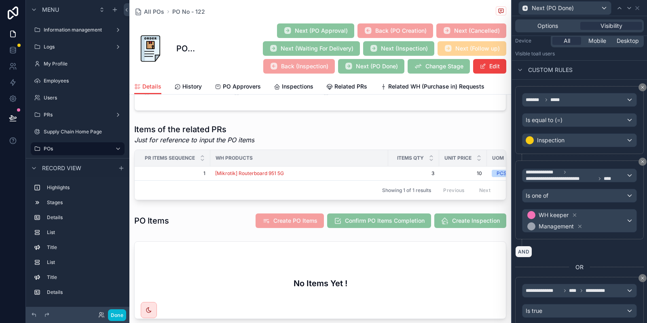
click at [524, 250] on button "AND" at bounding box center [523, 252] width 17 height 12
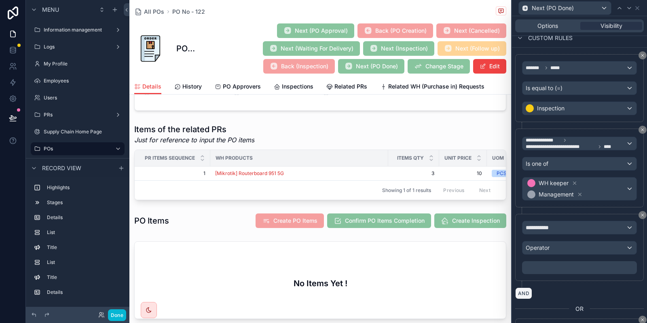
scroll to position [148, 0]
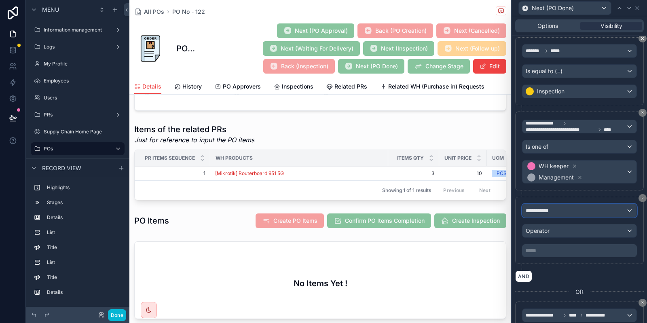
click at [548, 210] on span "**********" at bounding box center [541, 211] width 30 height 8
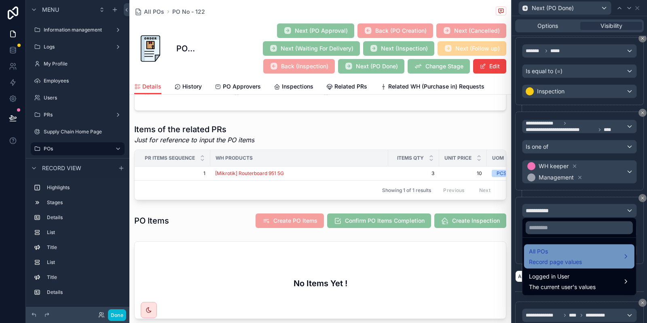
click at [557, 256] on span "All POs" at bounding box center [555, 252] width 53 height 10
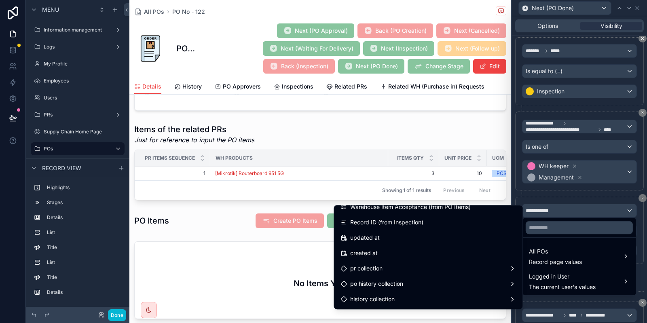
scroll to position [944, 0]
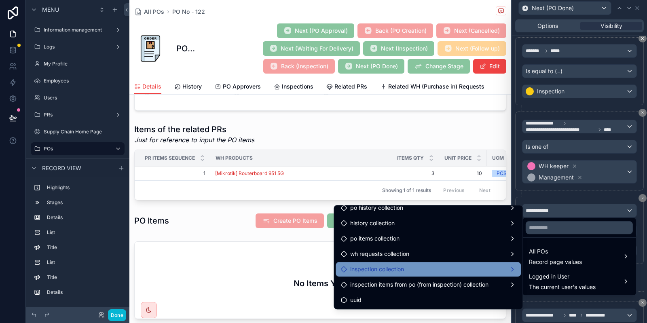
click at [459, 268] on div "inspection collection" at bounding box center [427, 269] width 175 height 10
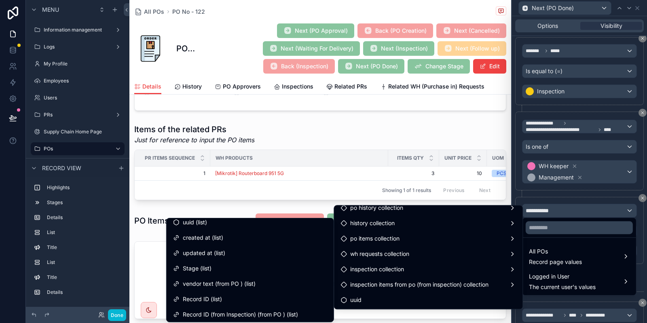
scroll to position [22, 0]
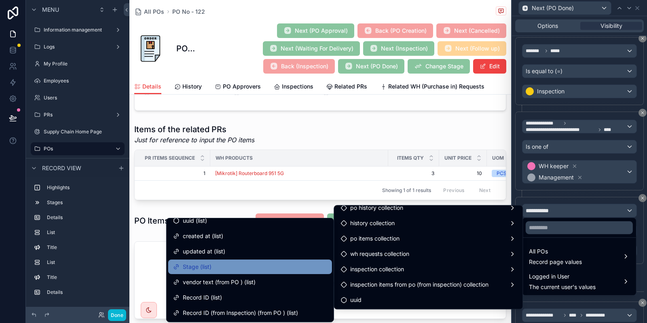
click at [224, 269] on div "Stage (list)" at bounding box center [250, 267] width 154 height 10
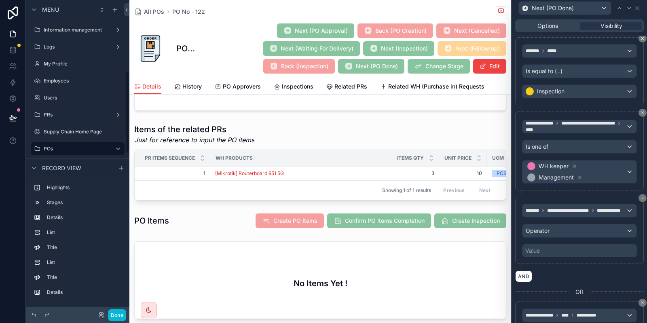
scroll to position [271, 0]
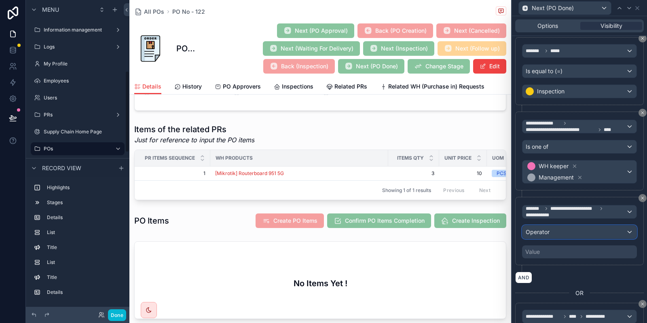
click at [565, 229] on div "Operator" at bounding box center [579, 232] width 114 height 13
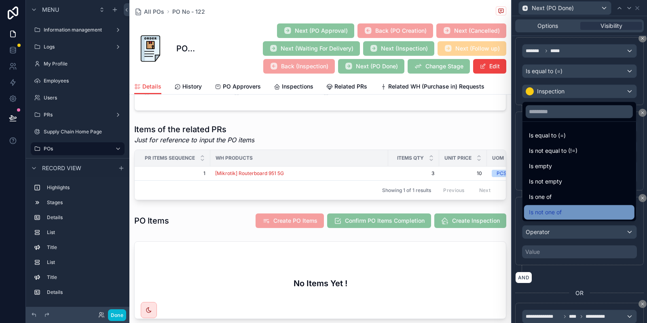
click at [557, 213] on span "Is not one of" at bounding box center [545, 212] width 33 height 10
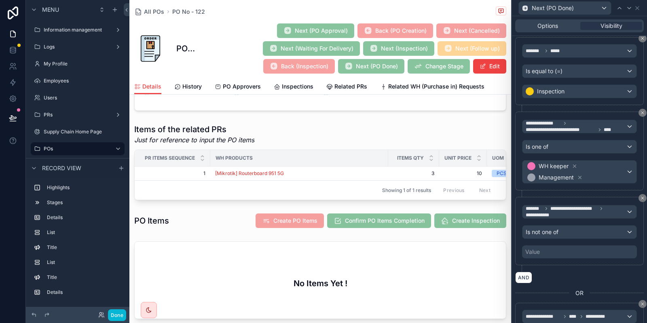
click at [547, 248] on div "Value" at bounding box center [579, 251] width 115 height 13
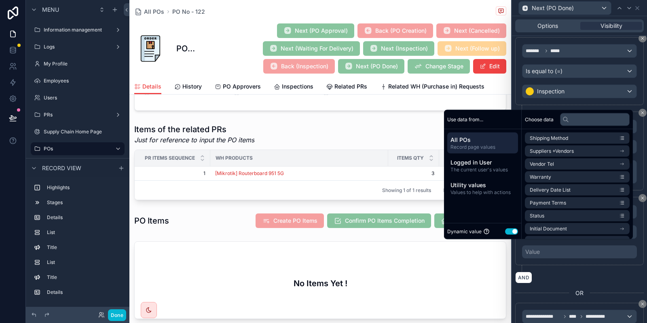
click at [505, 232] on button "Use setting" at bounding box center [511, 231] width 13 height 6
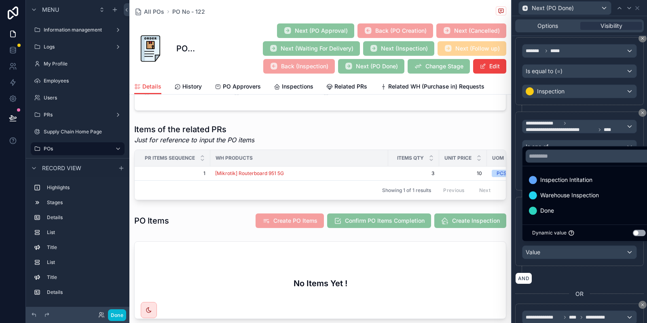
click at [566, 268] on div at bounding box center [579, 161] width 135 height 323
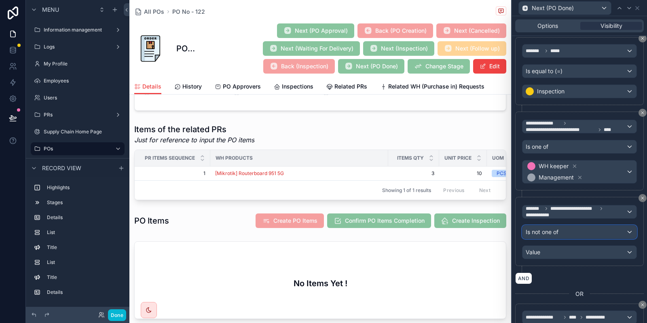
click at [565, 233] on div "Is not one of" at bounding box center [579, 232] width 114 height 13
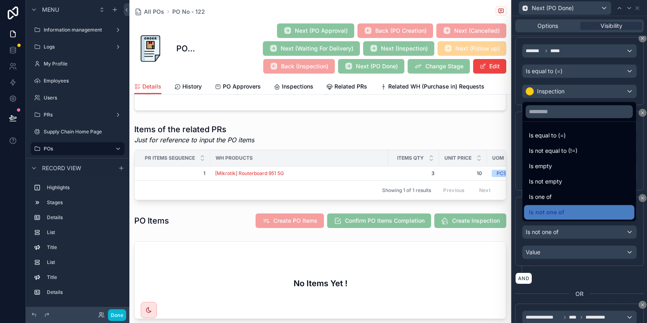
click at [565, 233] on div at bounding box center [579, 161] width 135 height 323
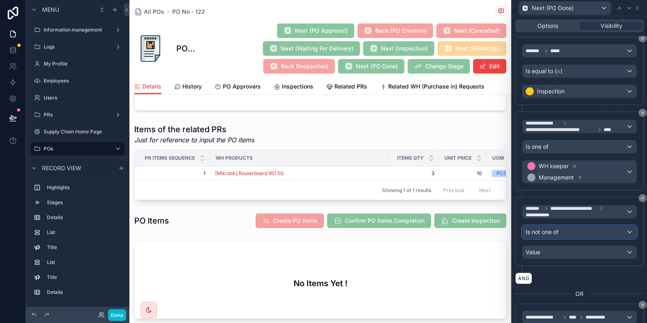
click at [565, 233] on div "Is not one of" at bounding box center [579, 232] width 114 height 13
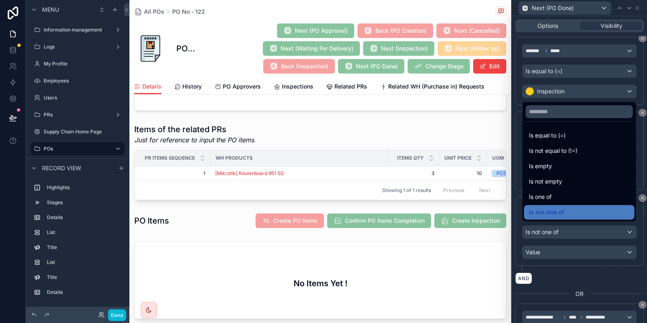
click at [602, 273] on div at bounding box center [579, 161] width 135 height 323
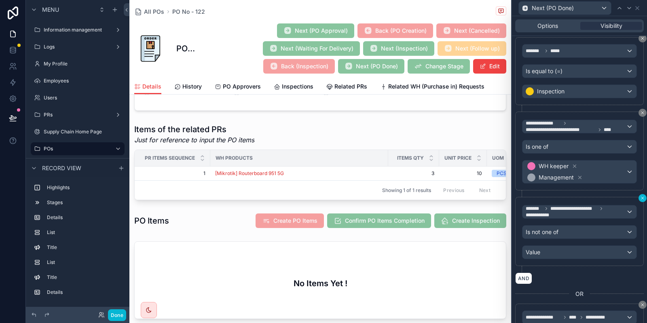
click at [640, 194] on button at bounding box center [642, 198] width 8 height 8
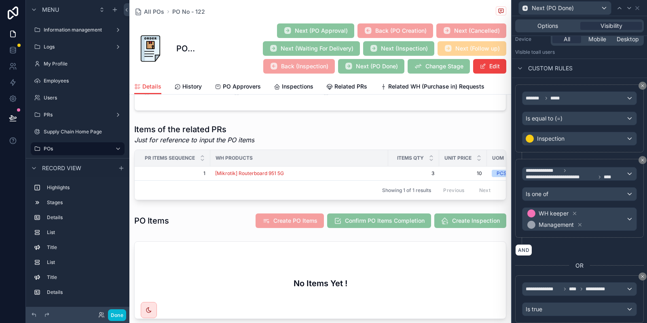
scroll to position [101, 0]
click at [524, 248] on button "AND" at bounding box center [523, 251] width 17 height 12
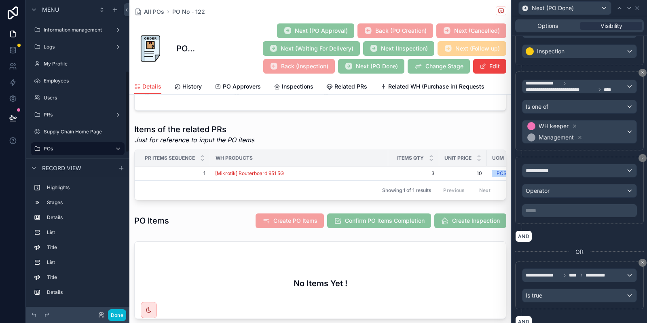
scroll to position [189, 0]
click at [542, 173] on div "**********" at bounding box center [579, 170] width 114 height 13
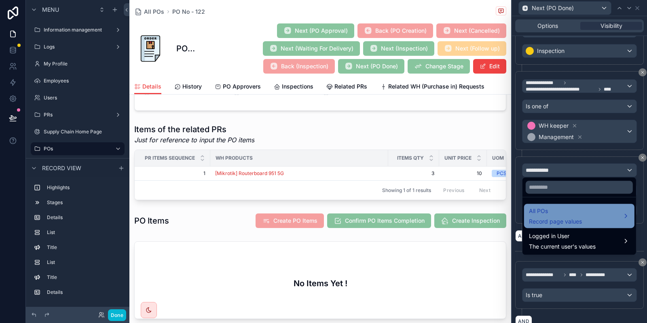
click at [548, 216] on div "All POs Record page values" at bounding box center [555, 215] width 53 height 19
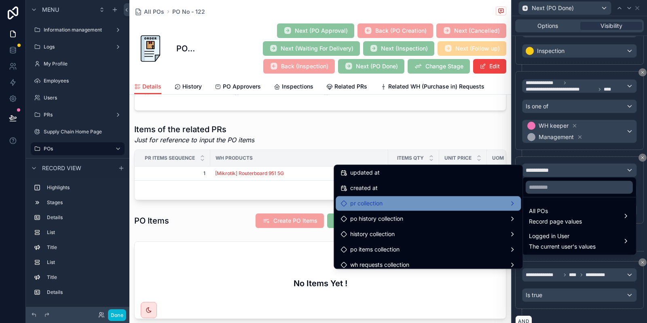
scroll to position [944, 0]
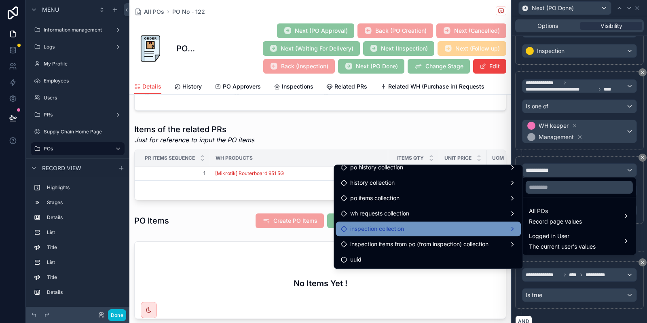
click at [411, 226] on div "inspection collection" at bounding box center [427, 229] width 175 height 10
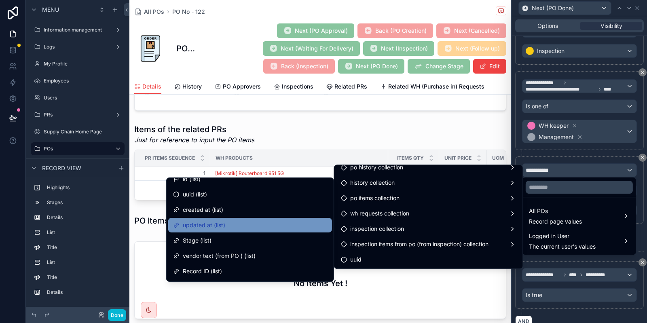
scroll to position [7, 0]
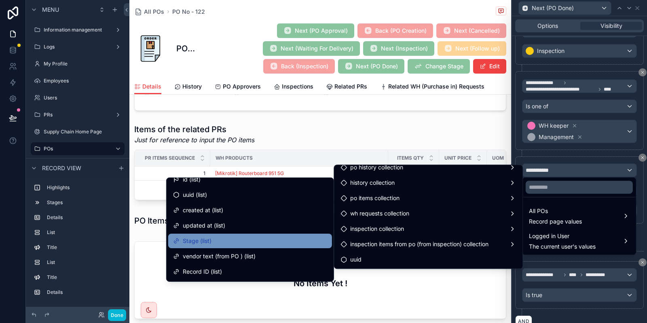
click at [258, 239] on div "Stage (list)" at bounding box center [250, 241] width 154 height 10
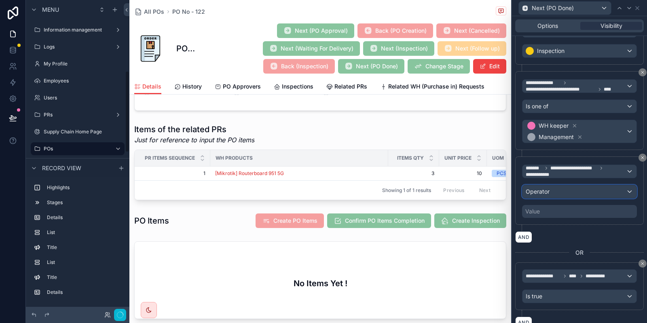
click at [557, 192] on div "Operator" at bounding box center [579, 191] width 114 height 13
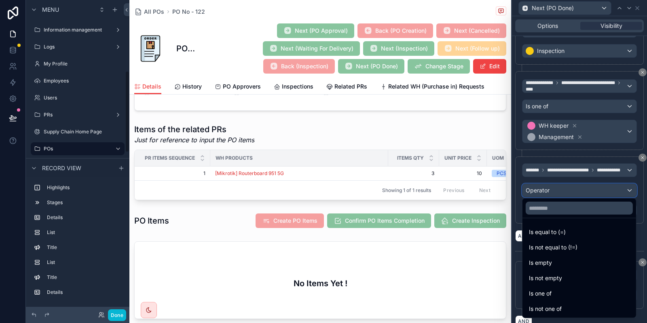
scroll to position [271, 0]
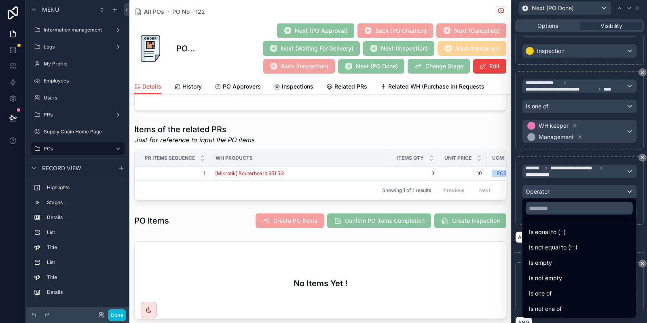
click at [598, 153] on div at bounding box center [579, 161] width 135 height 323
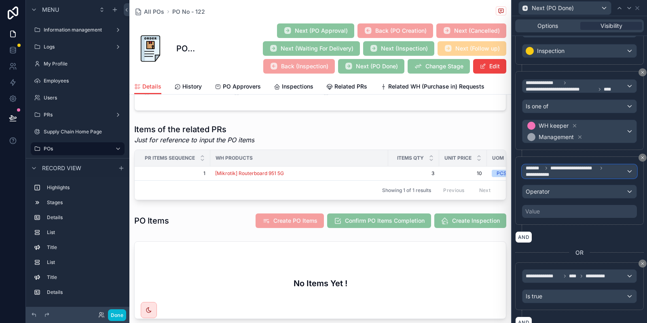
click at [553, 175] on span "**********" at bounding box center [576, 171] width 100 height 13
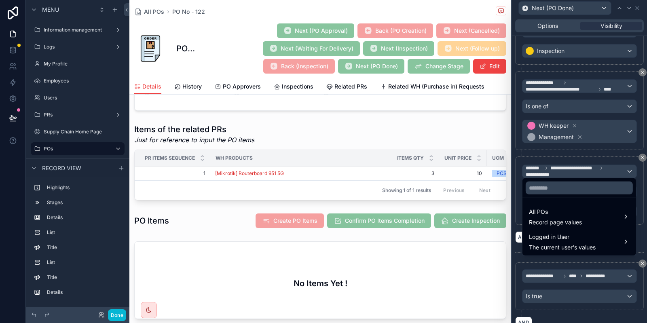
click at [553, 175] on div at bounding box center [579, 161] width 135 height 323
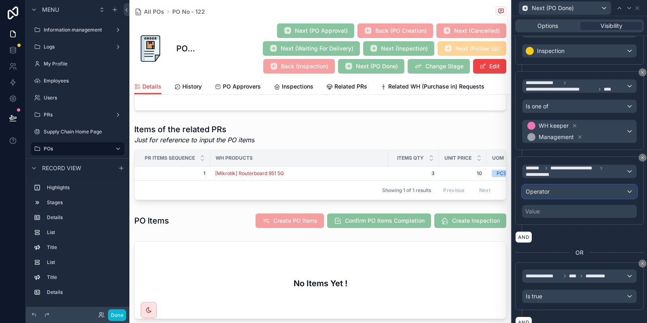
click at [541, 192] on span "Operator" at bounding box center [538, 191] width 24 height 7
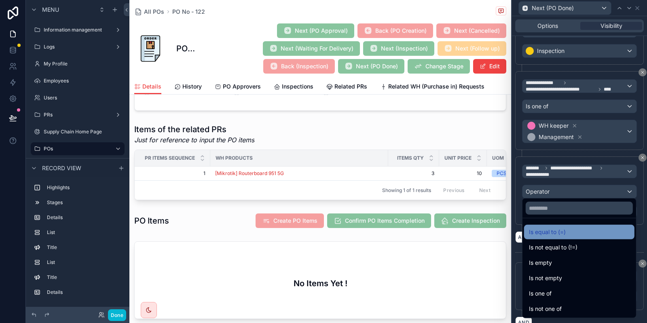
click at [571, 232] on div "Is equal to (=)" at bounding box center [579, 232] width 101 height 10
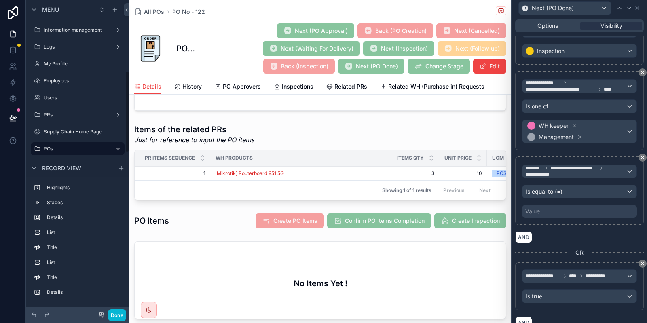
click at [566, 212] on div "Value" at bounding box center [579, 211] width 115 height 13
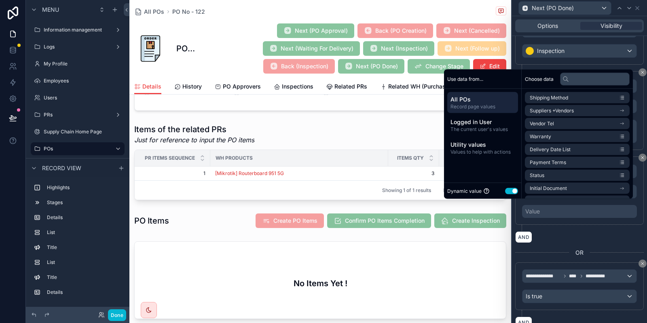
click at [505, 191] on button "Use setting" at bounding box center [511, 191] width 13 height 6
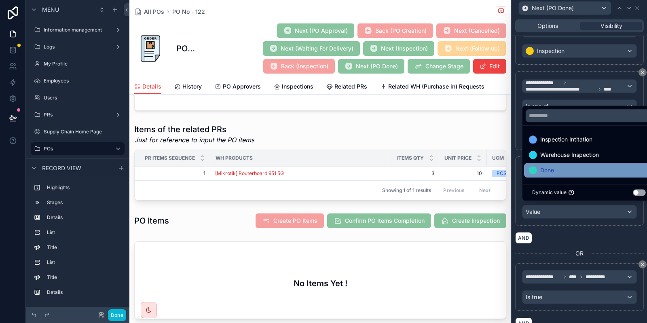
click at [542, 169] on span "Done" at bounding box center [547, 170] width 14 height 10
click at [560, 226] on div "**********" at bounding box center [579, 194] width 129 height 76
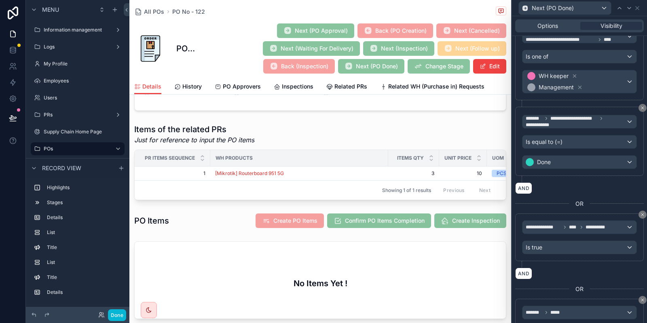
scroll to position [243, 0]
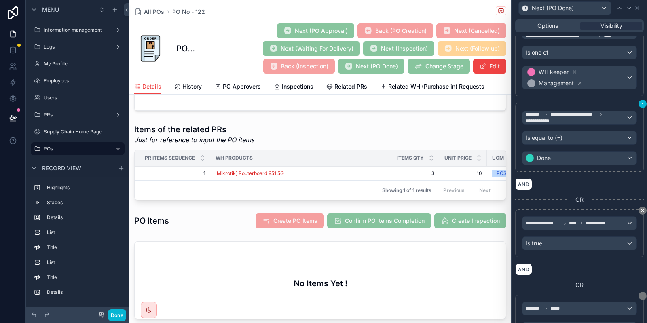
click at [640, 101] on icon at bounding box center [642, 103] width 5 height 5
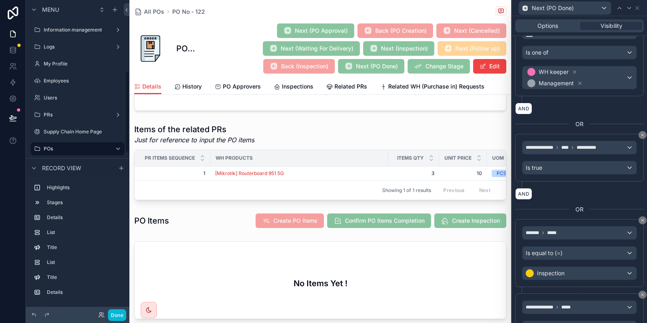
scroll to position [271, 0]
click at [120, 309] on button "Done" at bounding box center [117, 315] width 18 height 12
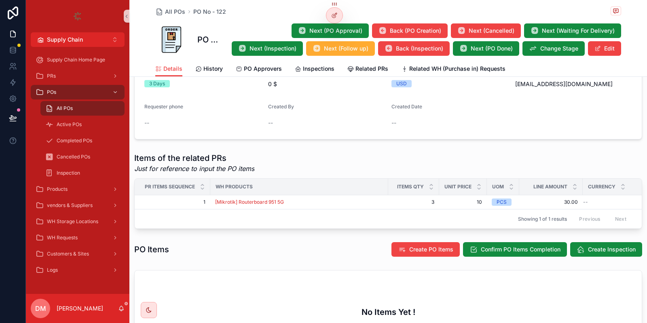
scroll to position [234, 0]
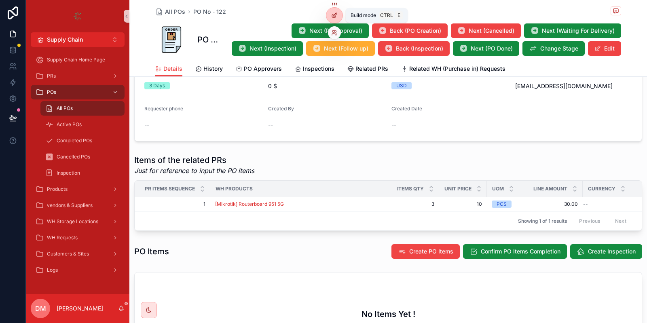
click at [340, 13] on div at bounding box center [334, 15] width 16 height 15
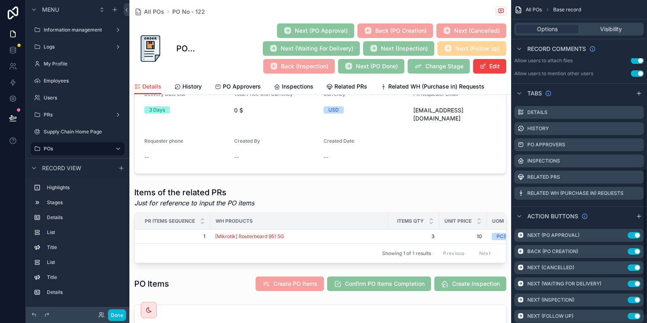
scroll to position [382, 0]
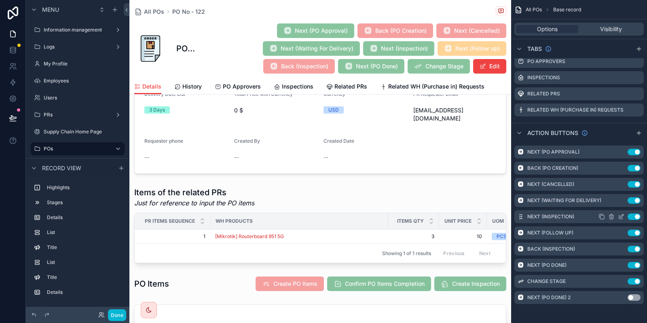
click at [620, 218] on icon "scrollable content" at bounding box center [621, 216] width 6 height 6
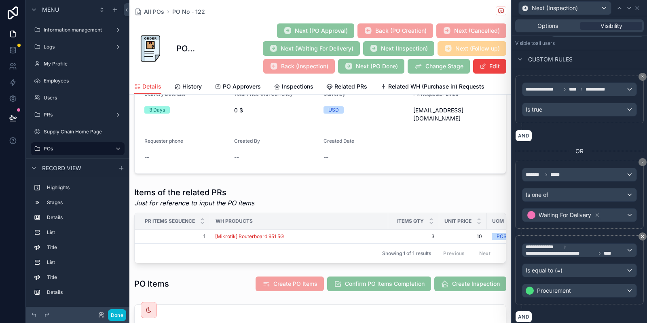
scroll to position [109, 0]
click at [118, 313] on button "Done" at bounding box center [117, 315] width 18 height 12
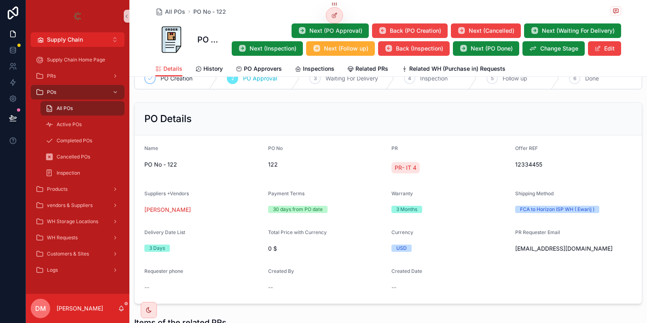
scroll to position [0, 0]
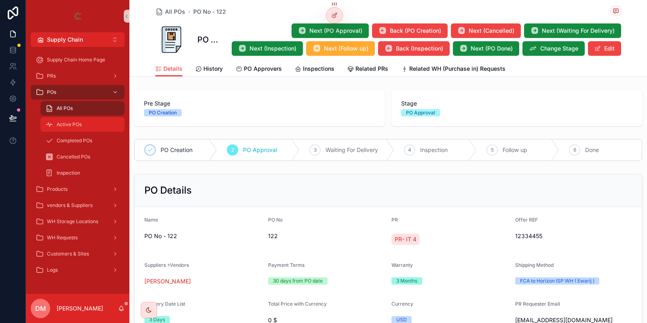
click at [85, 124] on div "Active POs" at bounding box center [82, 124] width 74 height 13
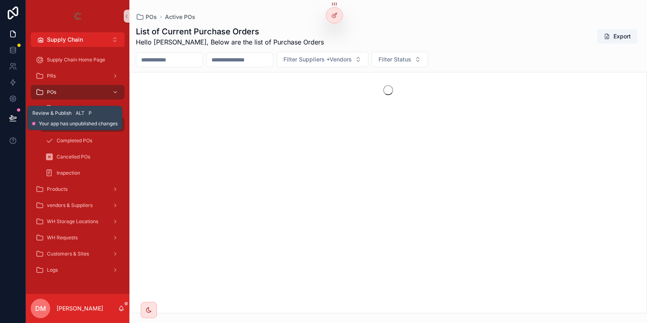
click at [7, 112] on button at bounding box center [13, 118] width 18 height 23
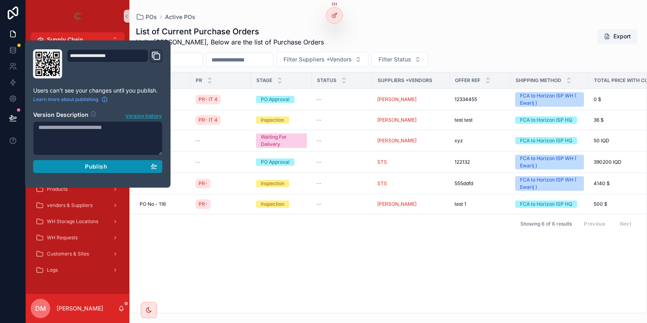
click at [129, 164] on div "Publish" at bounding box center [97, 166] width 119 height 7
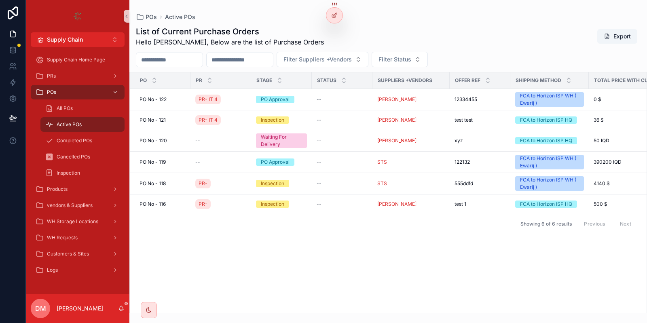
click at [279, 20] on div "POs Active POs" at bounding box center [388, 17] width 505 height 8
click at [88, 110] on div "All POs" at bounding box center [82, 108] width 74 height 13
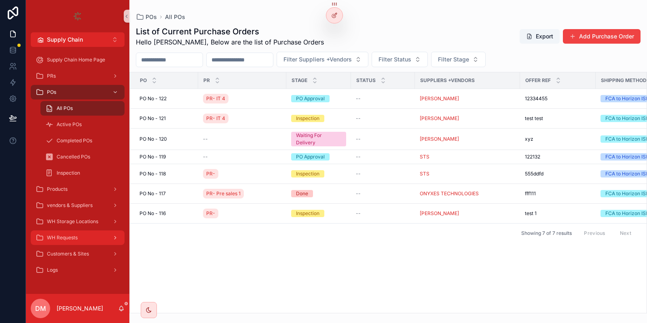
click at [80, 240] on div "WH Requests" at bounding box center [78, 237] width 84 height 13
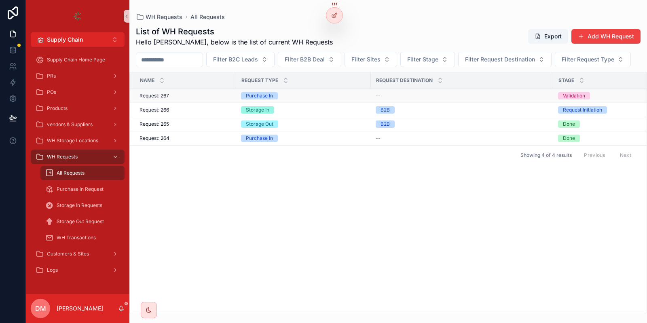
click at [178, 99] on div "Request: 267 Request: 267" at bounding box center [185, 96] width 92 height 6
click at [192, 99] on div "Request: 267 Request: 267" at bounding box center [185, 96] width 92 height 6
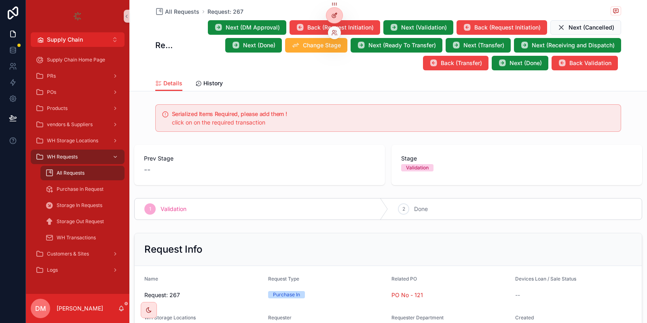
click at [334, 17] on icon at bounding box center [334, 15] width 6 height 6
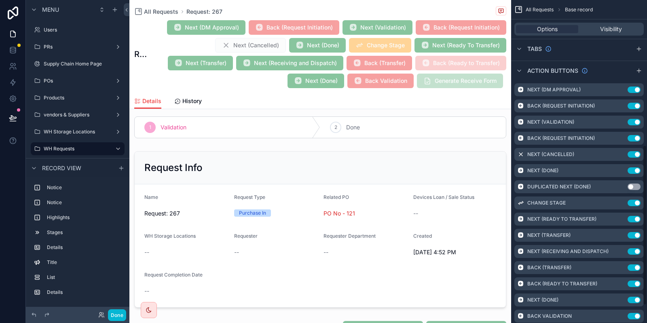
scroll to position [293, 0]
click at [620, 90] on icon "scrollable content" at bounding box center [621, 88] width 3 height 3
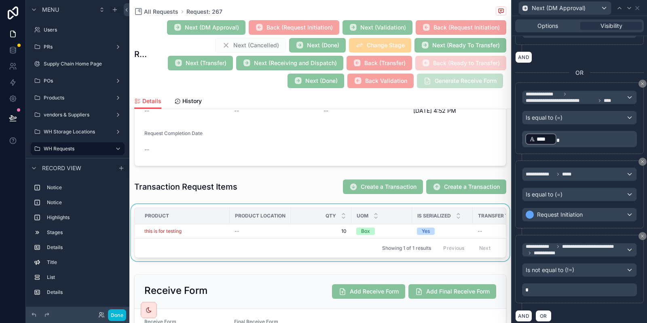
scroll to position [281, 0]
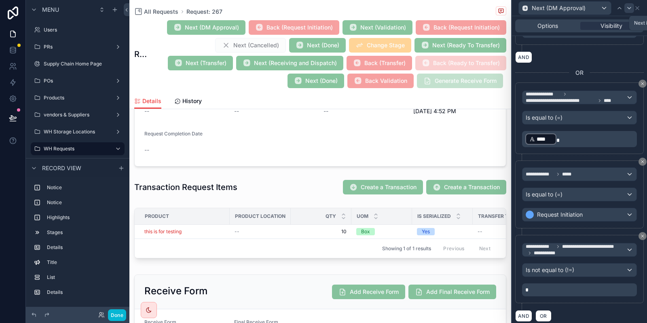
click at [629, 5] on icon at bounding box center [629, 8] width 6 height 6
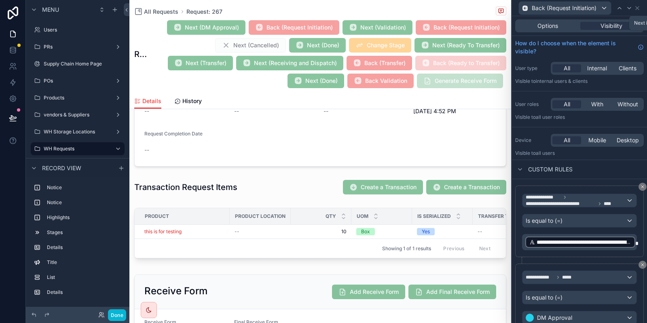
click at [629, 5] on icon at bounding box center [629, 8] width 6 height 6
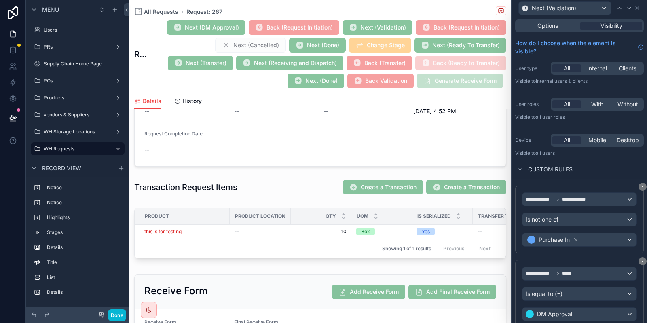
scroll to position [190, 0]
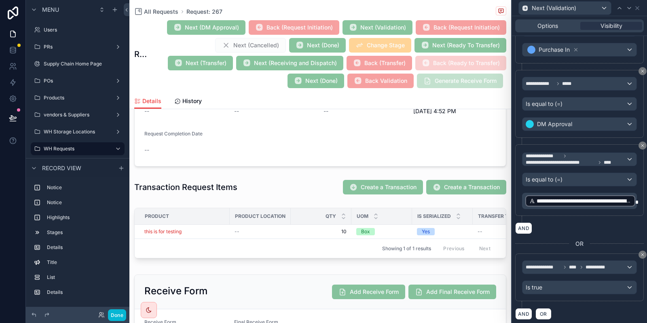
click at [118, 307] on div "Done" at bounding box center [78, 315] width 104 height 16
click at [118, 315] on button "Done" at bounding box center [117, 315] width 18 height 12
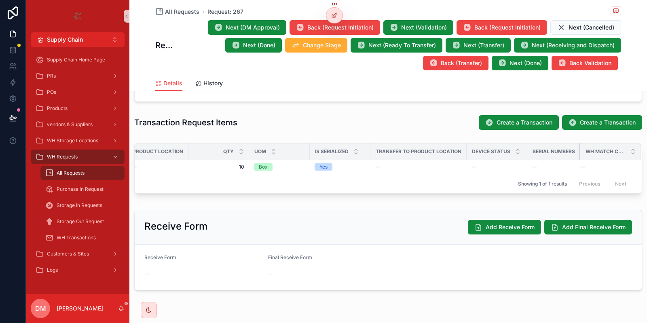
scroll to position [0, 101]
drag, startPoint x: 579, startPoint y: 146, endPoint x: 565, endPoint y: 149, distance: 14.5
click at [565, 149] on th "Serial Numbers" at bounding box center [554, 152] width 53 height 17
drag, startPoint x: 370, startPoint y: 147, endPoint x: 361, endPoint y: 147, distance: 8.9
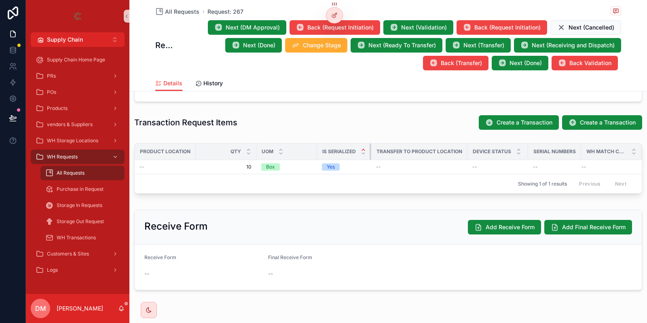
click at [361, 147] on th "Is Serialized" at bounding box center [344, 152] width 54 height 17
drag, startPoint x: 317, startPoint y: 150, endPoint x: 300, endPoint y: 150, distance: 16.6
click at [300, 150] on th "UOM" at bounding box center [295, 152] width 44 height 17
drag, startPoint x: 580, startPoint y: 151, endPoint x: 554, endPoint y: 151, distance: 25.5
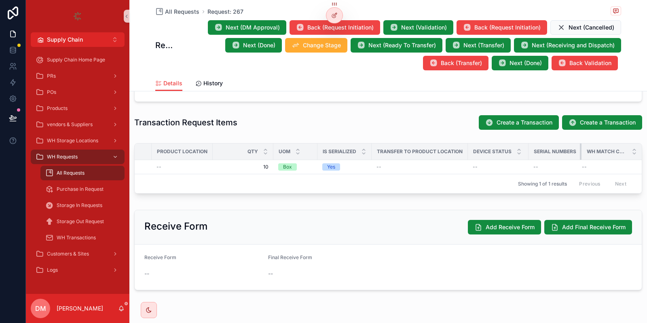
click at [554, 151] on th "Serial Numbers" at bounding box center [554, 152] width 53 height 17
drag, startPoint x: 211, startPoint y: 152, endPoint x: 179, endPoint y: 153, distance: 32.0
click at [179, 153] on th "Product Location" at bounding box center [182, 152] width 61 height 17
click at [152, 150] on div "Product Location" at bounding box center [182, 151] width 60 height 13
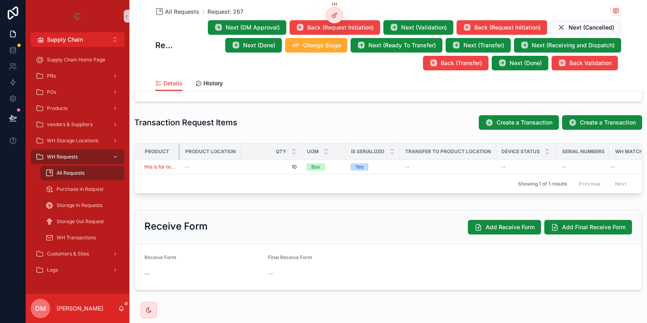
drag, startPoint x: 229, startPoint y: 148, endPoint x: 173, endPoint y: 150, distance: 56.2
click at [173, 150] on th "Product" at bounding box center [157, 152] width 45 height 17
click at [180, 151] on tr "Product Product Location QTY UOM Is Serialized Transfer To Product Location Dev…" at bounding box center [403, 152] width 537 height 17
drag, startPoint x: 180, startPoint y: 151, endPoint x: 186, endPoint y: 150, distance: 6.5
click at [186, 150] on div "scrollable content" at bounding box center [186, 152] width 3 height 16
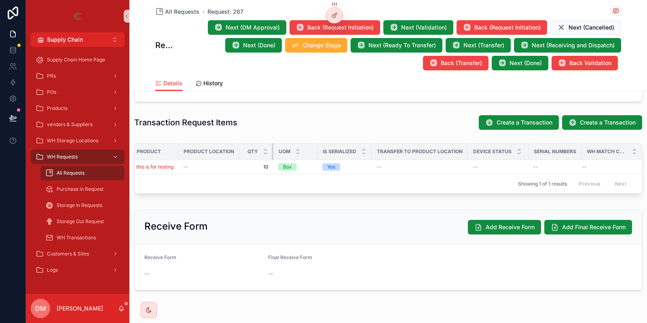
scroll to position [0, 7]
drag, startPoint x: 272, startPoint y: 150, endPoint x: 244, endPoint y: 152, distance: 27.6
click at [244, 152] on th "QTY" at bounding box center [256, 152] width 33 height 17
drag, startPoint x: 316, startPoint y: 149, endPoint x: 288, endPoint y: 150, distance: 27.5
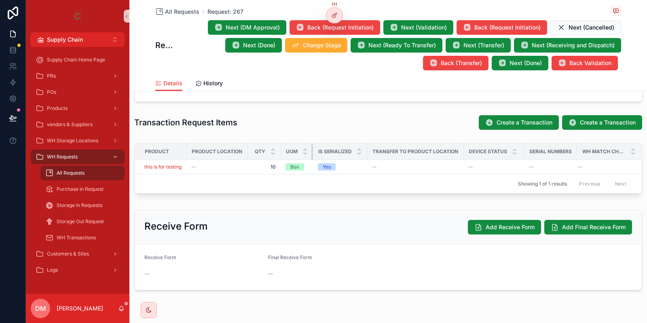
click at [288, 150] on th "UOM" at bounding box center [297, 152] width 32 height 17
drag, startPoint x: 576, startPoint y: 152, endPoint x: 541, endPoint y: 152, distance: 34.8
click at [551, 154] on th "Serial Numbers" at bounding box center [550, 152] width 53 height 17
drag, startPoint x: 462, startPoint y: 151, endPoint x: 449, endPoint y: 151, distance: 13.3
click at [449, 151] on th "Transfer To Product Location" at bounding box center [415, 152] width 96 height 17
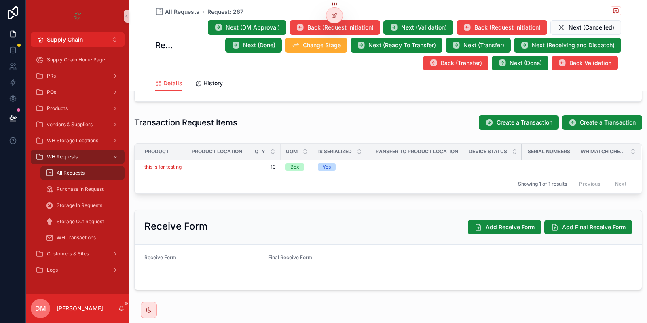
drag, startPoint x: 523, startPoint y: 150, endPoint x: 496, endPoint y: 153, distance: 26.9
click at [496, 153] on th "Device Status" at bounding box center [492, 152] width 59 height 17
drag, startPoint x: 573, startPoint y: 149, endPoint x: 550, endPoint y: 149, distance: 23.0
click at [550, 149] on th "Serial Numbers" at bounding box center [548, 152] width 53 height 17
drag, startPoint x: 614, startPoint y: 151, endPoint x: 571, endPoint y: 151, distance: 43.3
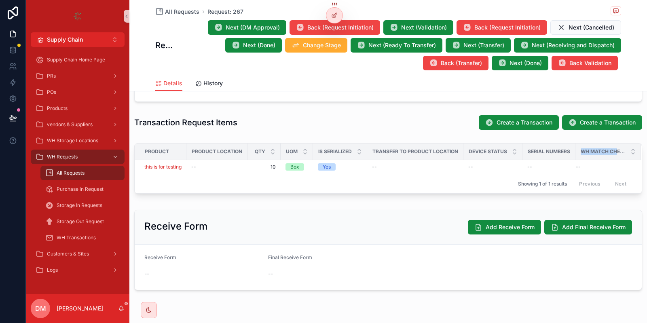
click at [581, 151] on span "WH Match check" at bounding box center [603, 151] width 45 height 6
click at [574, 150] on div "scrollable content" at bounding box center [575, 152] width 3 height 16
click at [581, 151] on span "WH Match check" at bounding box center [603, 151] width 45 height 6
drag, startPoint x: 580, startPoint y: 151, endPoint x: 640, endPoint y: 156, distance: 60.5
click at [625, 155] on span "WH Match check" at bounding box center [603, 151] width 45 height 6
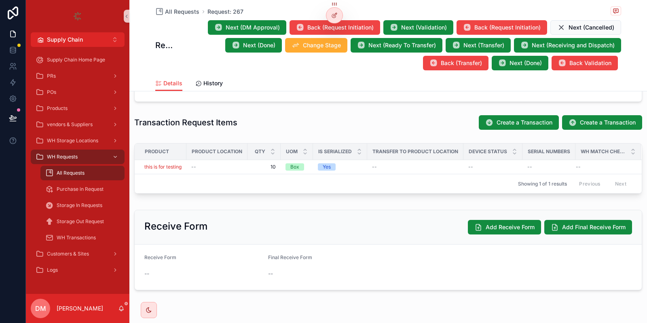
click at [481, 182] on div "Showing 1 of 1 results Previous Next" at bounding box center [388, 183] width 507 height 19
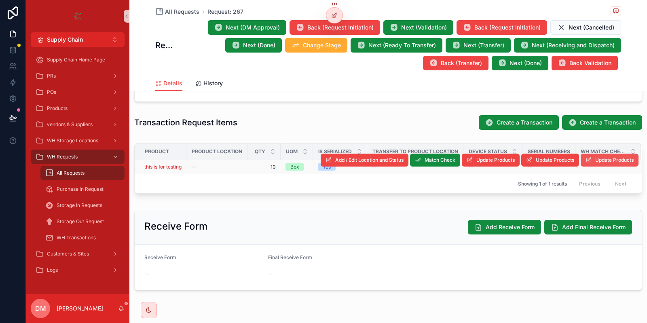
click at [607, 161] on span "Update Products" at bounding box center [614, 160] width 38 height 6
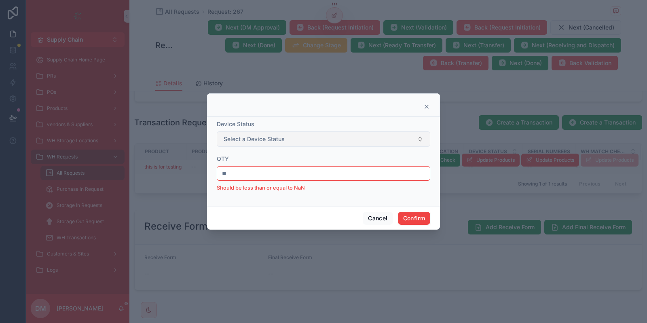
click at [349, 134] on button "Select a Device Status" at bounding box center [323, 138] width 213 height 15
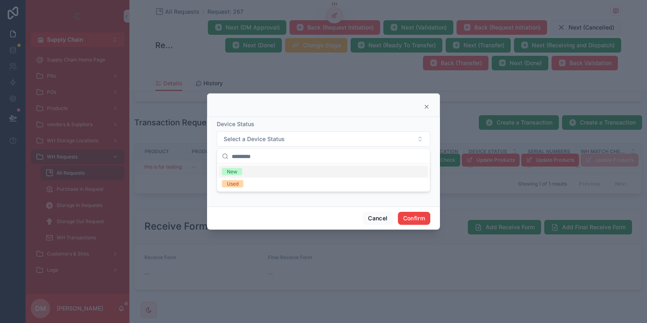
click at [351, 116] on div at bounding box center [323, 104] width 233 height 23
click at [382, 213] on button "Cancel" at bounding box center [378, 218] width 30 height 13
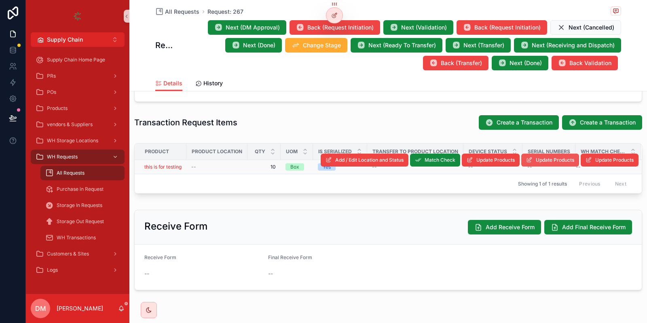
click at [558, 163] on button "Update Products" at bounding box center [550, 160] width 58 height 13
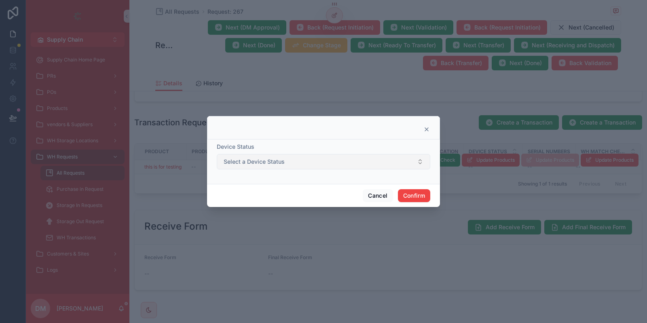
click at [330, 165] on button "Select a Device Status" at bounding box center [323, 161] width 213 height 15
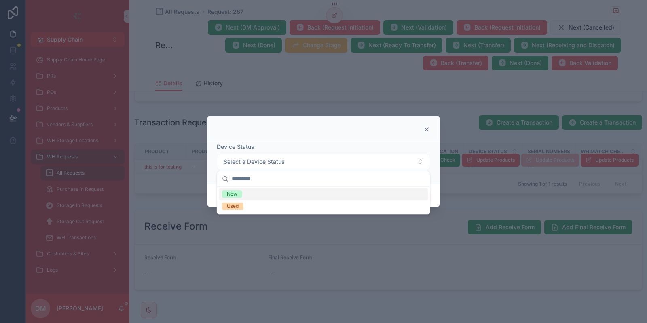
click at [331, 133] on div at bounding box center [323, 129] width 213 height 6
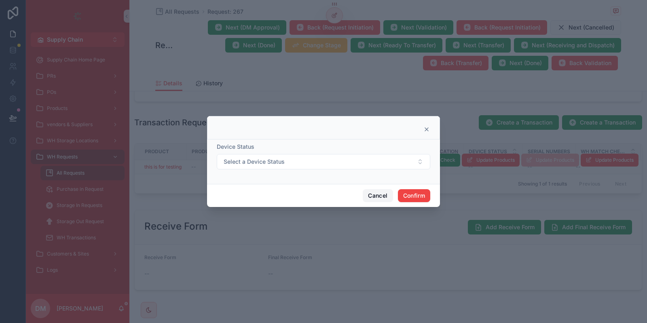
drag, startPoint x: 371, startPoint y: 195, endPoint x: 378, endPoint y: 194, distance: 7.1
click at [373, 195] on button "Cancel" at bounding box center [378, 195] width 30 height 13
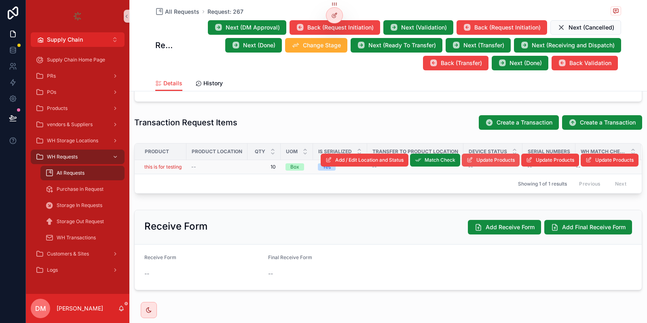
click at [482, 158] on span "Update Products" at bounding box center [495, 160] width 38 height 6
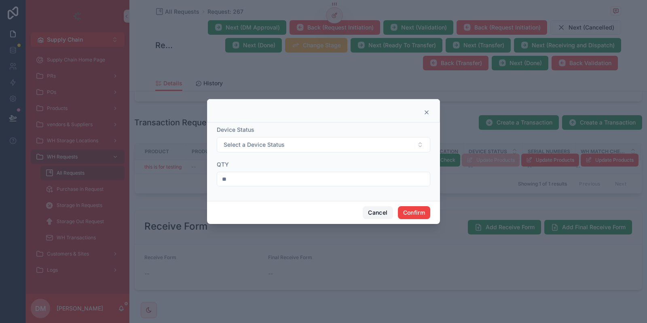
click at [368, 214] on button "Cancel" at bounding box center [378, 212] width 30 height 13
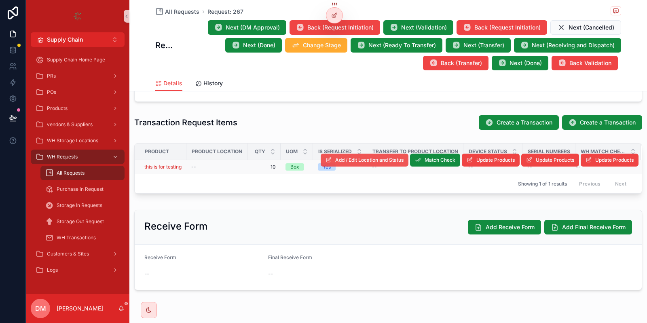
click at [358, 161] on span "Add / Edit Location and Status" at bounding box center [369, 160] width 68 height 6
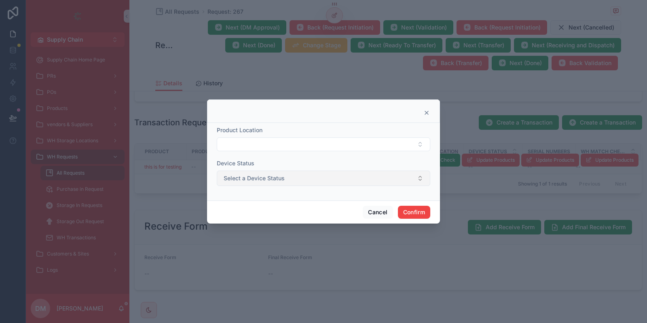
click at [334, 181] on button "Select a Device Status" at bounding box center [323, 178] width 213 height 15
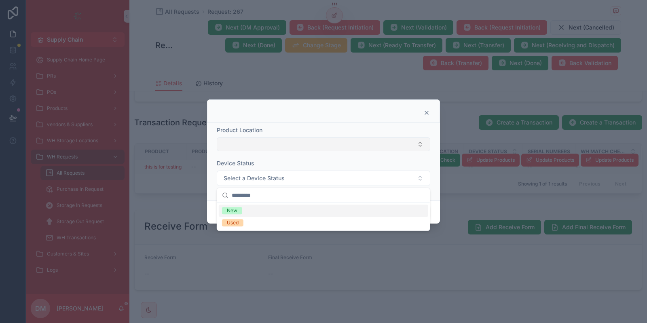
click at [334, 148] on button "Select Button" at bounding box center [323, 144] width 213 height 14
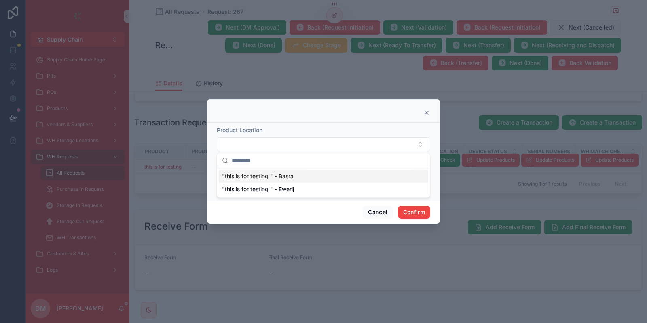
click at [361, 106] on div at bounding box center [323, 110] width 233 height 23
click at [428, 116] on icon at bounding box center [426, 113] width 6 height 6
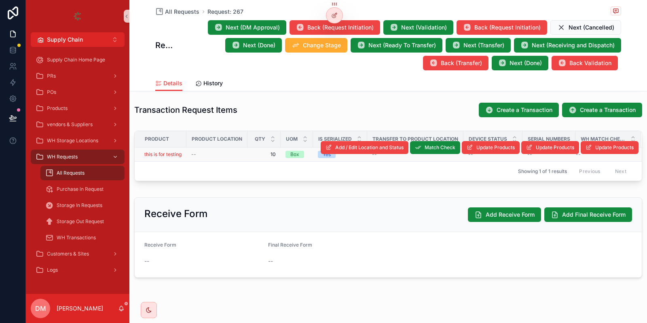
scroll to position [308, 0]
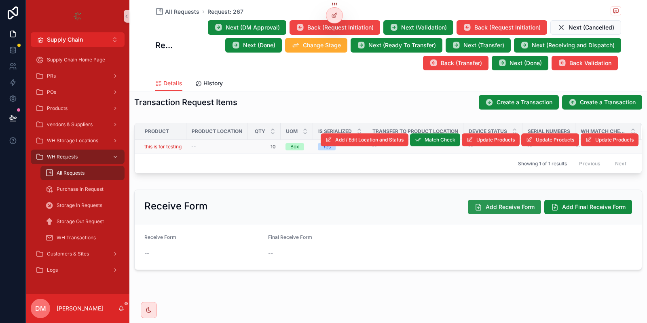
click at [520, 203] on span "Add Receive Form" at bounding box center [510, 207] width 49 height 8
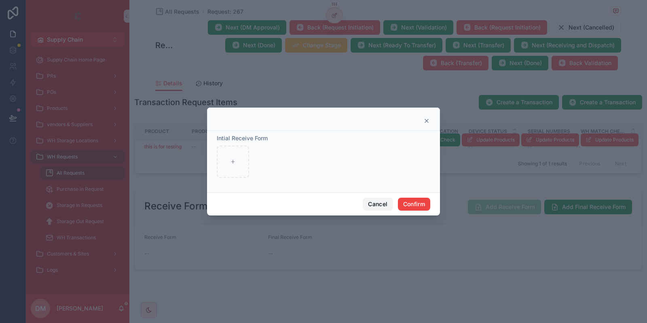
click at [381, 207] on button "Cancel" at bounding box center [378, 204] width 30 height 13
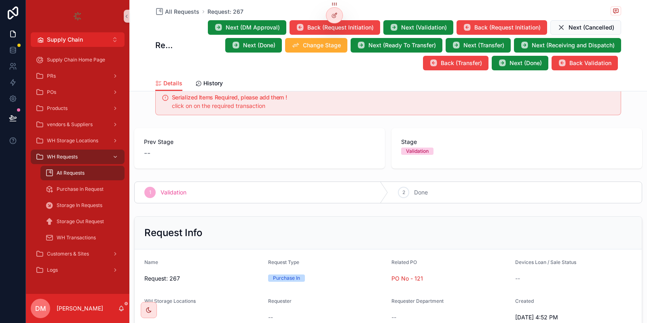
scroll to position [0, 0]
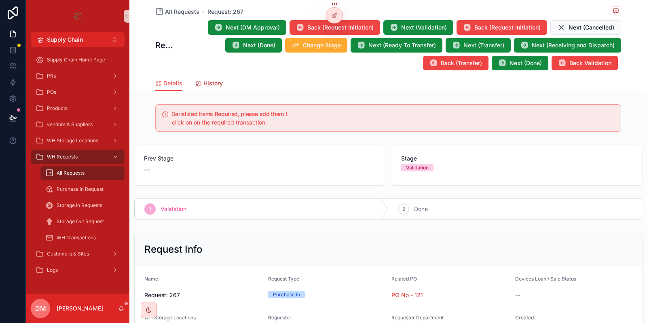
click at [201, 78] on link "History" at bounding box center [208, 84] width 27 height 16
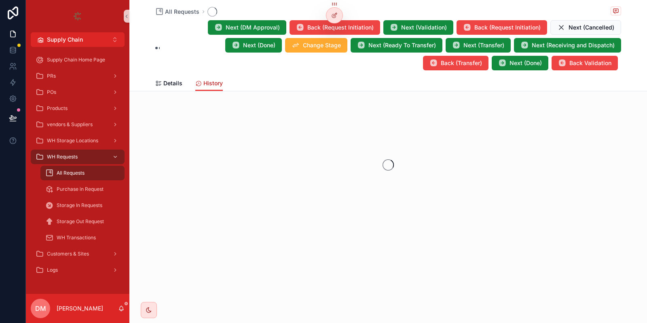
click at [201, 78] on link "History" at bounding box center [208, 83] width 27 height 15
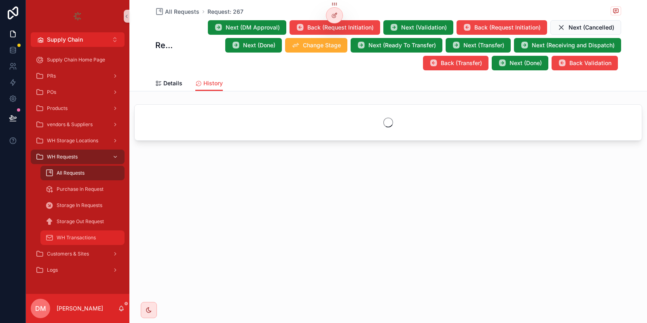
click at [98, 241] on div "WH Transactions" at bounding box center [82, 237] width 74 height 13
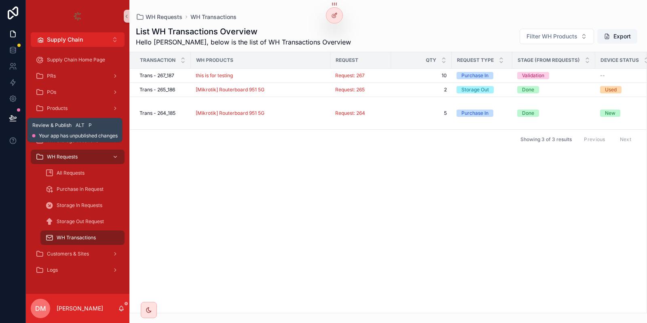
click at [14, 120] on icon at bounding box center [13, 118] width 8 height 8
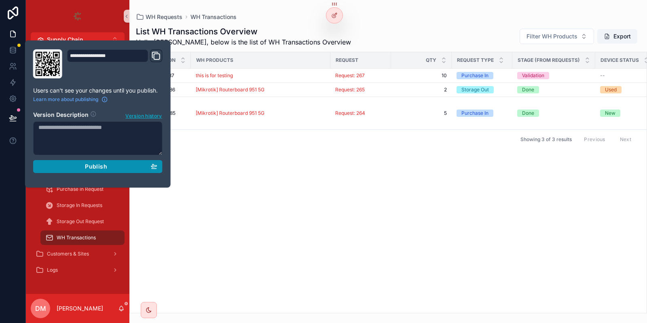
click at [120, 169] on div "Publish" at bounding box center [97, 166] width 119 height 7
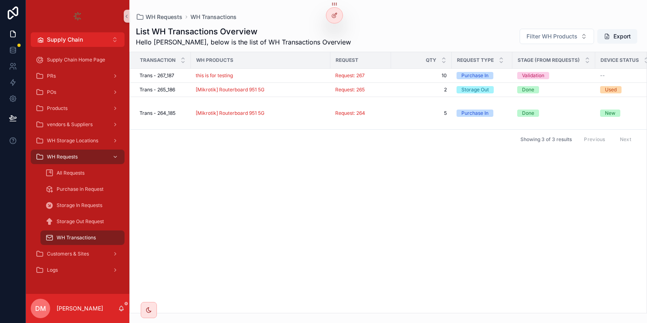
click at [296, 36] on h1 "List WH Transactions Overview" at bounding box center [243, 31] width 215 height 11
click at [72, 78] on div "PRs" at bounding box center [78, 76] width 84 height 13
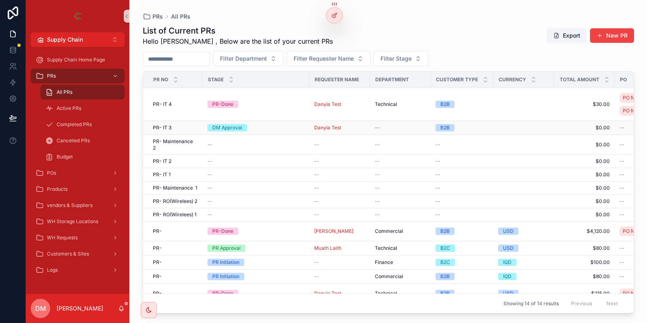
click at [165, 130] on span "PR- IT 3" at bounding box center [162, 128] width 19 height 6
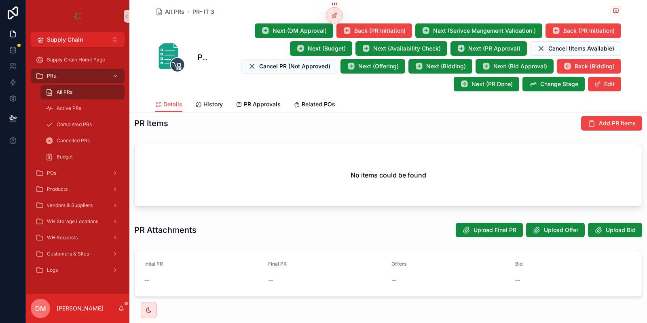
scroll to position [290, 0]
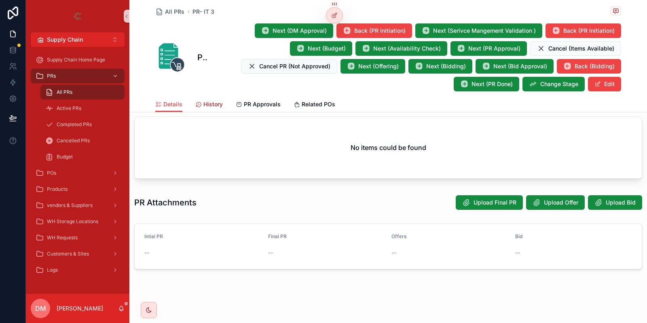
click at [211, 104] on span "History" at bounding box center [212, 104] width 19 height 8
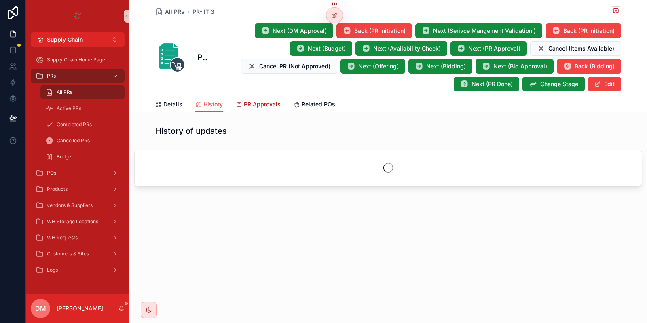
click at [255, 107] on span "PR Approvals" at bounding box center [262, 104] width 37 height 8
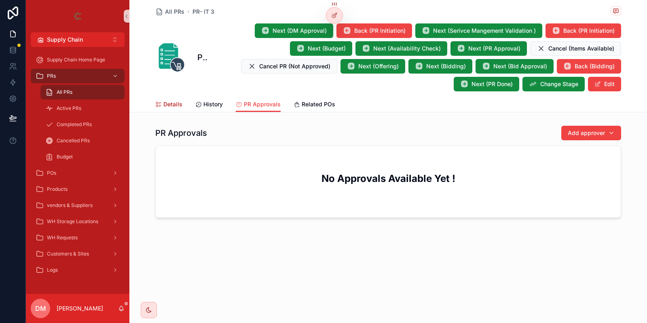
click at [157, 108] on link "Details" at bounding box center [168, 105] width 27 height 16
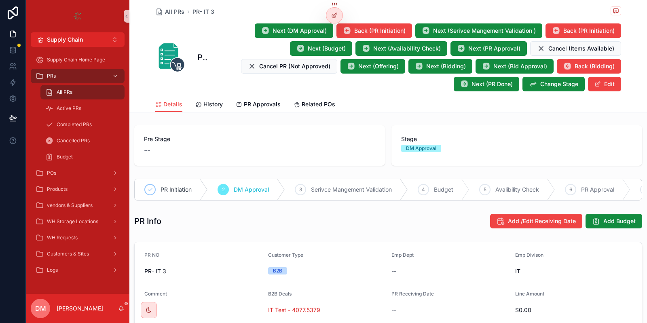
click at [202, 56] on h1 "PR- IT 3" at bounding box center [202, 57] width 10 height 11
click at [334, 13] on icon at bounding box center [334, 15] width 6 height 6
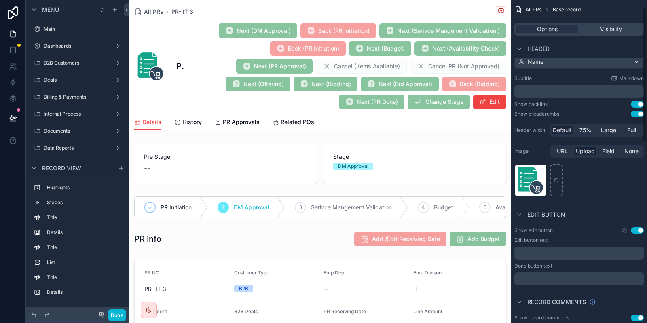
scroll to position [17, 0]
click at [550, 62] on div "Name" at bounding box center [579, 61] width 129 height 13
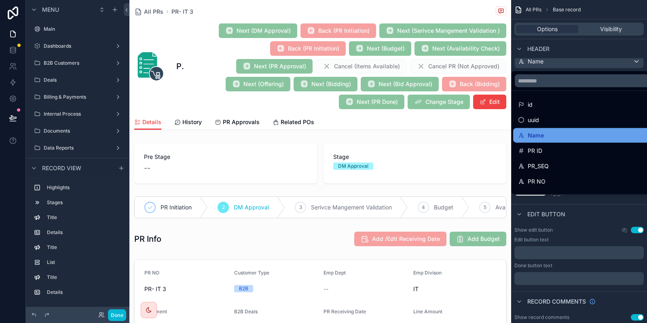
click at [545, 135] on div "Name" at bounding box center [587, 136] width 139 height 10
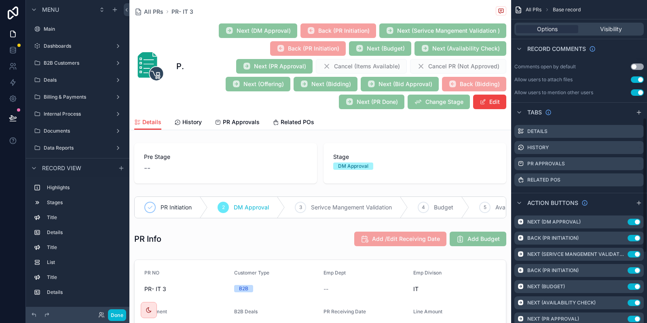
scroll to position [447, 0]
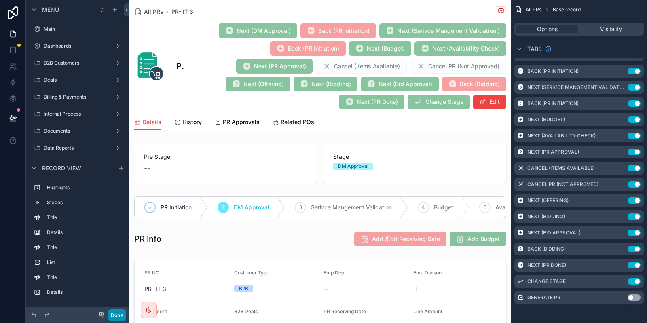
click at [119, 313] on button "Done" at bounding box center [117, 315] width 18 height 12
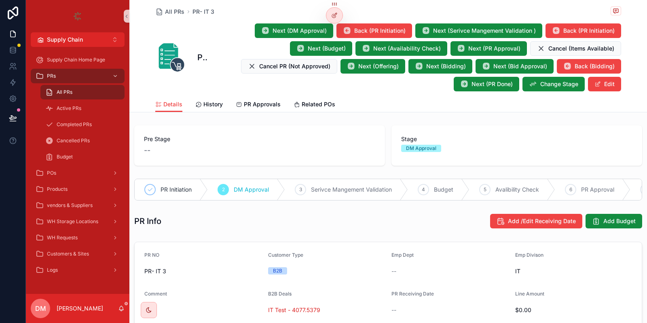
scroll to position [71, 0]
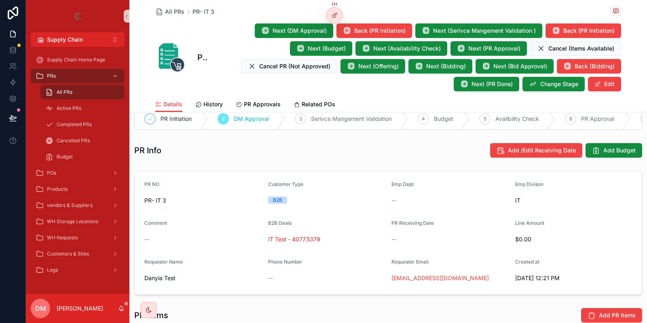
click at [206, 55] on h1 "PR- IT 3" at bounding box center [202, 57] width 10 height 11
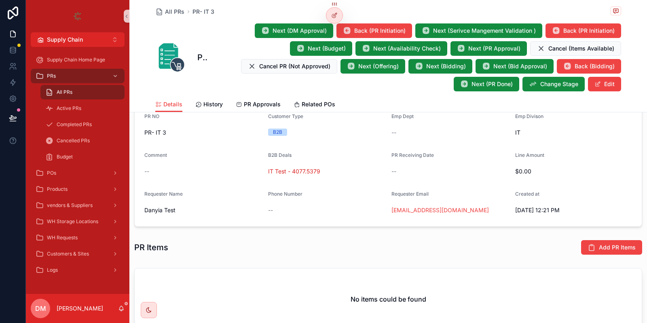
scroll to position [137, 0]
click at [152, 134] on span "PR- IT 3" at bounding box center [202, 134] width 117 height 8
click at [86, 78] on div "PRs" at bounding box center [78, 76] width 84 height 13
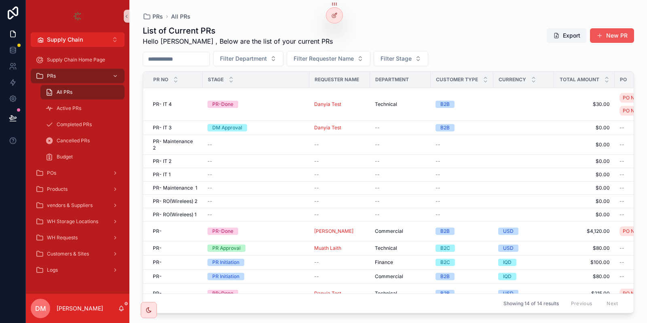
click at [613, 41] on button "New PR" at bounding box center [612, 35] width 44 height 15
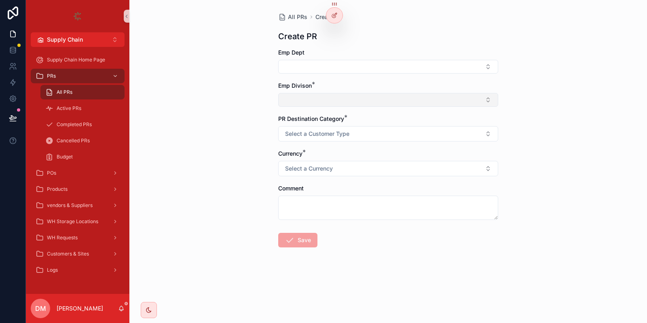
click at [335, 94] on button "Select Button" at bounding box center [388, 100] width 220 height 14
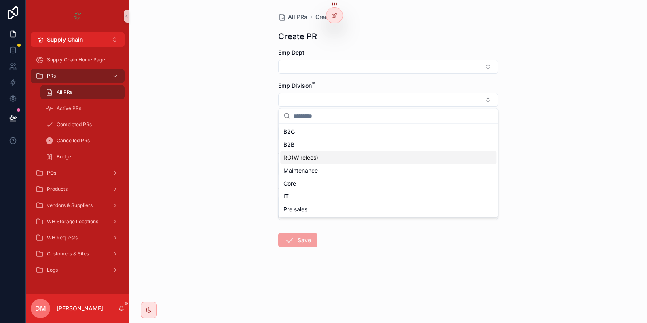
click at [306, 155] on span "RO(Wirelees)" at bounding box center [300, 158] width 35 height 8
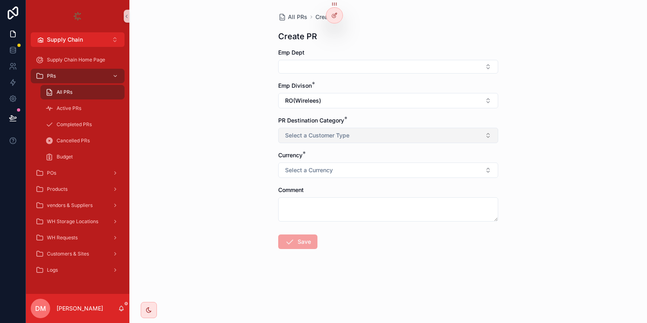
click at [298, 137] on span "Select a Customer Type" at bounding box center [317, 135] width 64 height 8
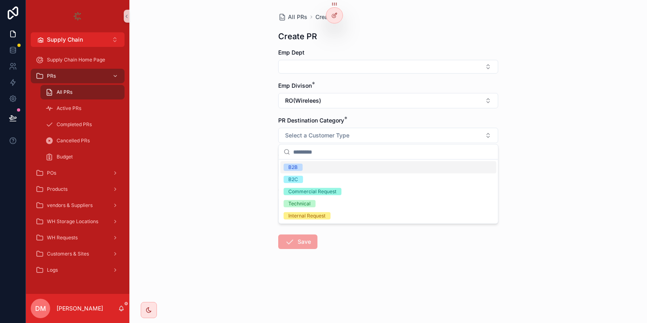
click at [311, 169] on div "B2B" at bounding box center [388, 167] width 216 height 12
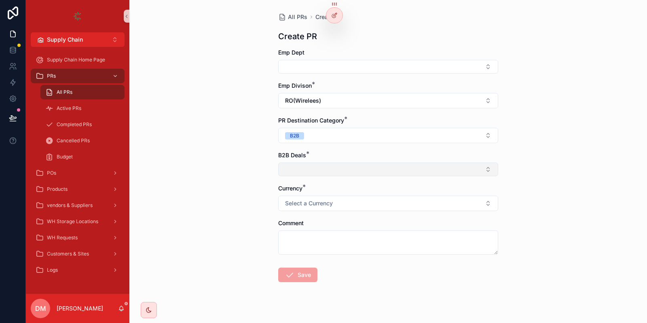
click at [301, 165] on button "Select Button" at bounding box center [388, 170] width 220 height 14
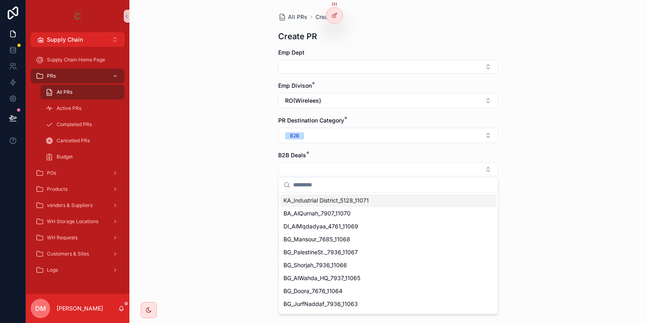
click at [308, 186] on input "scrollable content" at bounding box center [393, 184] width 200 height 15
type input "*"
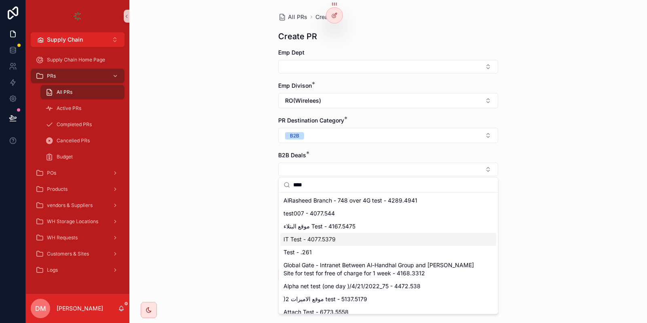
type input "****"
click at [302, 243] on span "IT Test - 4077.5379" at bounding box center [309, 239] width 52 height 8
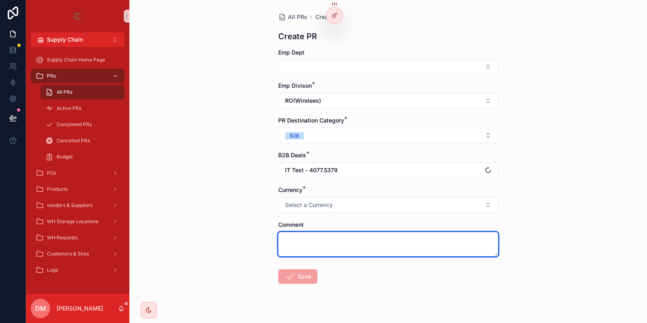
click at [306, 238] on textarea "scrollable content" at bounding box center [388, 244] width 220 height 24
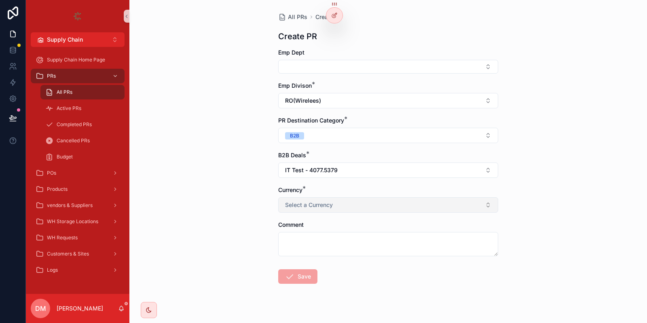
click at [319, 199] on button "Select a Currency" at bounding box center [388, 204] width 220 height 15
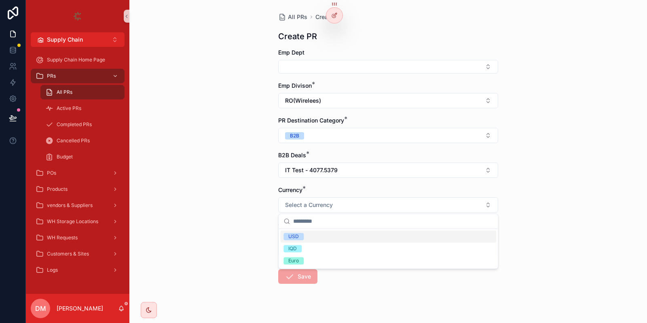
click at [305, 236] on div "USD" at bounding box center [388, 236] width 216 height 12
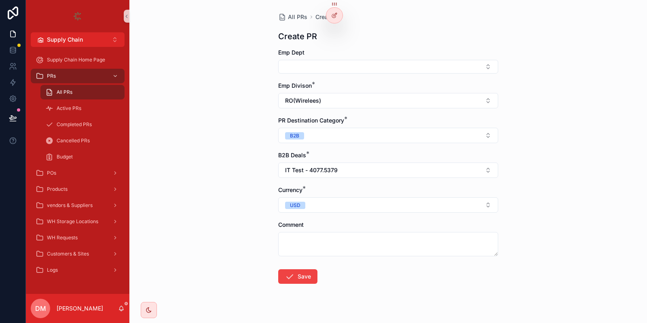
click at [297, 268] on form "Emp Dept Emp Divison * RO(Wirelees) PR Destination Category * B2B B2B Deals * I…" at bounding box center [388, 192] width 220 height 287
click at [296, 270] on button "Save" at bounding box center [297, 276] width 39 height 15
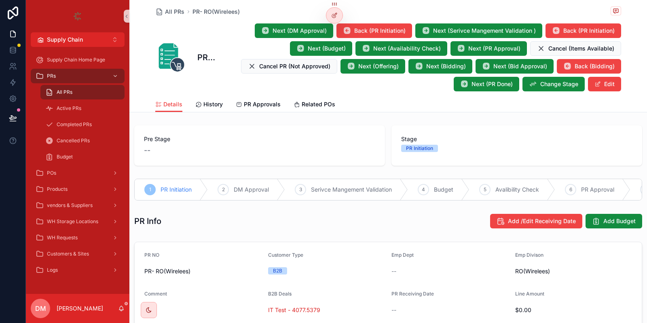
click at [206, 55] on h1 "PR- RO(Wirelees)" at bounding box center [207, 57] width 21 height 11
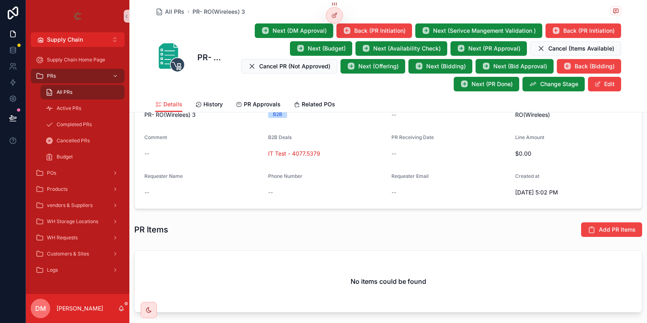
scroll to position [161, 0]
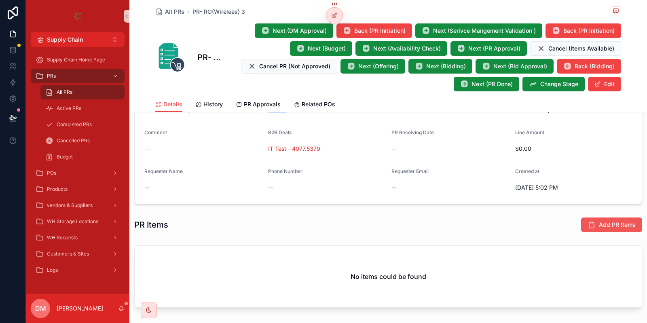
click at [604, 222] on span "Add PR Items" at bounding box center [617, 225] width 37 height 8
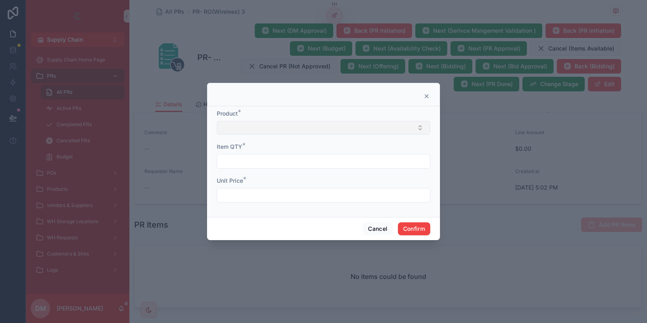
click at [289, 131] on button "Select Button" at bounding box center [323, 128] width 213 height 14
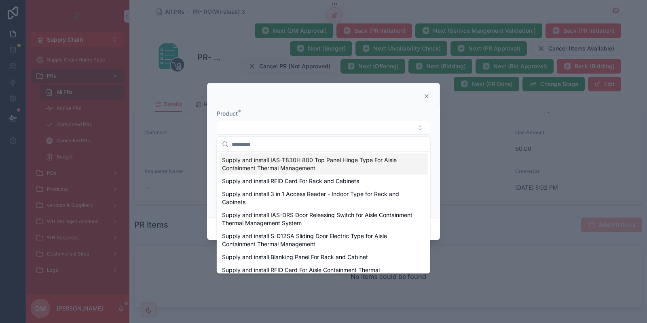
click at [268, 141] on input "text" at bounding box center [328, 144] width 193 height 15
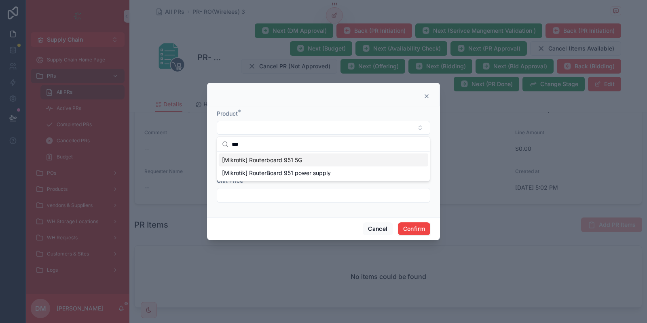
type input "***"
click at [267, 159] on span "[Mikrotik] Routerboard 951 5G" at bounding box center [262, 160] width 80 height 8
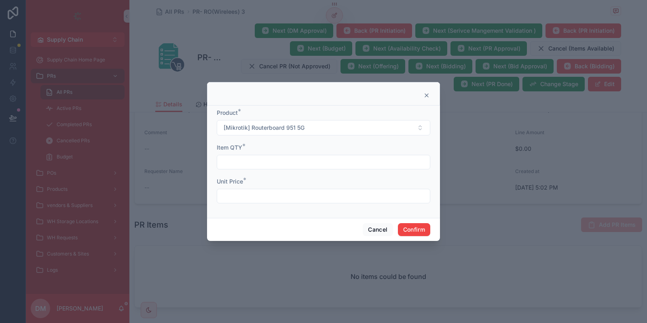
click at [258, 158] on input "text" at bounding box center [323, 161] width 213 height 11
type input "**"
click at [255, 198] on input "text" at bounding box center [323, 195] width 213 height 11
type input "***"
click at [416, 235] on button "Confirm" at bounding box center [414, 229] width 32 height 13
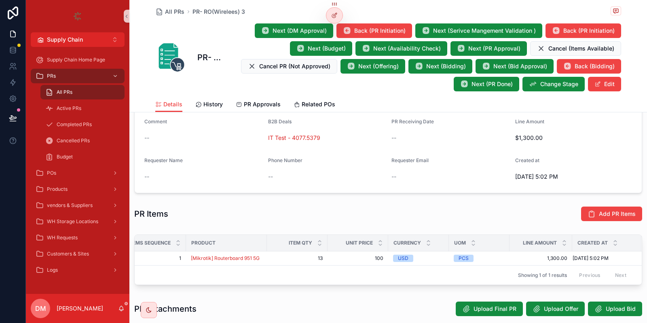
scroll to position [160, 0]
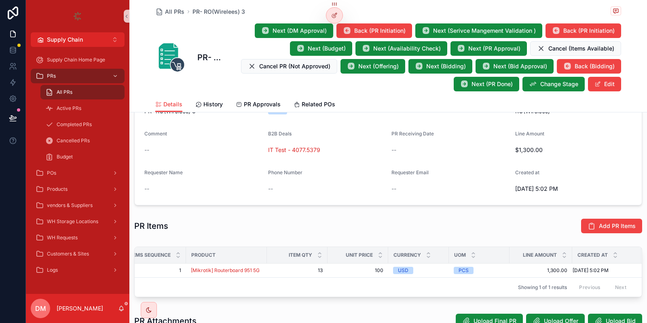
click at [525, 148] on span "$1,300.00" at bounding box center [573, 150] width 117 height 8
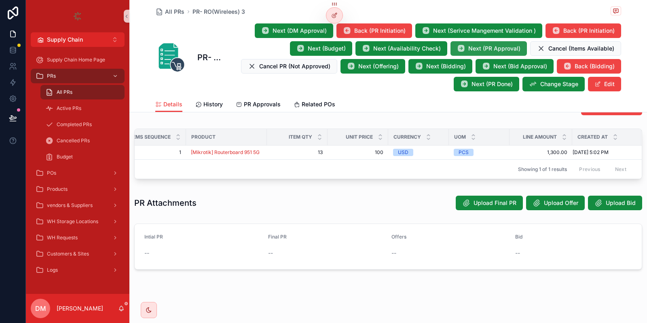
click at [467, 42] on button "Next (PR Approval)" at bounding box center [488, 48] width 76 height 15
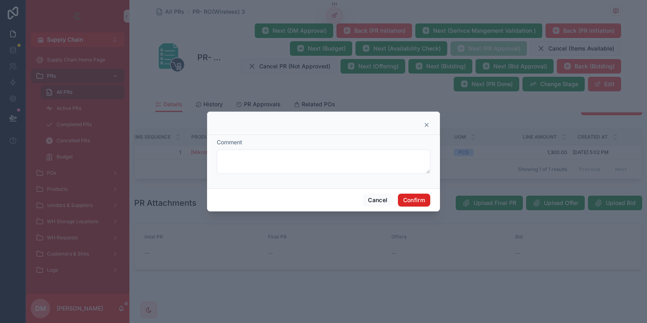
click at [420, 199] on button "Confirm" at bounding box center [414, 200] width 32 height 13
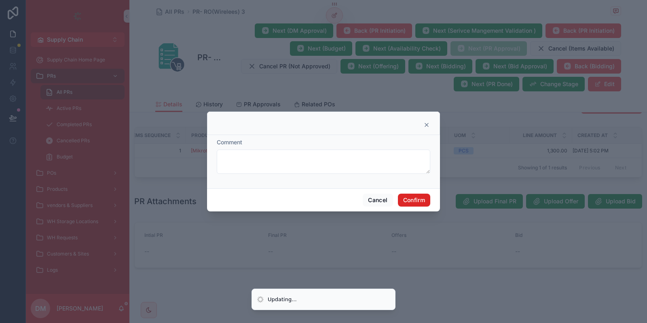
click at [420, 199] on button "Confirm" at bounding box center [414, 200] width 32 height 13
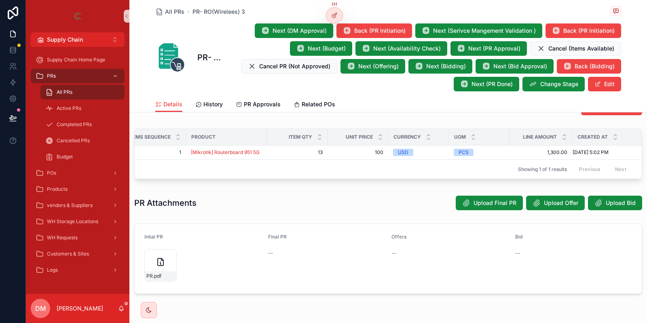
click at [226, 213] on div "Pre Stage Avalibility Check Stage PR Approval Avalibility Check 6 PR Approval 7…" at bounding box center [388, 72] width 518 height 449
click at [152, 256] on div "PR .pdf" at bounding box center [160, 265] width 32 height 32
